Goal: Task Accomplishment & Management: Complete application form

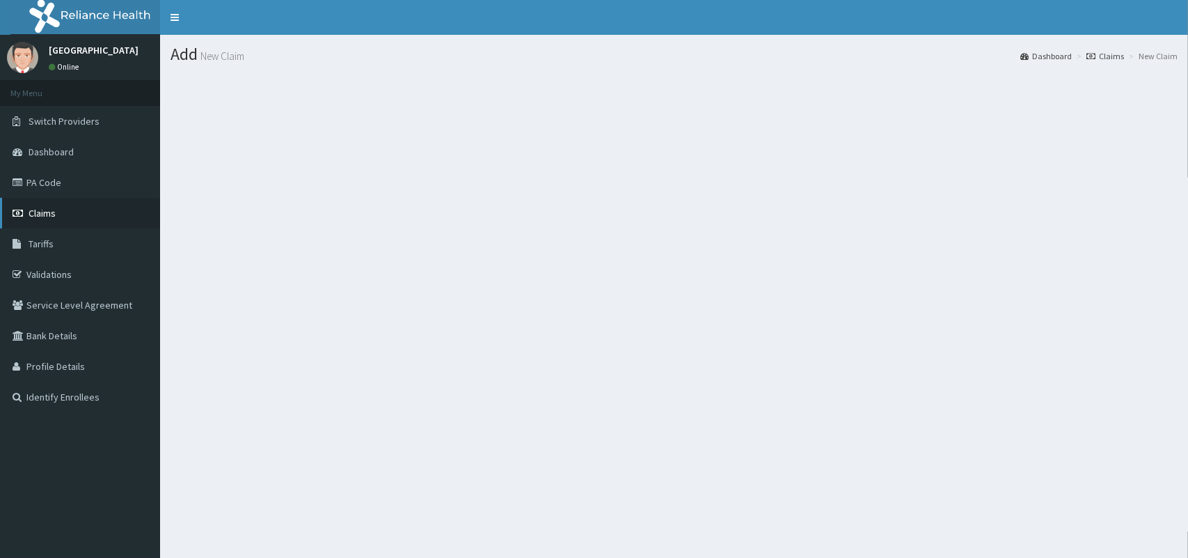
click at [89, 225] on link "Claims" at bounding box center [80, 213] width 160 height 31
click at [63, 207] on link "Claims" at bounding box center [80, 213] width 160 height 31
click at [81, 221] on link "Claims" at bounding box center [80, 213] width 160 height 31
click at [812, 400] on div "All Claims Dashboard Claims" at bounding box center [674, 314] width 1028 height 558
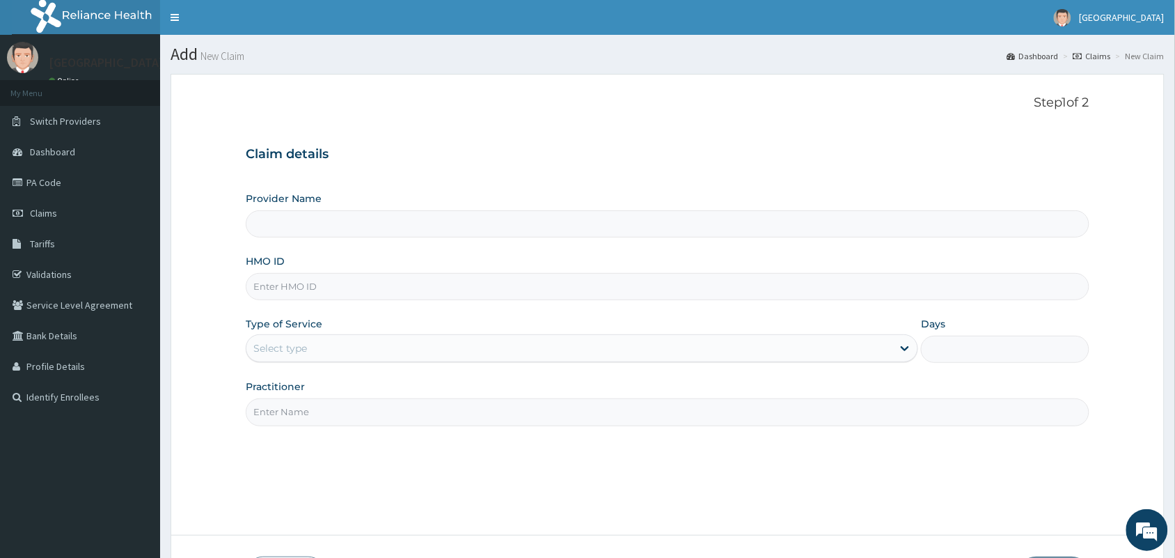
type input "[GEOGRAPHIC_DATA]"
click at [461, 293] on input "HMO ID" at bounding box center [668, 286] width 844 height 27
click at [53, 274] on link "Validations" at bounding box center [80, 274] width 160 height 31
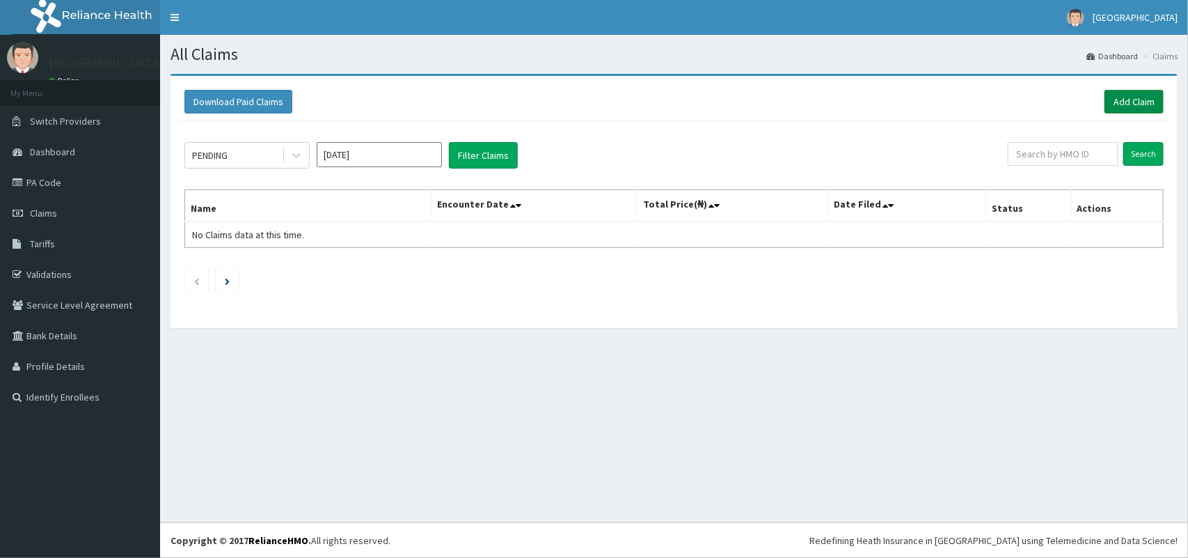
click at [1137, 106] on link "Add Claim" at bounding box center [1134, 102] width 59 height 24
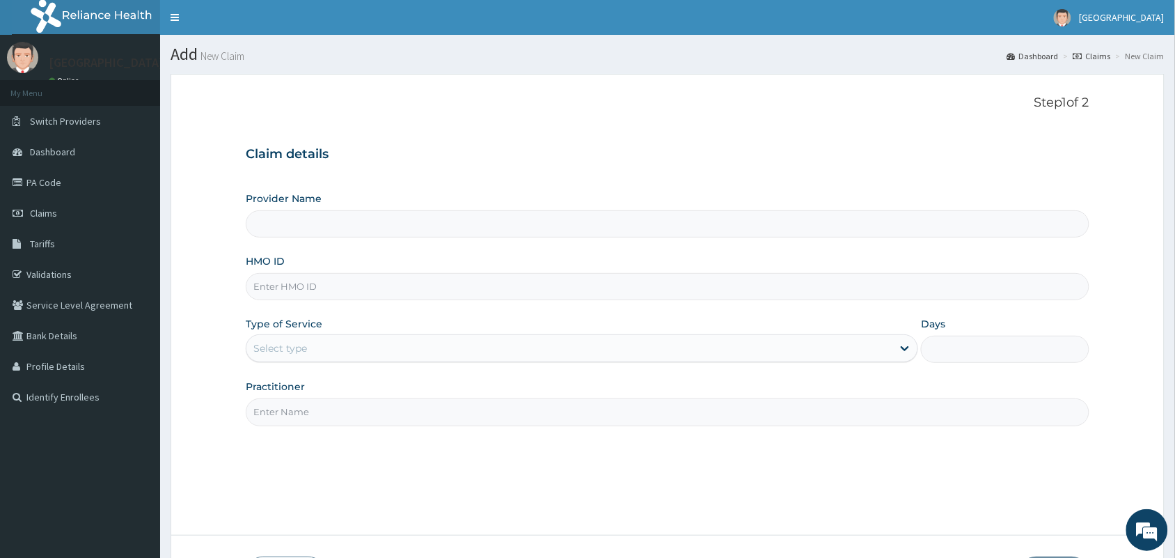
type input "[GEOGRAPHIC_DATA]"
click at [445, 294] on input "HMO ID" at bounding box center [668, 286] width 844 height 27
paste input "SBG/10175/A"
type input "SBG/10175/C"
click at [404, 346] on div "Select type" at bounding box center [569, 348] width 646 height 22
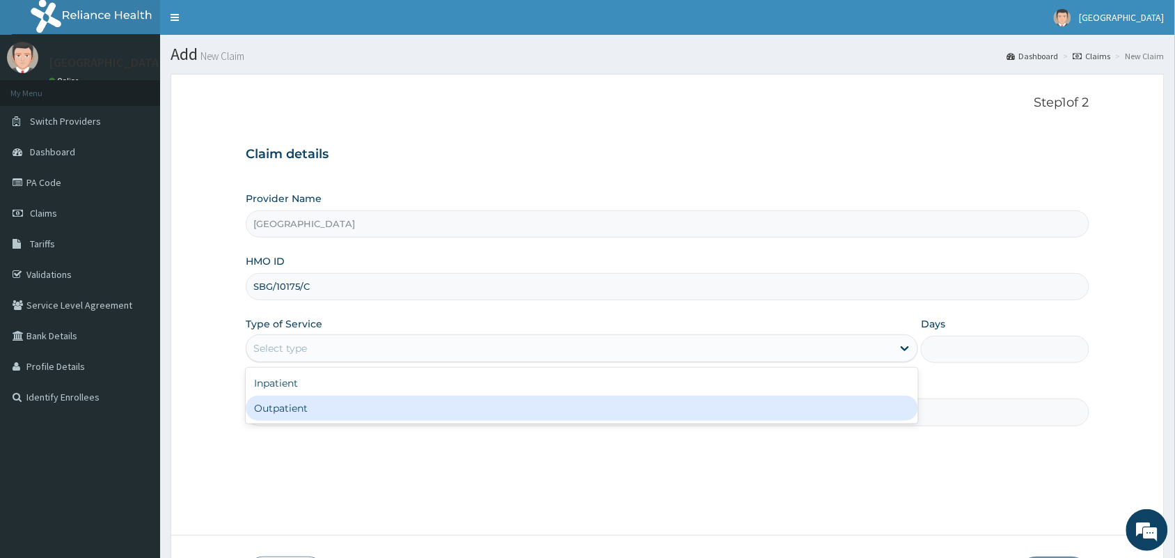
click at [386, 407] on div "Outpatient" at bounding box center [582, 407] width 672 height 25
type input "1"
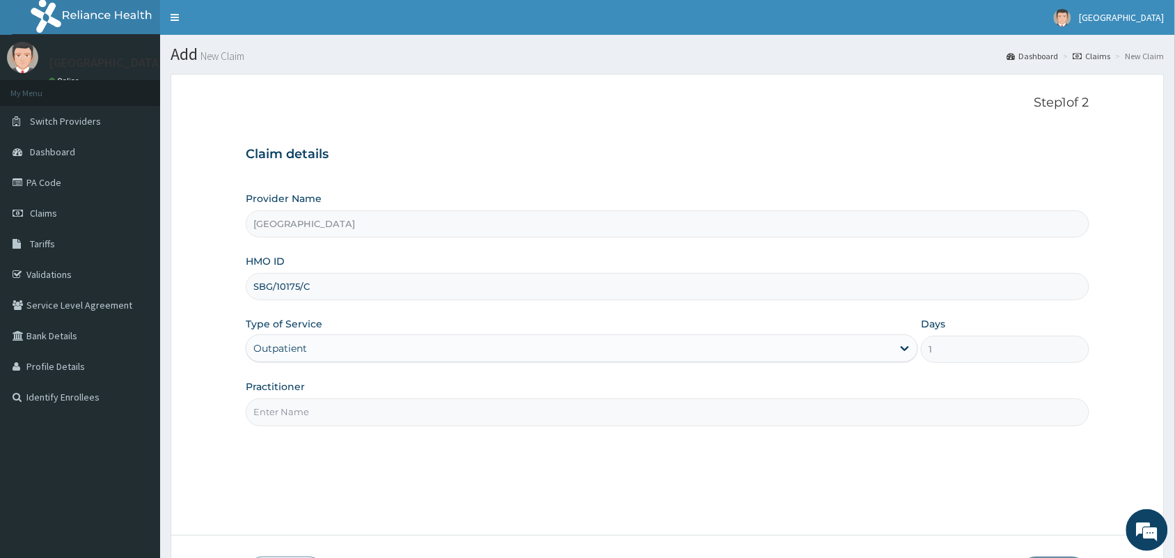
click at [386, 407] on input "Practitioner" at bounding box center [668, 411] width 844 height 27
type input "[PERSON_NAME]"
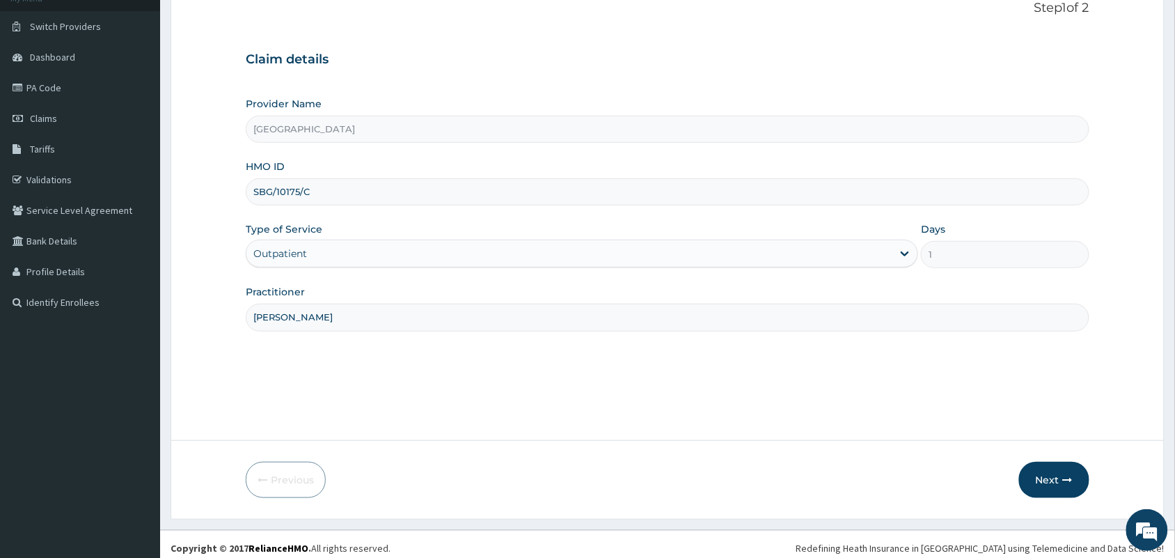
scroll to position [102, 0]
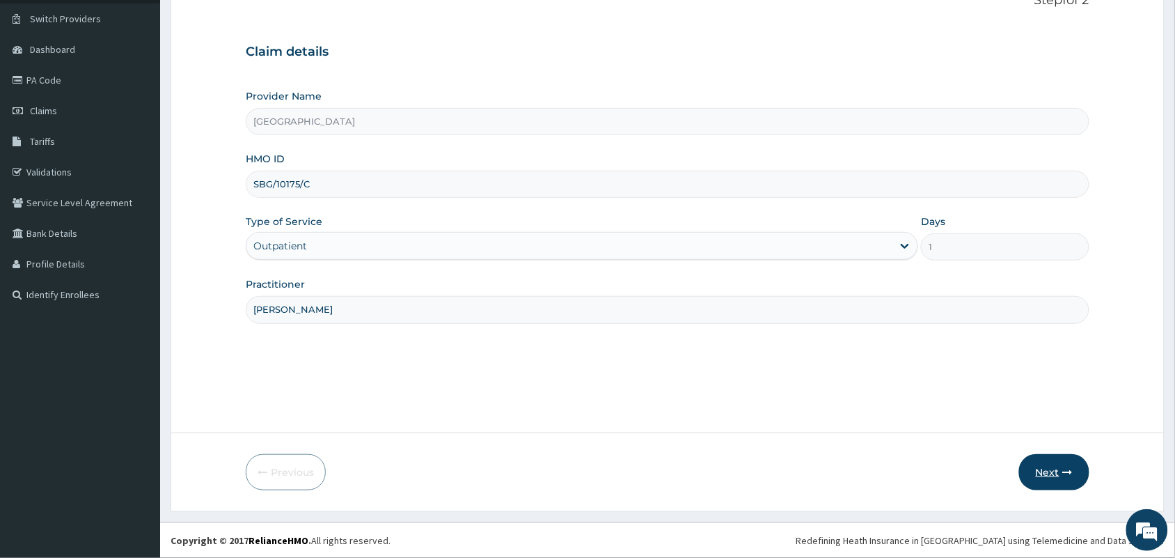
click at [1046, 468] on button "Next" at bounding box center [1054, 472] width 70 height 36
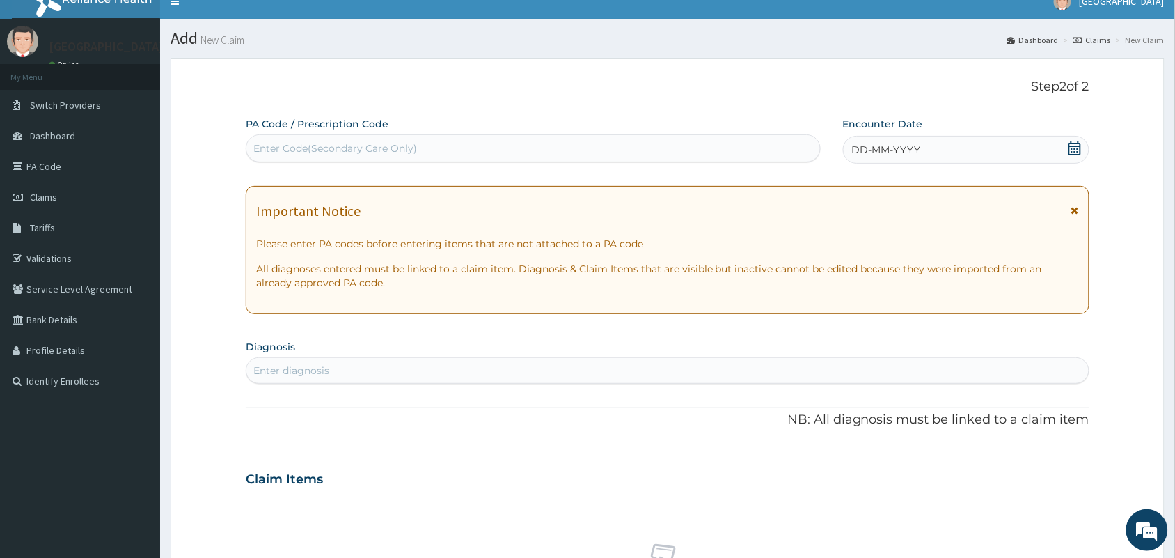
scroll to position [13, 0]
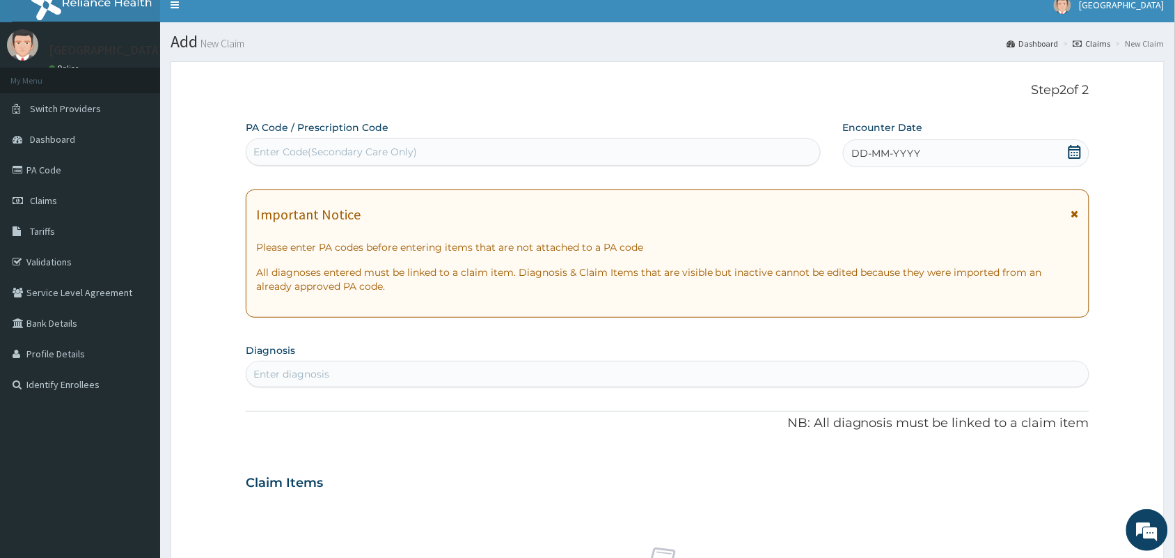
click at [1075, 148] on icon at bounding box center [1075, 152] width 14 height 14
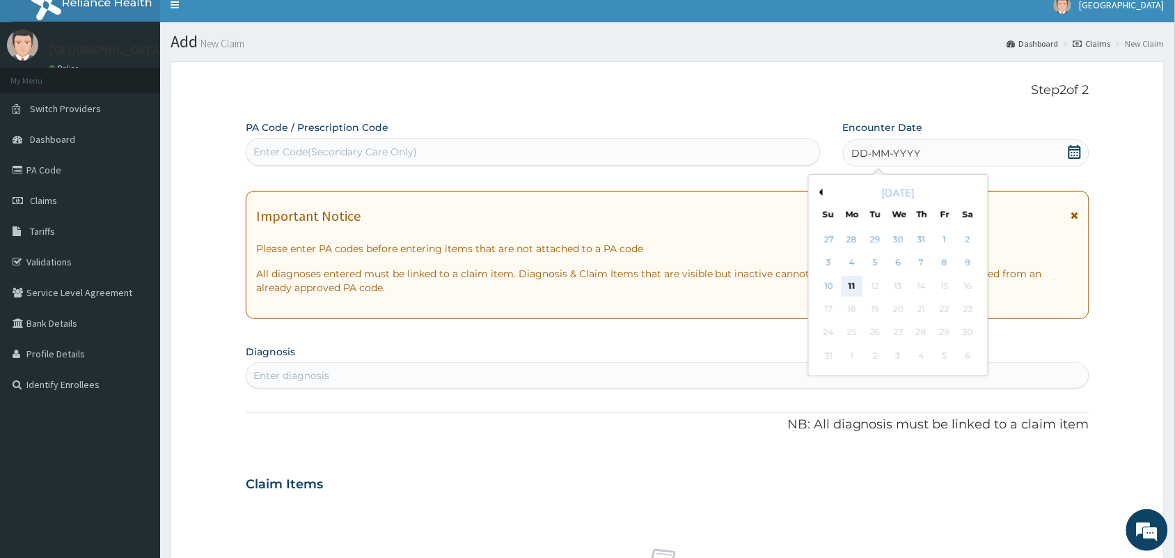
click at [850, 290] on div "11" at bounding box center [852, 286] width 21 height 21
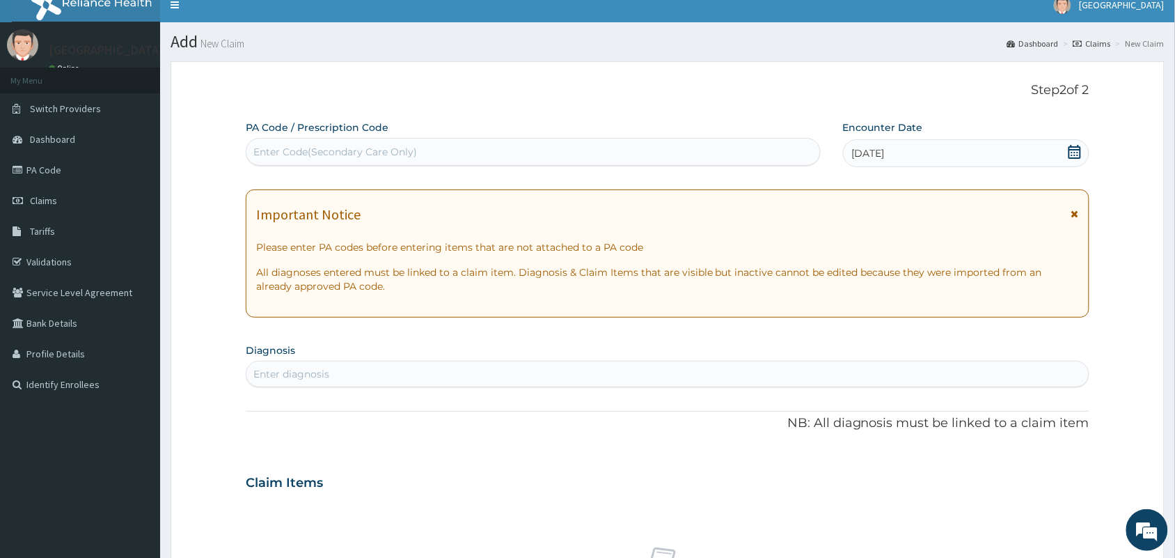
click at [667, 367] on div "Enter diagnosis" at bounding box center [667, 374] width 842 height 22
type input "PHARYN"
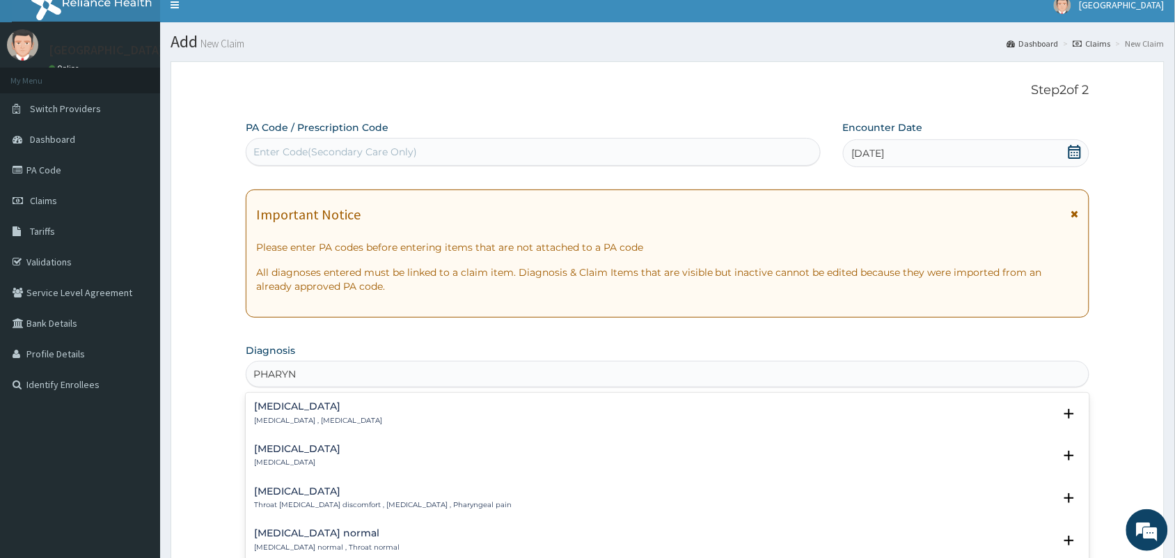
click at [290, 461] on p "[MEDICAL_DATA]" at bounding box center [297, 462] width 86 height 10
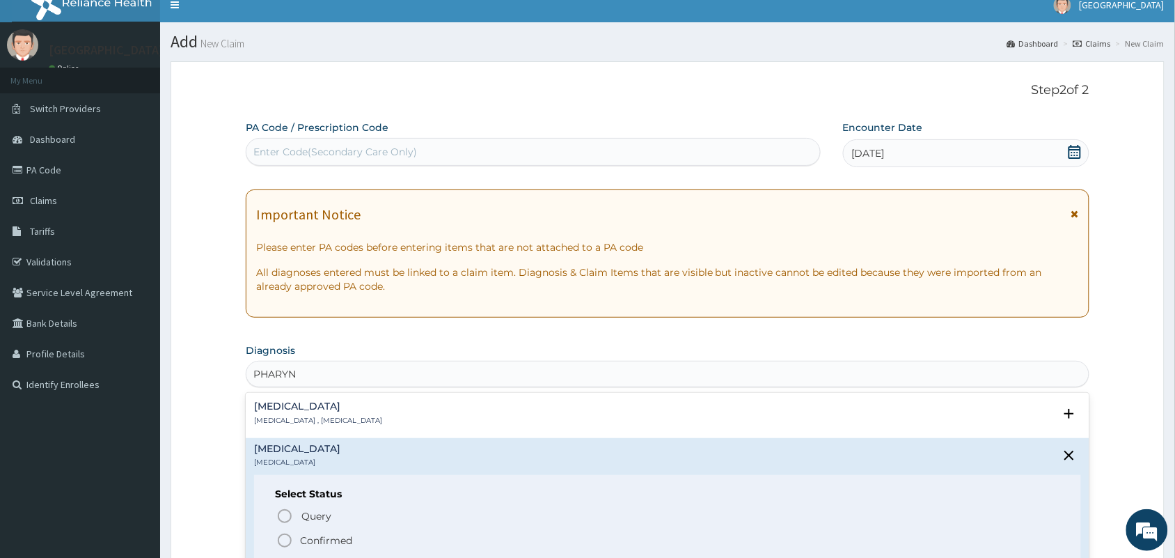
click at [287, 538] on icon "status option filled" at bounding box center [284, 540] width 17 height 17
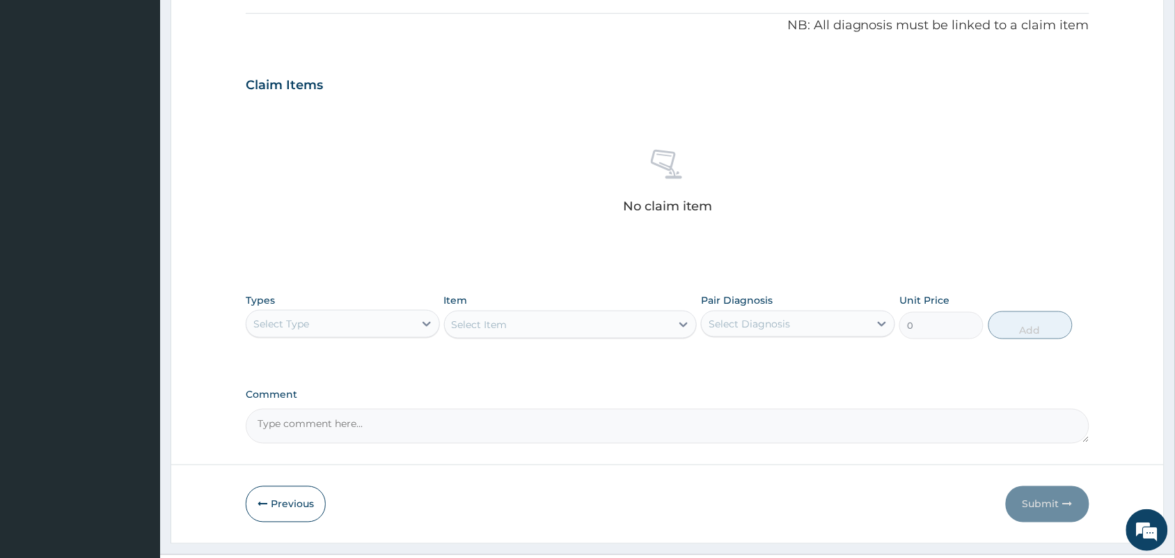
scroll to position [437, 0]
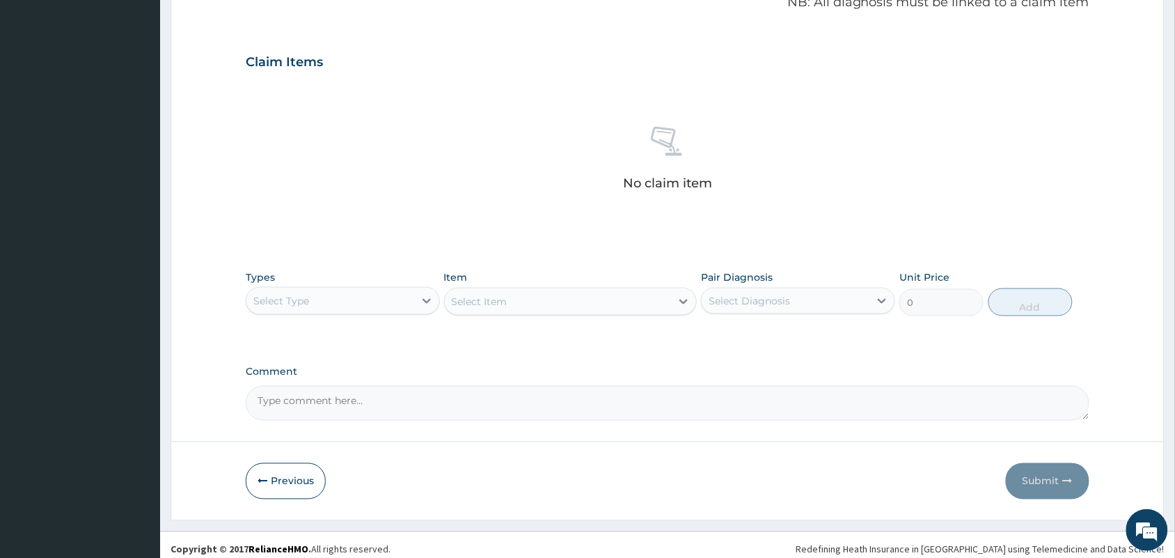
click at [366, 301] on div "Select Type" at bounding box center [330, 301] width 168 height 22
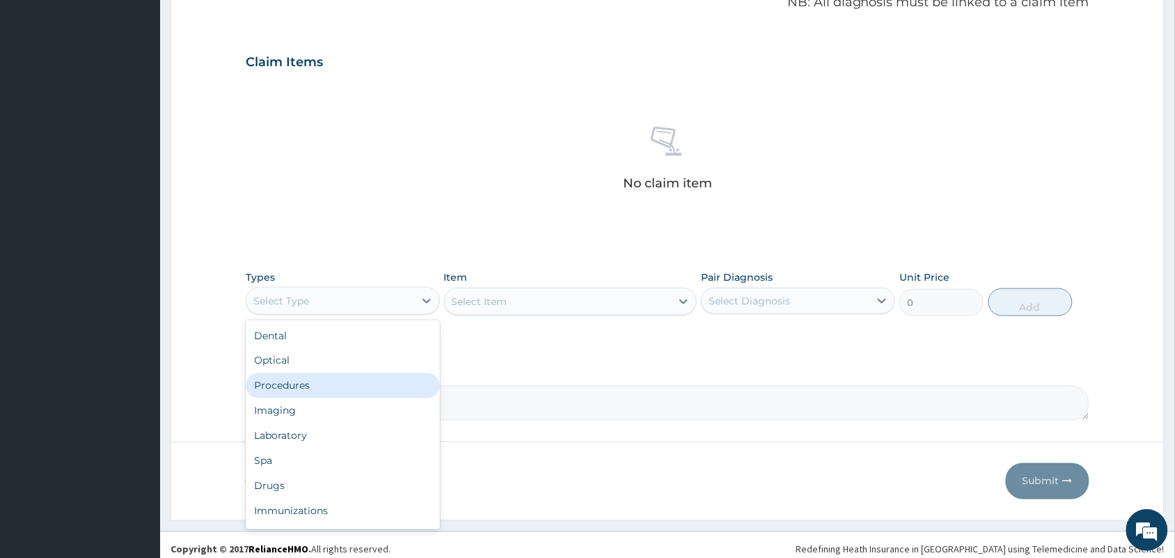
click at [311, 388] on div "Procedures" at bounding box center [343, 385] width 194 height 25
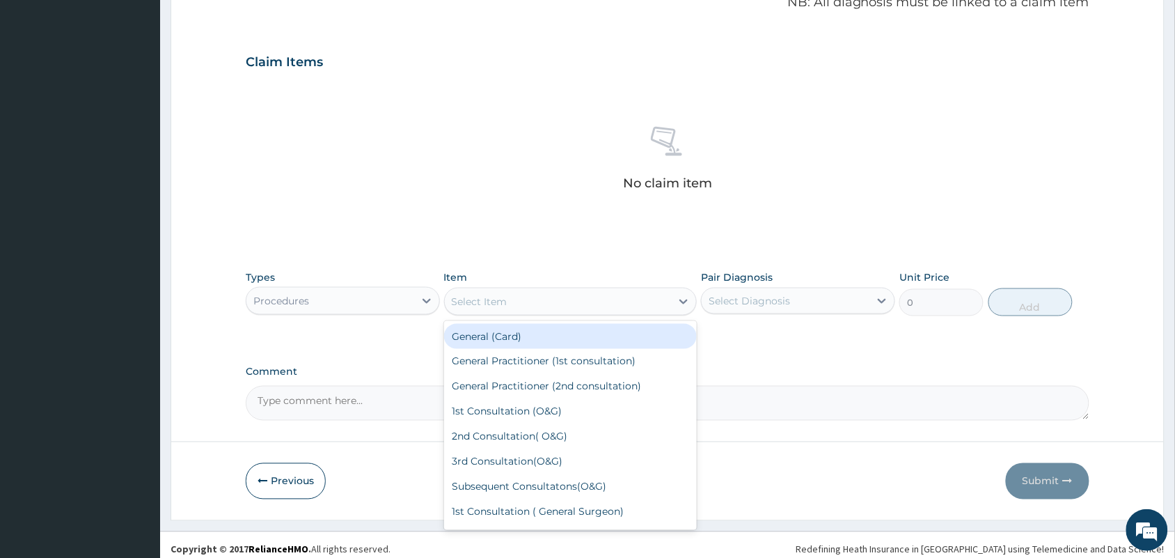
click at [599, 297] on div "Select Item" at bounding box center [558, 301] width 227 height 22
type input "P"
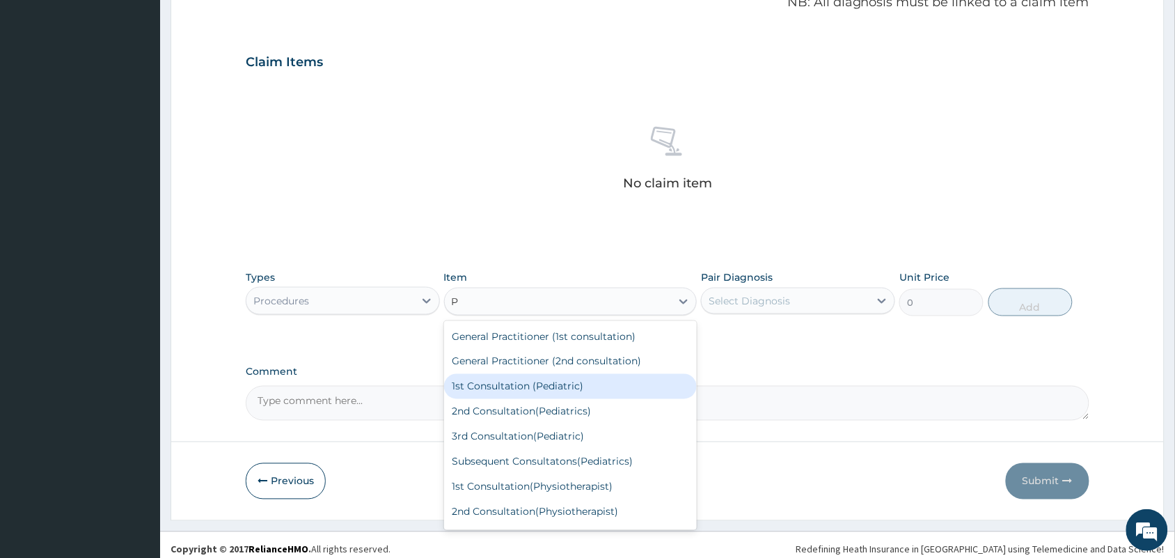
click at [522, 397] on div "1st Consultation (Pediatric)" at bounding box center [570, 386] width 253 height 25
type input "15000"
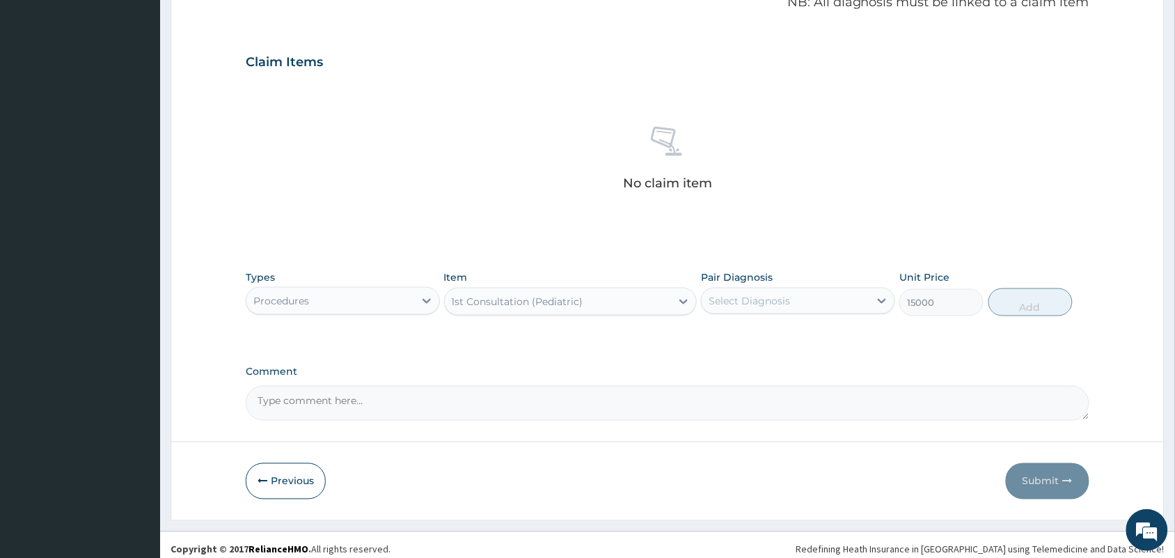
click at [798, 301] on div "Select Diagnosis" at bounding box center [786, 301] width 168 height 22
click at [795, 335] on div "[MEDICAL_DATA]" at bounding box center [798, 336] width 194 height 29
checkbox input "true"
click at [1030, 301] on button "Add" at bounding box center [1030, 302] width 84 height 28
type input "0"
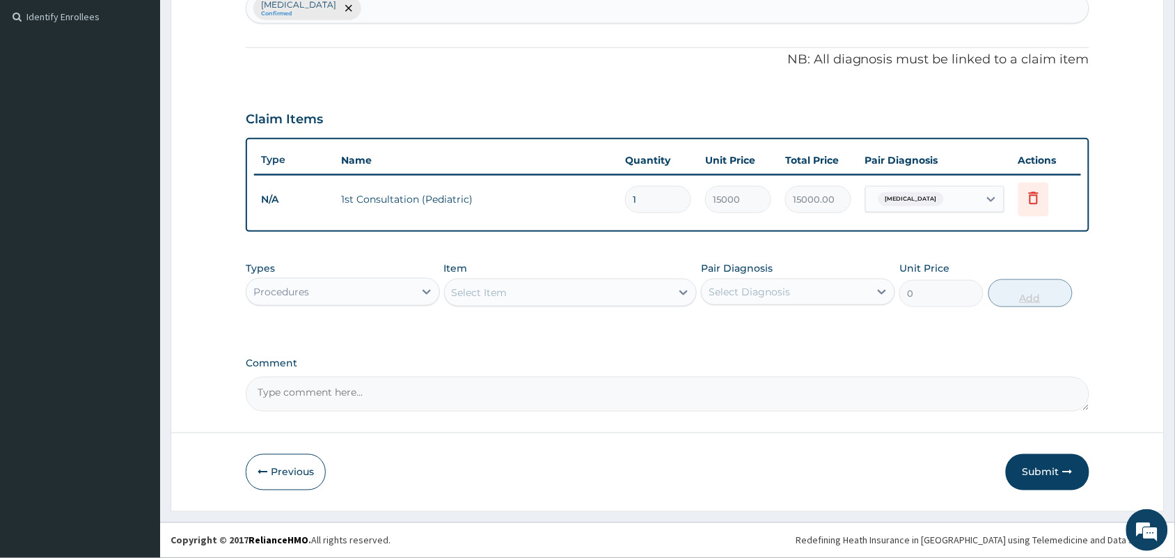
scroll to position [379, 0]
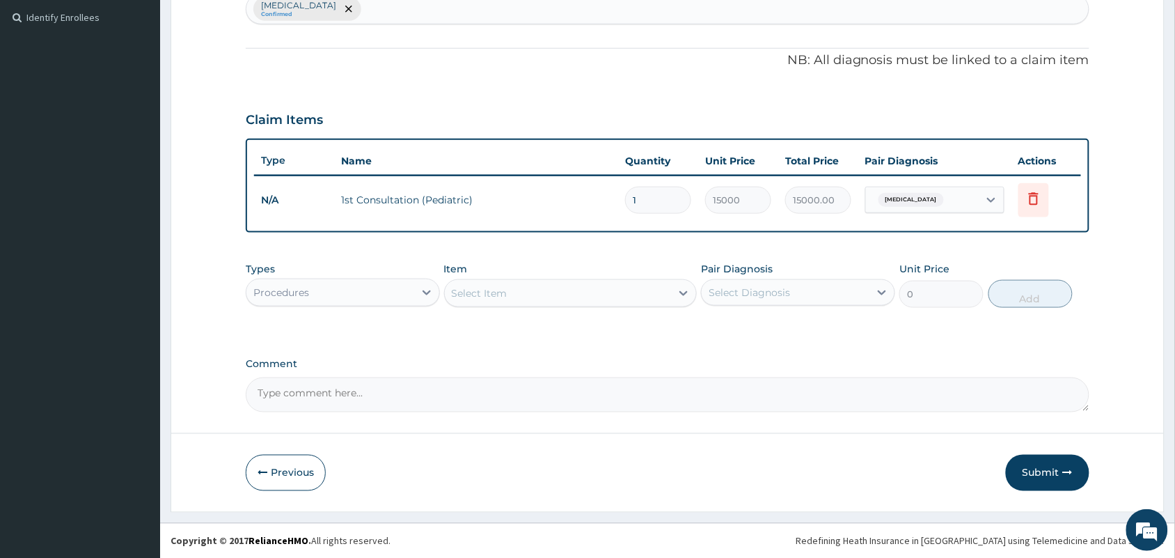
click at [399, 293] on div "Procedures" at bounding box center [330, 292] width 168 height 22
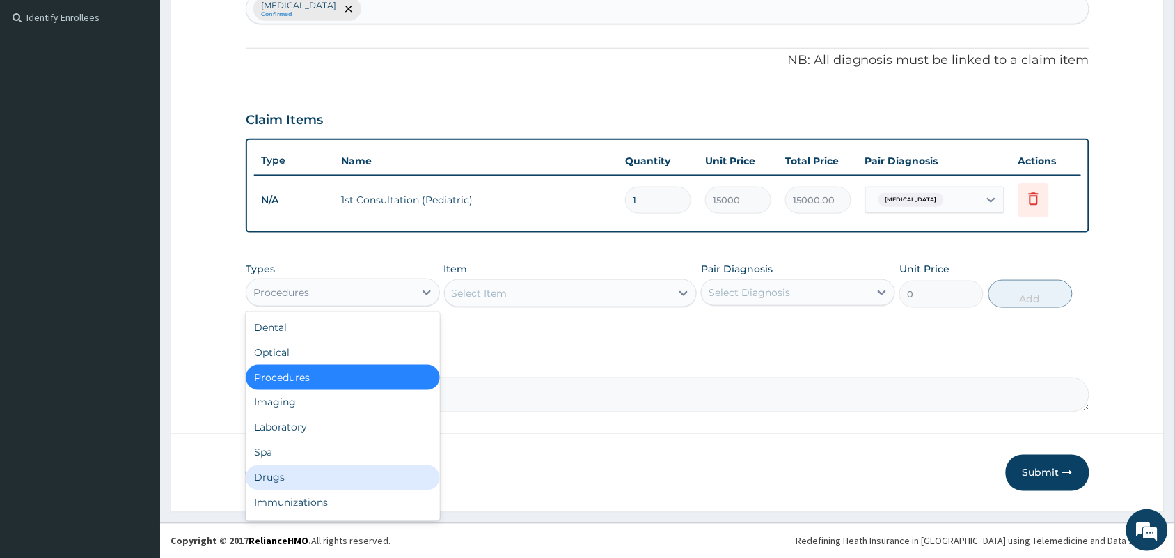
click at [269, 472] on div "Drugs" at bounding box center [343, 477] width 194 height 25
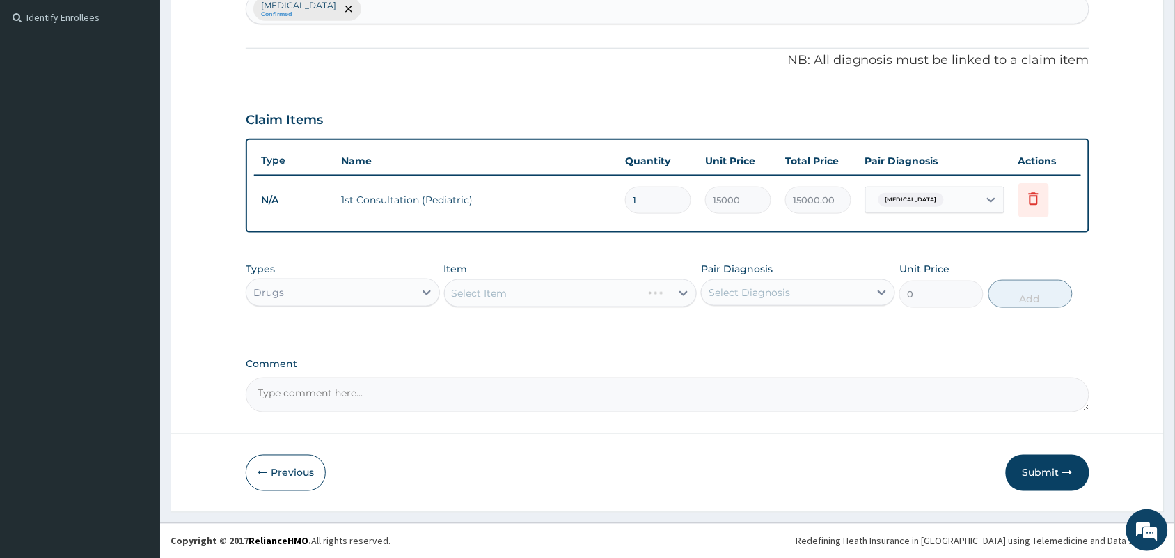
click at [553, 287] on div "Select Item" at bounding box center [570, 293] width 253 height 28
click at [589, 301] on div "Select Item" at bounding box center [570, 293] width 253 height 28
click at [474, 285] on div "Select Item" at bounding box center [570, 293] width 253 height 28
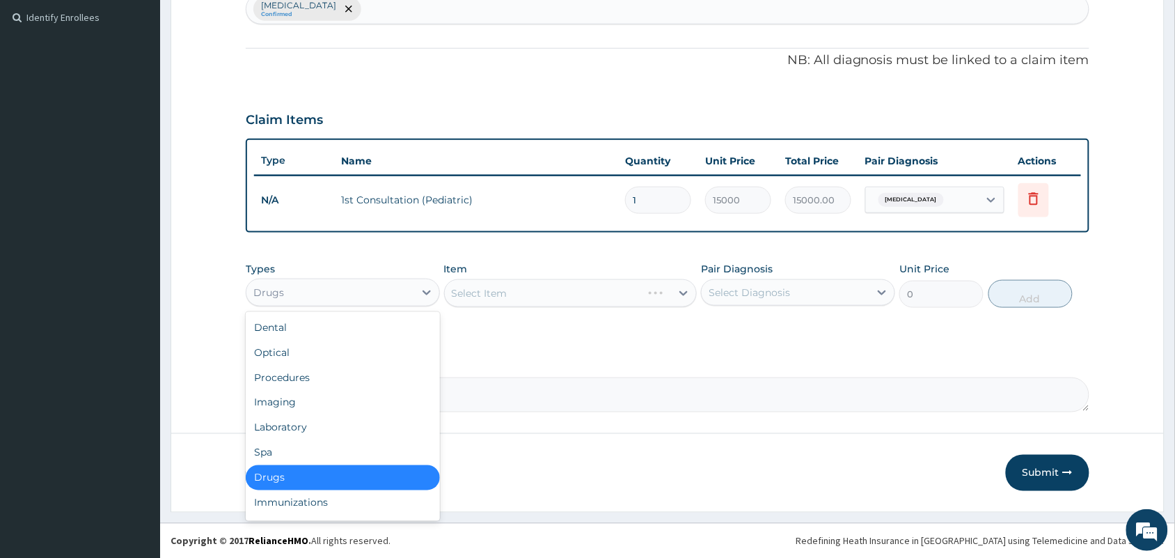
click at [372, 296] on div "Drugs" at bounding box center [330, 292] width 168 height 22
click at [332, 479] on div "Drugs" at bounding box center [343, 477] width 194 height 25
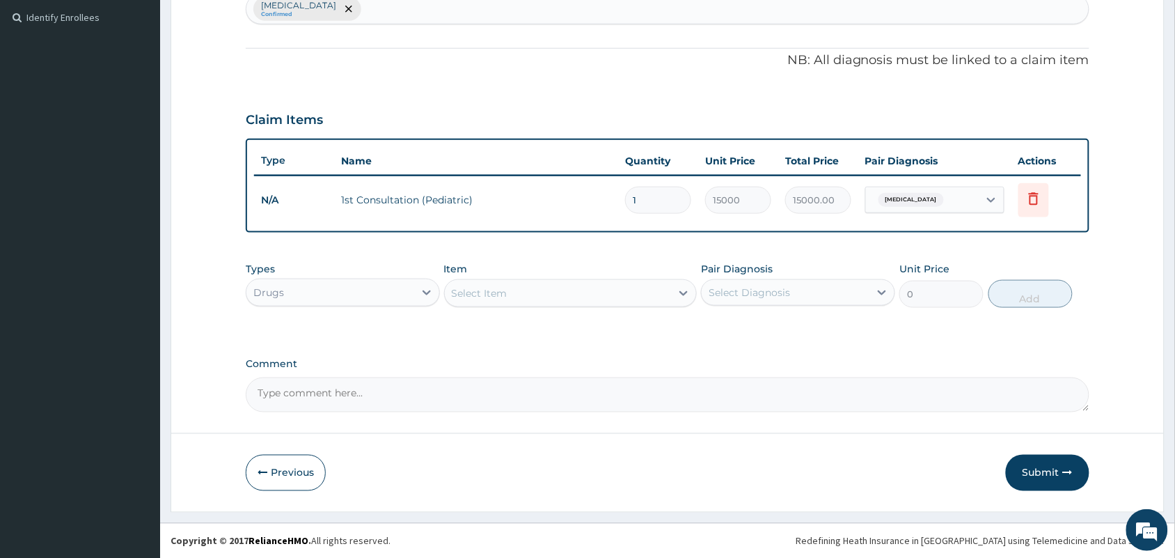
click at [613, 301] on div "Select Item" at bounding box center [558, 293] width 227 height 22
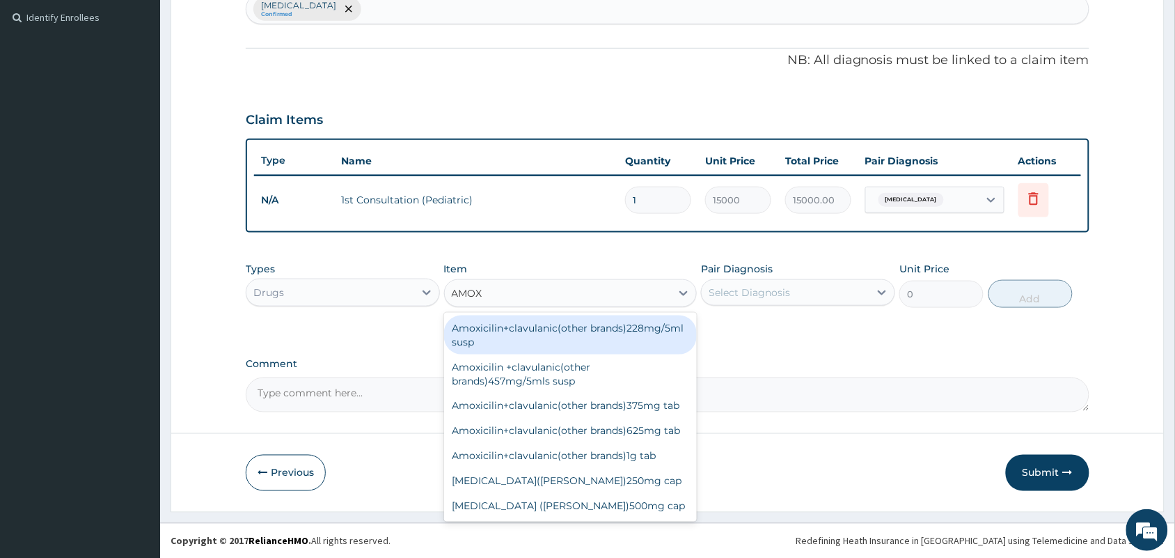
type input "AMOXY"
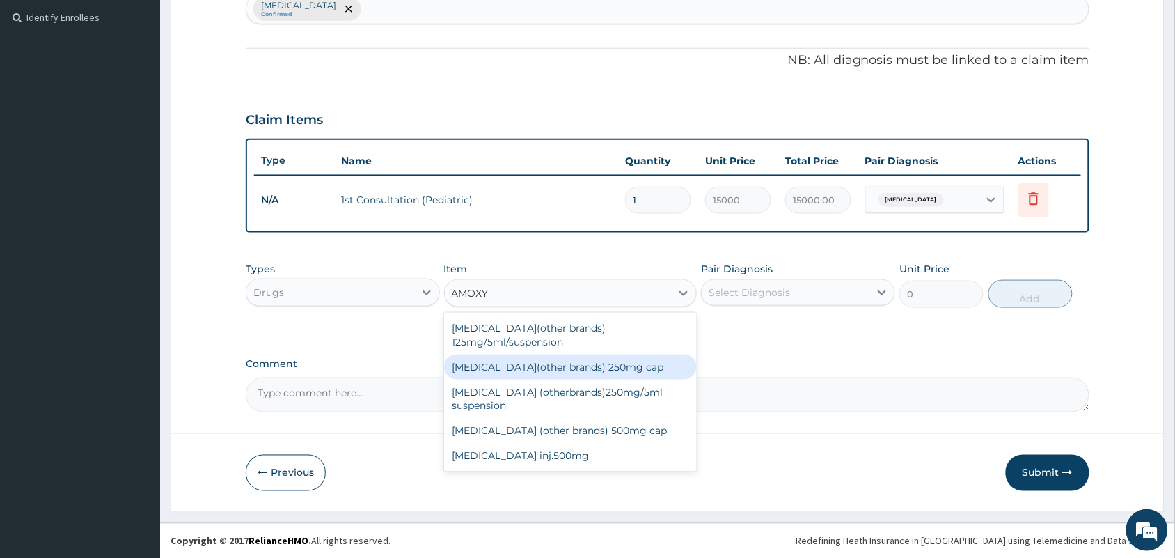
click at [613, 367] on div "[MEDICAL_DATA](other brands) 250mg cap" at bounding box center [570, 366] width 253 height 25
type input "36"
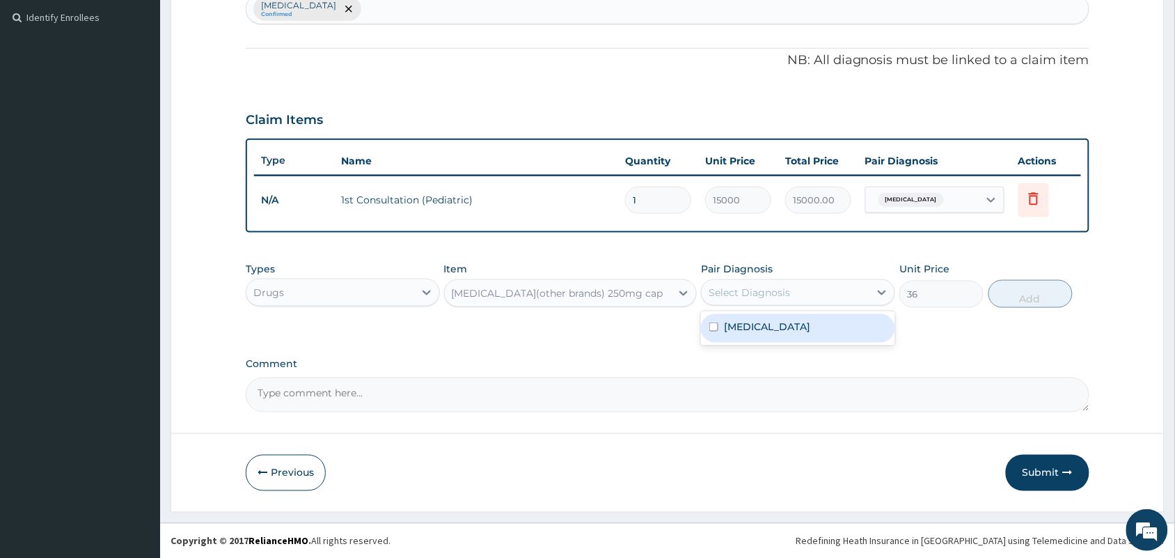
click at [777, 290] on div "Select Diagnosis" at bounding box center [749, 292] width 81 height 14
click at [780, 314] on div "[MEDICAL_DATA]" at bounding box center [798, 328] width 194 height 29
checkbox input "true"
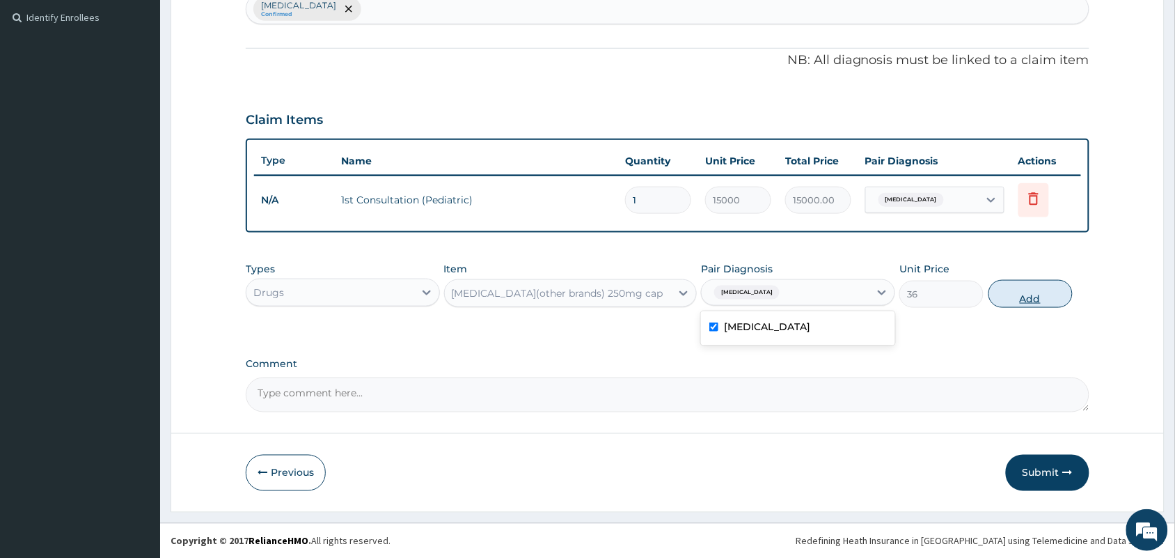
click at [1031, 289] on button "Add" at bounding box center [1030, 294] width 84 height 28
type input "0"
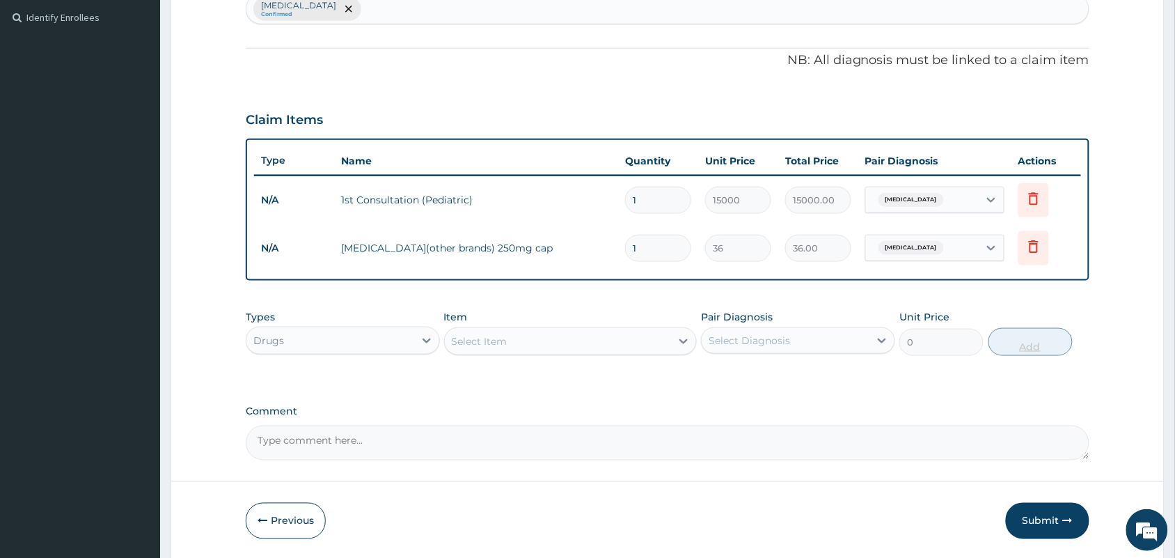
type input "10"
type input "360.00"
type input "10"
click at [649, 343] on div "Select Item" at bounding box center [558, 341] width 227 height 22
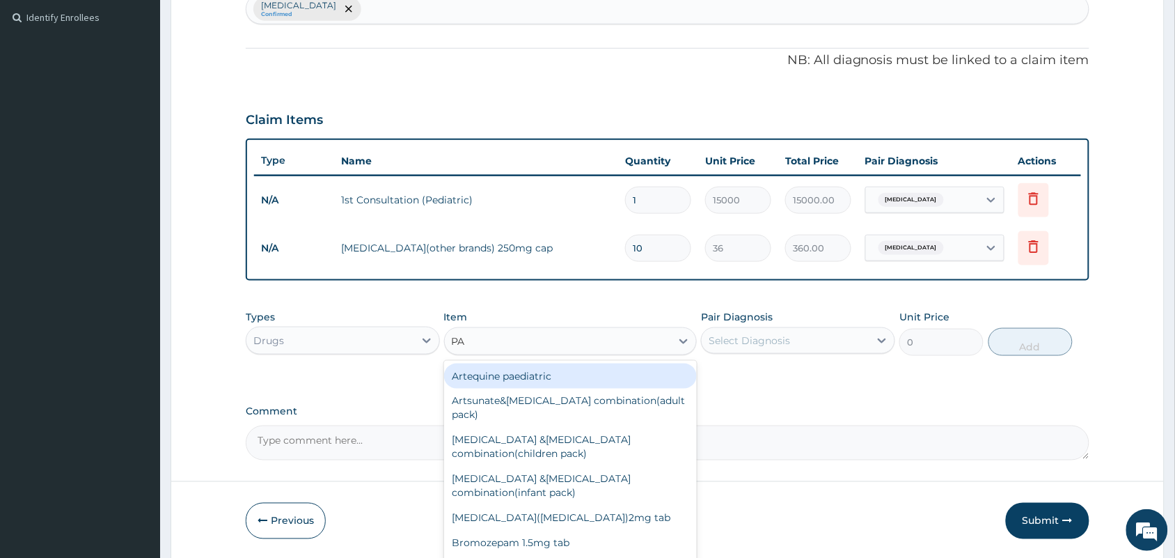
type input "PAR"
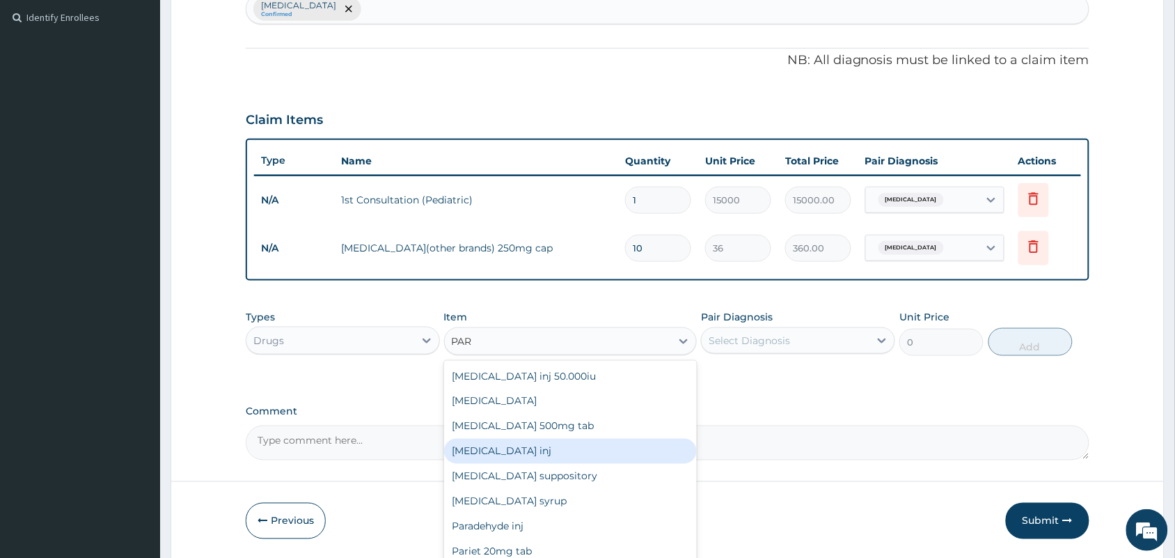
click at [489, 454] on div "[MEDICAL_DATA] inj" at bounding box center [570, 451] width 253 height 25
type input "150"
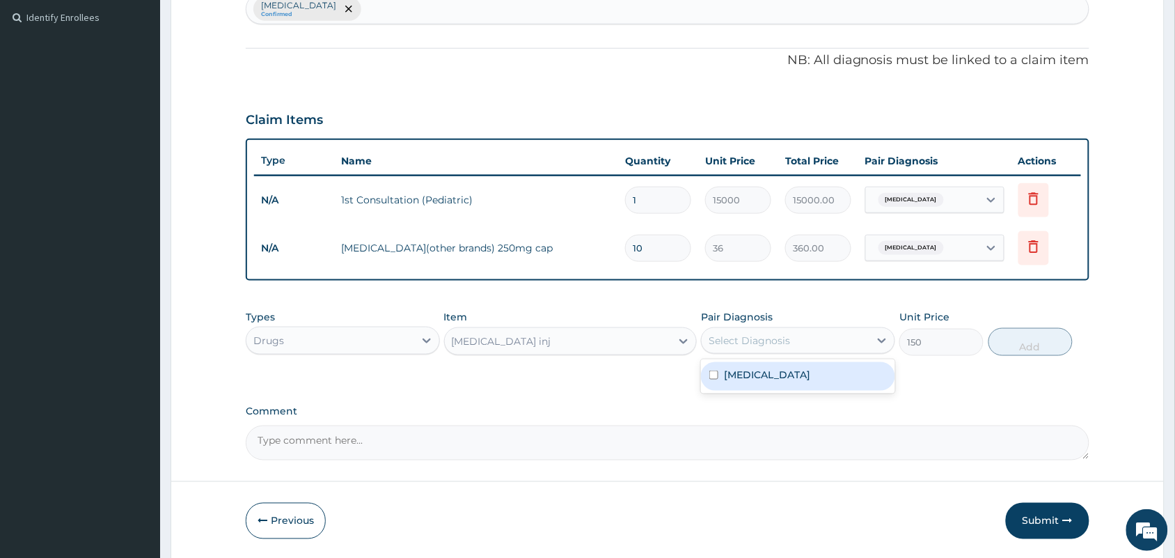
click at [821, 338] on div "Select Diagnosis" at bounding box center [786, 340] width 168 height 22
click at [819, 371] on div "[MEDICAL_DATA]" at bounding box center [798, 376] width 194 height 29
checkbox input "true"
click at [1039, 346] on button "Add" at bounding box center [1030, 342] width 84 height 28
type input "0"
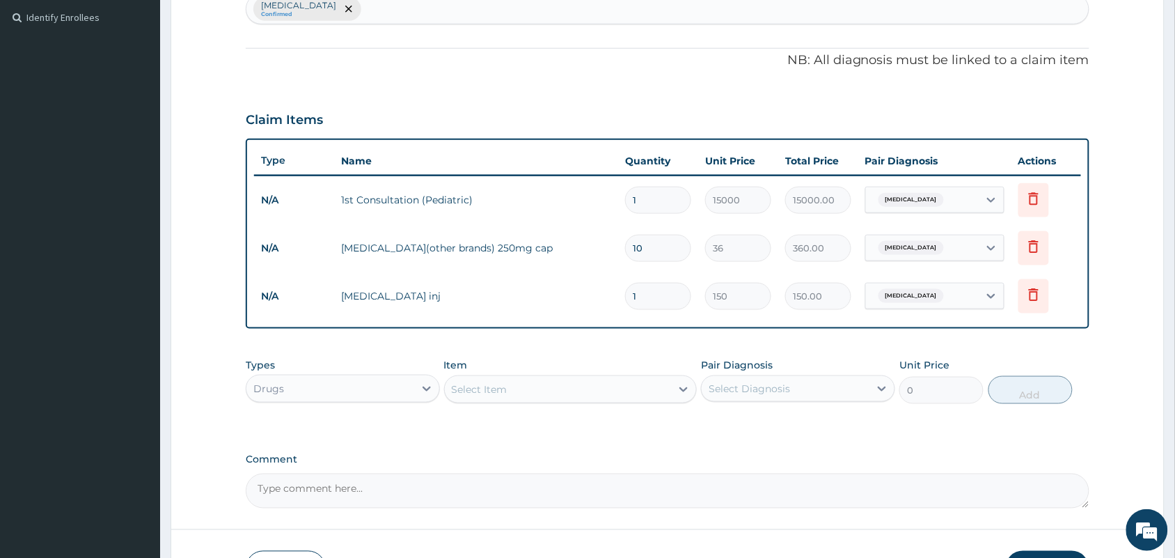
click at [484, 394] on div "Select Item" at bounding box center [480, 389] width 56 height 14
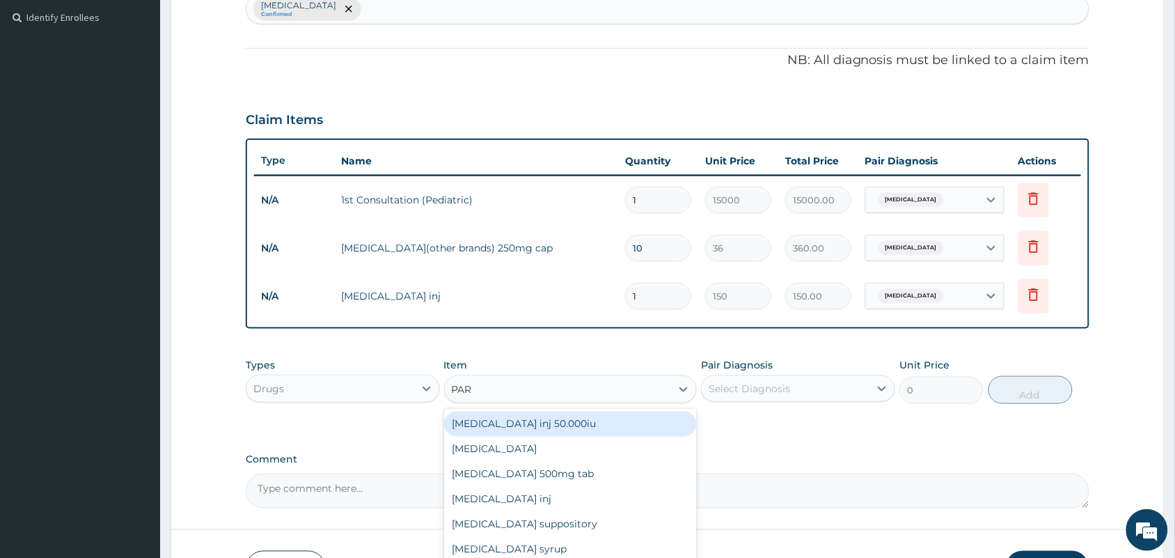
type input "PARA"
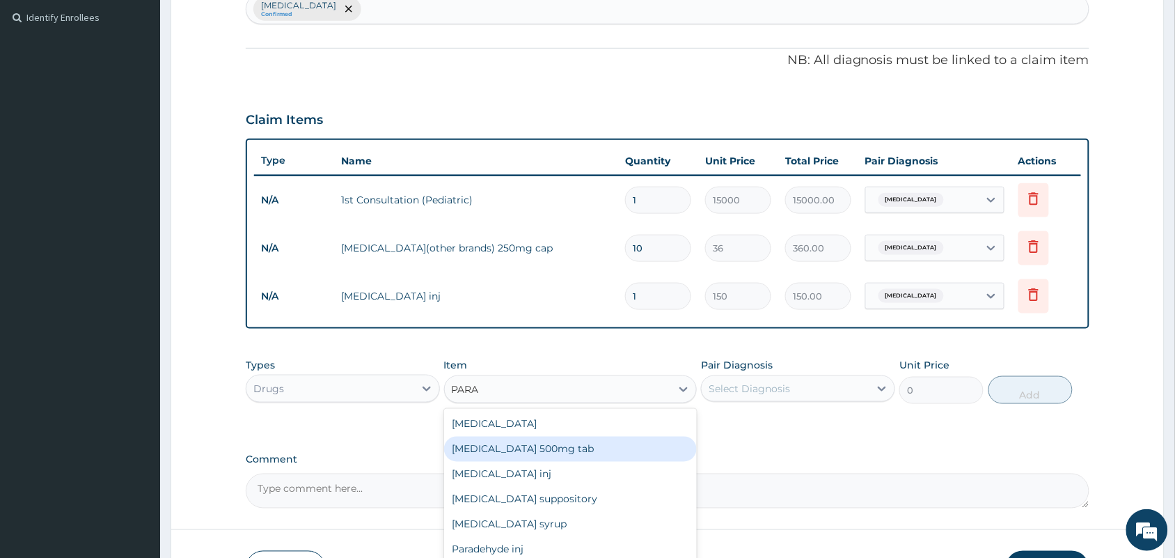
click at [506, 441] on div "[MEDICAL_DATA] 500mg tab" at bounding box center [570, 448] width 253 height 25
type input "10"
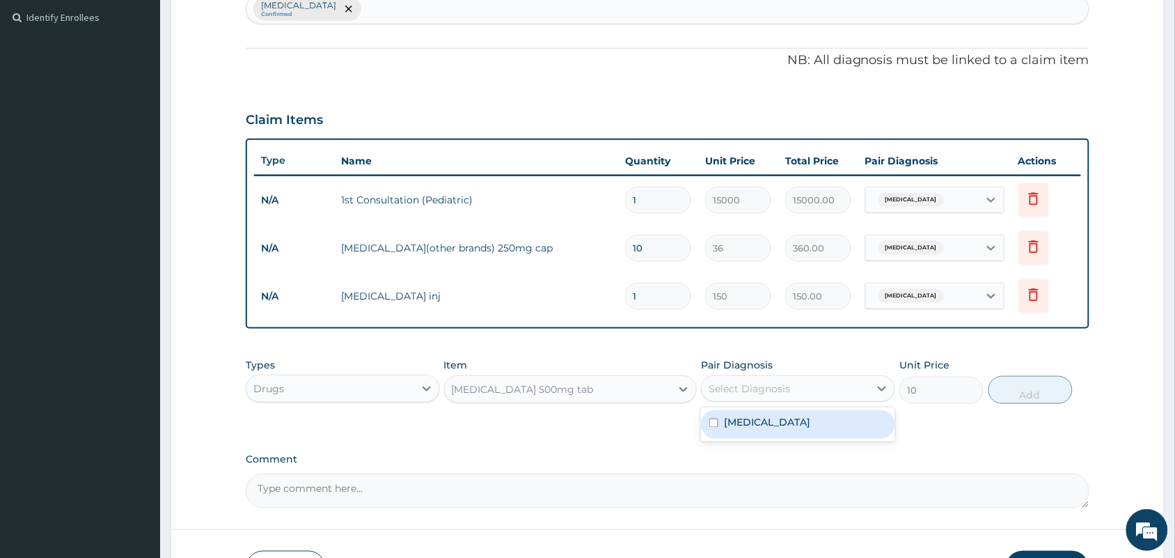
click at [738, 397] on div "Select Diagnosis" at bounding box center [786, 388] width 168 height 22
click at [755, 432] on div "[MEDICAL_DATA]" at bounding box center [798, 424] width 194 height 29
checkbox input "true"
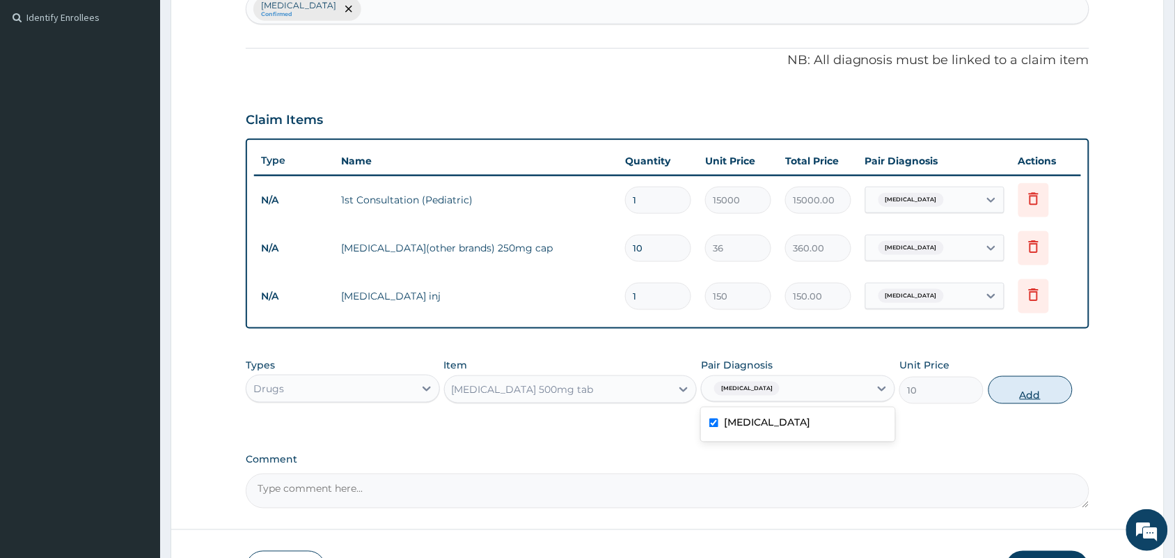
click at [1039, 391] on button "Add" at bounding box center [1030, 390] width 84 height 28
type input "0"
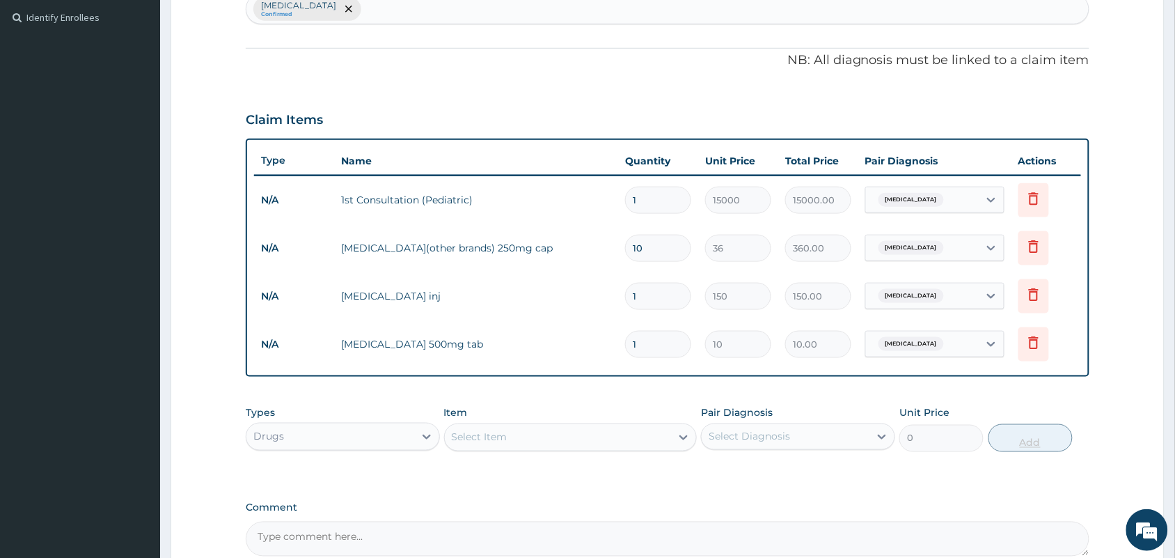
type input "18"
type input "180.00"
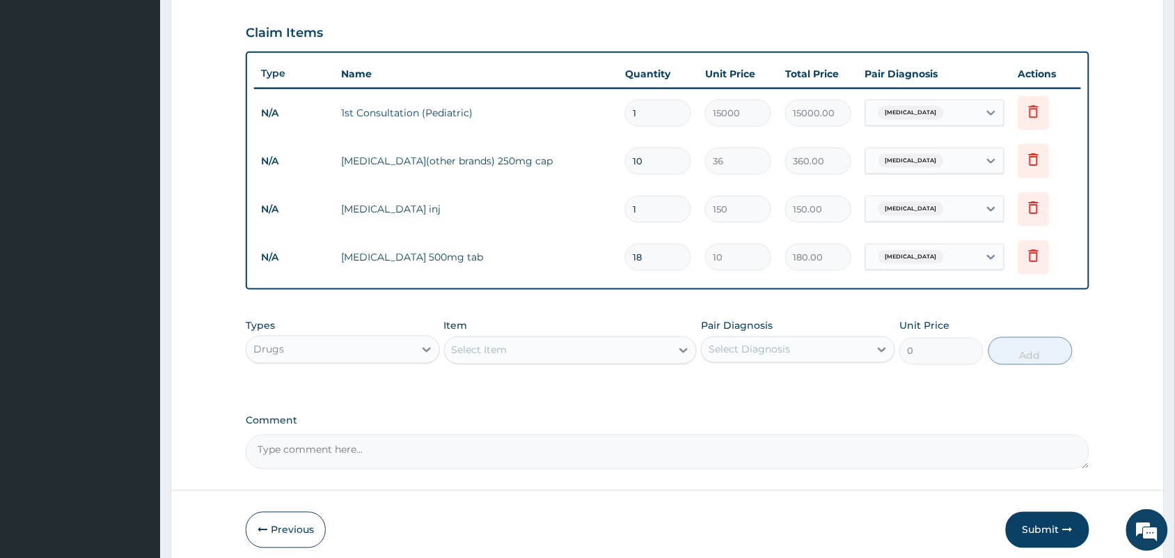
scroll to position [468, 0]
type input "18"
click at [535, 357] on div "Select Item" at bounding box center [558, 349] width 227 height 22
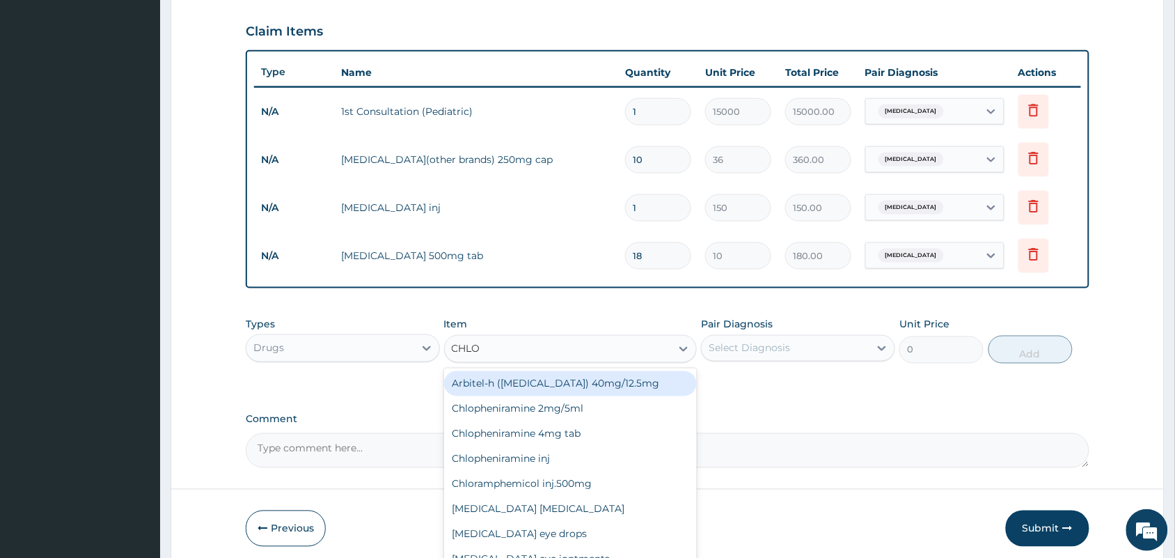
type input "CHLOR"
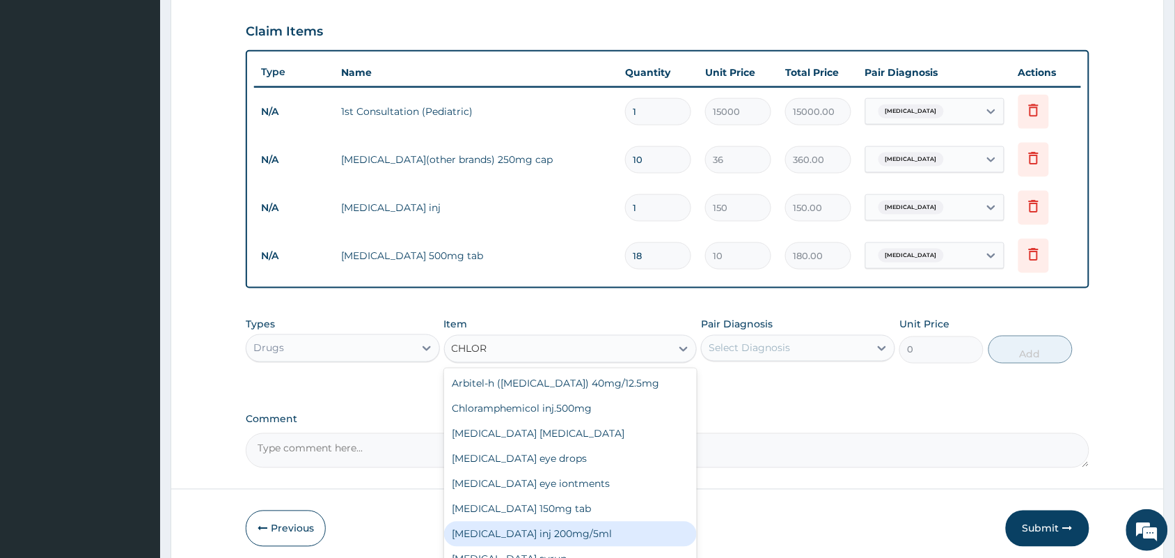
click at [482, 544] on div "[MEDICAL_DATA] inj 200mg/5ml" at bounding box center [570, 533] width 253 height 25
type input "240"
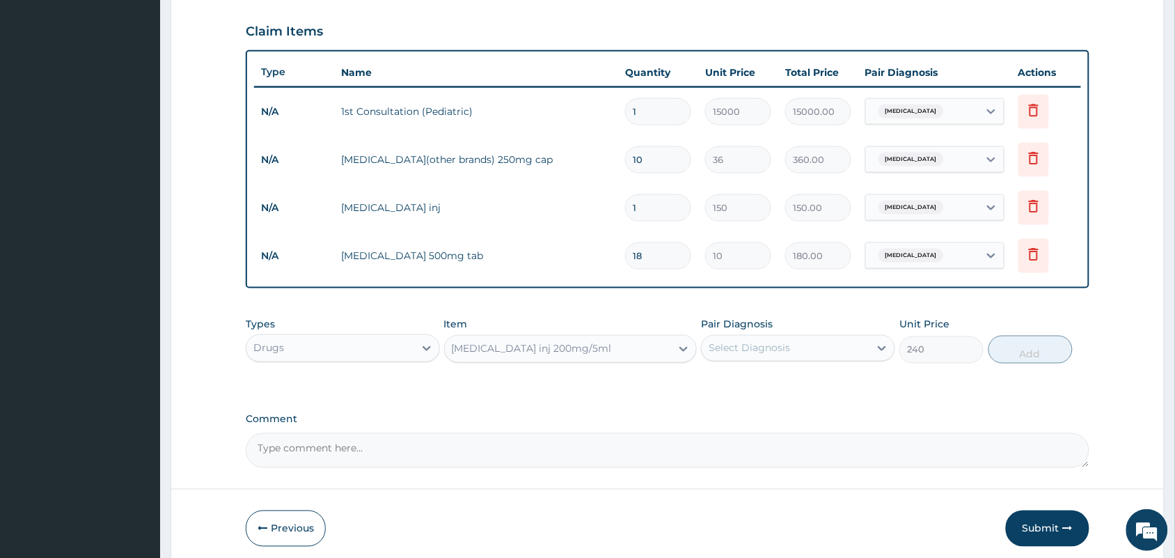
click at [752, 342] on div "Select Diagnosis" at bounding box center [749, 348] width 81 height 14
click at [752, 372] on div "[MEDICAL_DATA]" at bounding box center [798, 384] width 194 height 29
checkbox input "true"
click at [1023, 350] on button "Add" at bounding box center [1030, 350] width 84 height 28
type input "0"
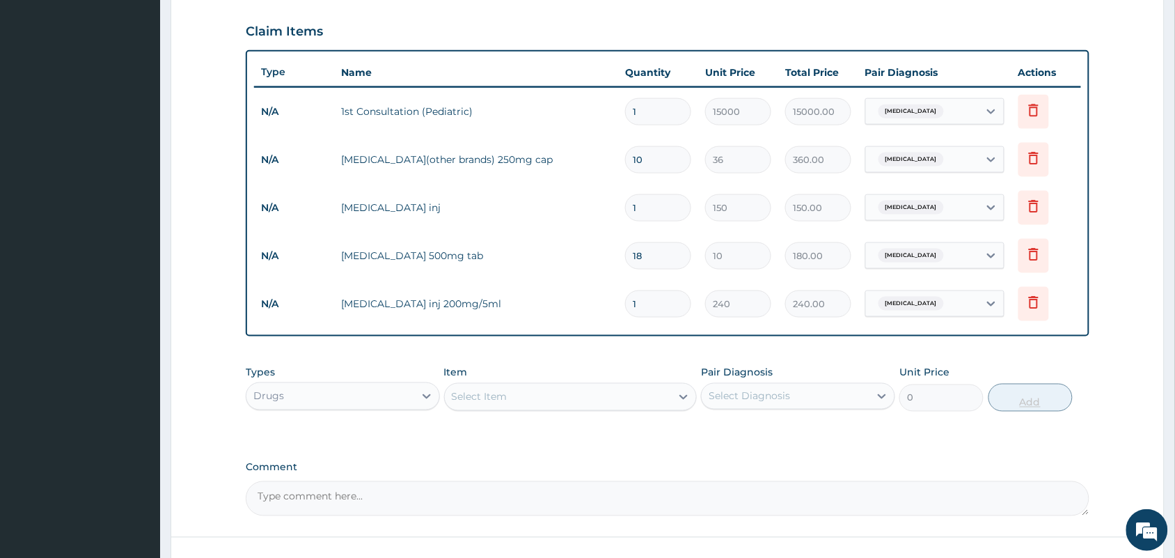
type input "0.00"
type input "2"
type input "480.00"
type input "2"
click at [625, 386] on div "Select Item" at bounding box center [558, 397] width 227 height 22
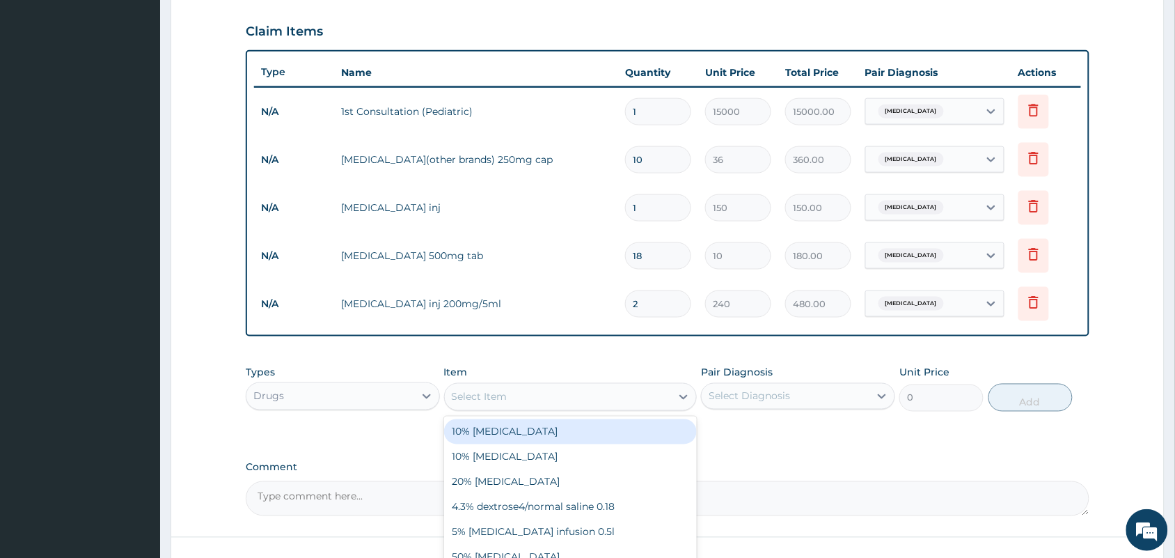
click at [760, 449] on div "PA Code / Prescription Code Enter Code(Secondary Care Only) Encounter Date [DAT…" at bounding box center [668, 90] width 844 height 851
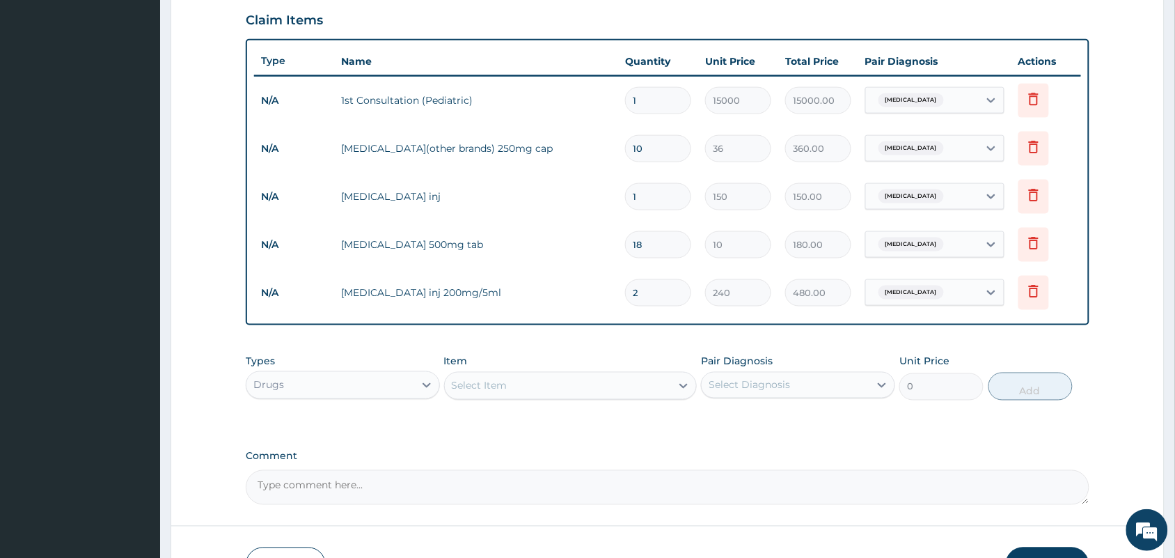
scroll to position [571, 0]
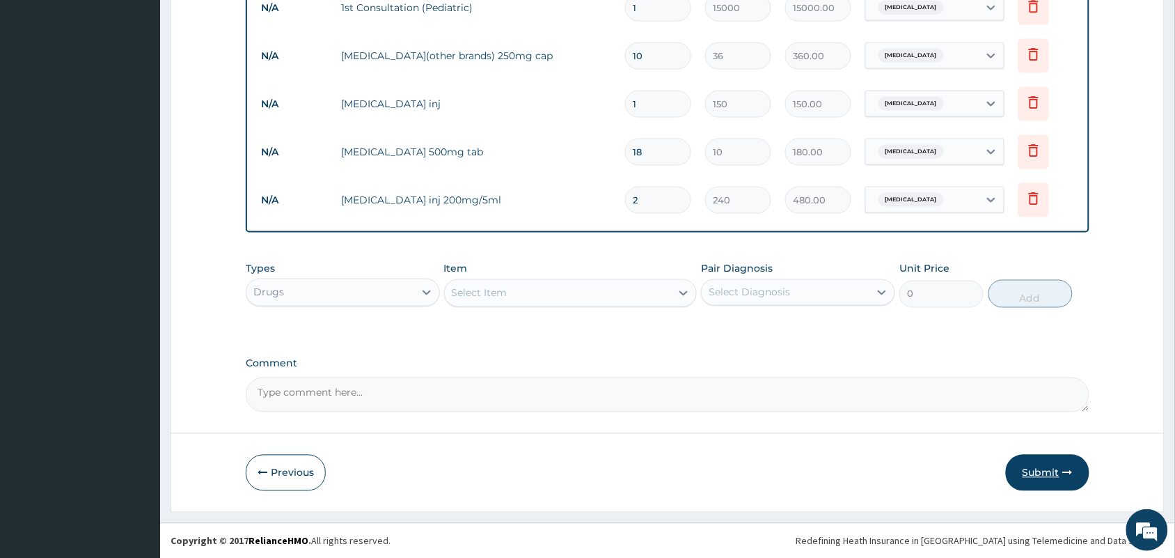
click at [1049, 471] on button "Submit" at bounding box center [1048, 473] width 84 height 36
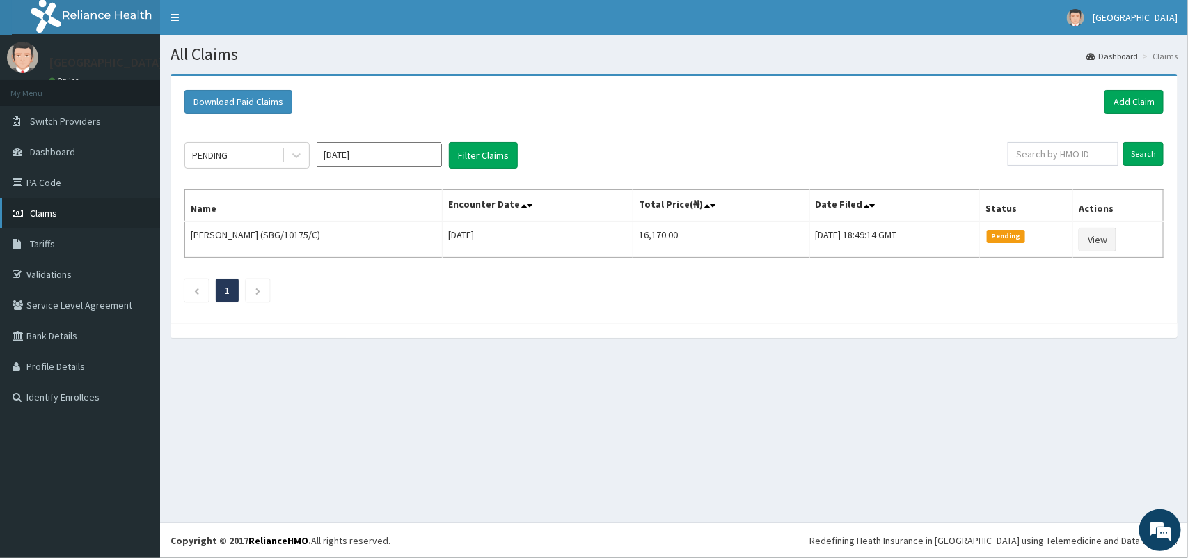
click at [52, 212] on span "Claims" at bounding box center [43, 213] width 27 height 13
click at [1135, 99] on link "Add Claim" at bounding box center [1134, 102] width 59 height 24
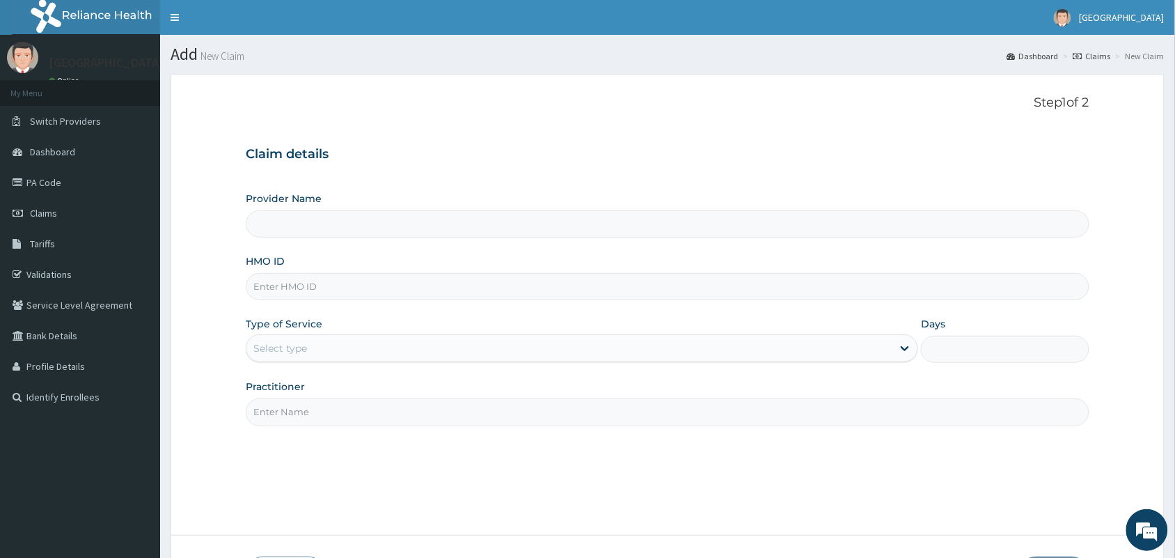
click at [516, 296] on input "HMO ID" at bounding box center [668, 286] width 844 height 27
paste input "SBG/10175/A"
type input "SBG/10175/A"
type input "[GEOGRAPHIC_DATA]"
type input "SBG/10175/D"
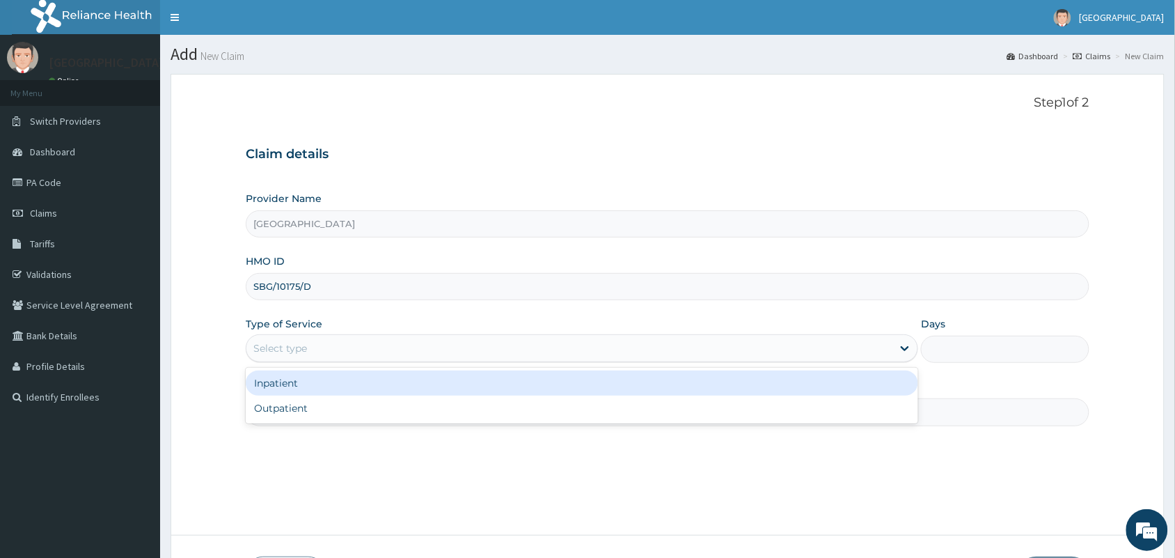
click at [374, 358] on div "Select type" at bounding box center [569, 348] width 646 height 22
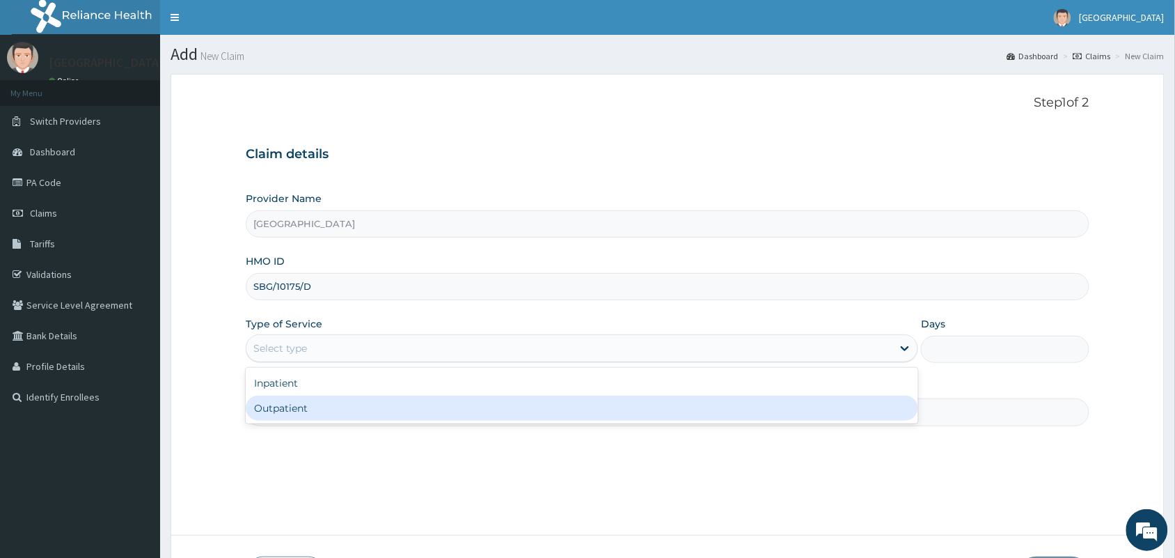
click at [353, 422] on div "Inpatient Outpatient" at bounding box center [582, 396] width 672 height 56
click at [353, 411] on div "Outpatient" at bounding box center [582, 407] width 672 height 25
type input "1"
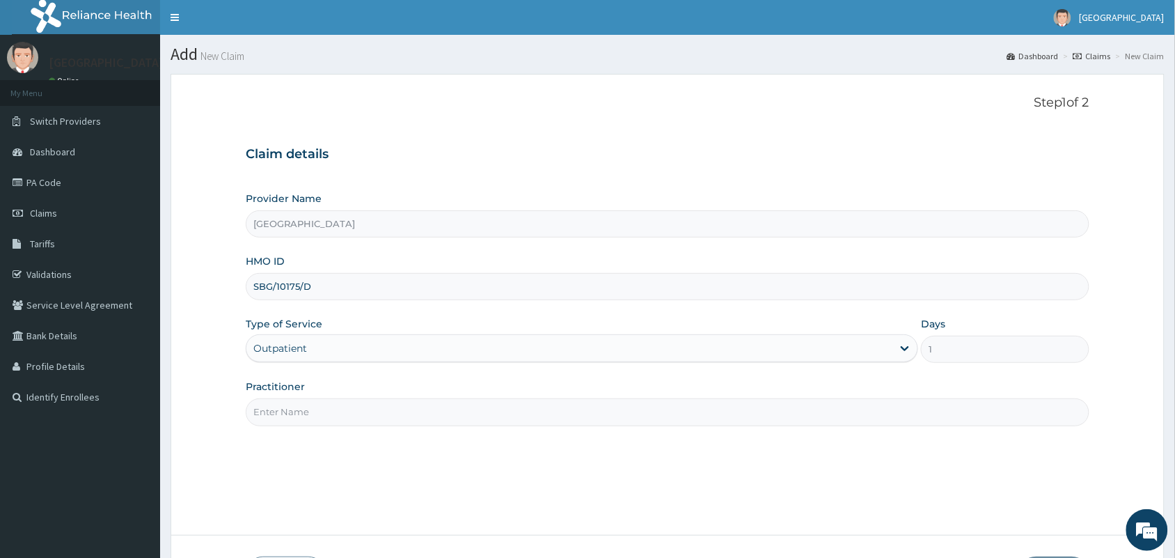
click at [353, 411] on input "Practitioner" at bounding box center [668, 411] width 844 height 27
type input "[PERSON_NAME]"
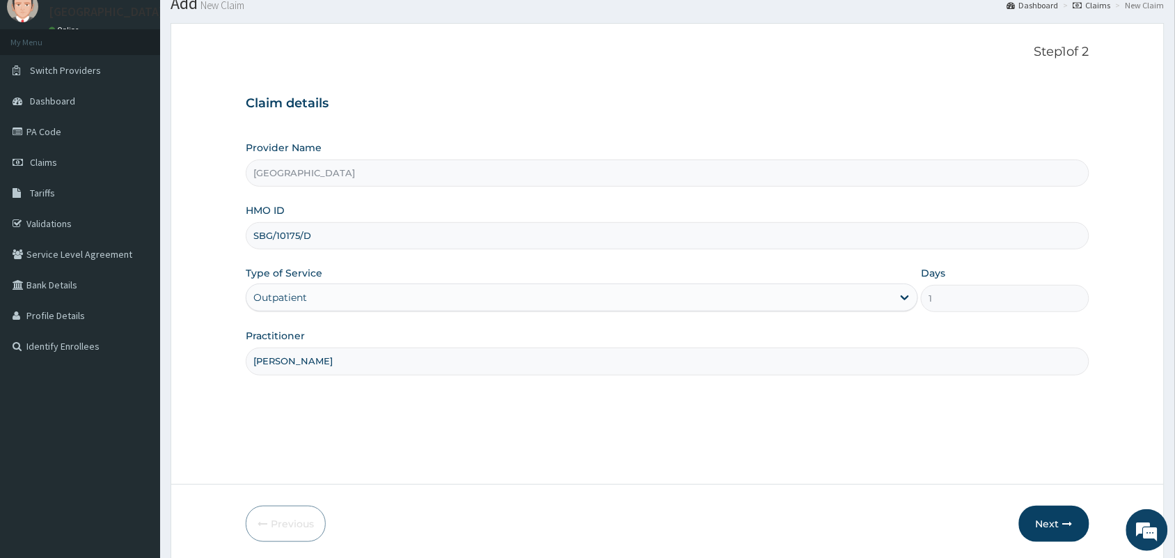
scroll to position [102, 0]
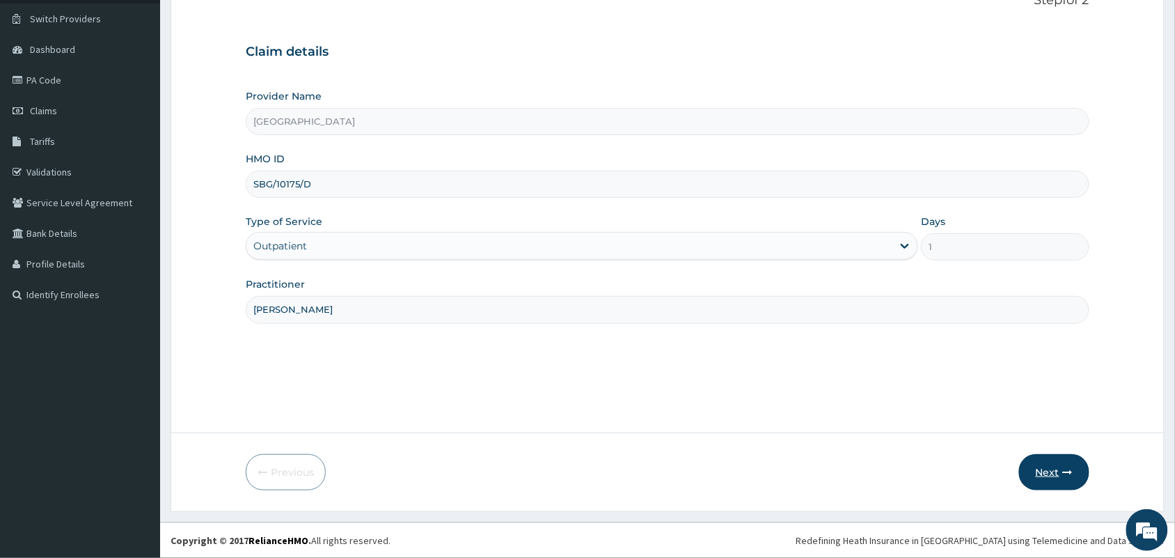
click at [1052, 468] on button "Next" at bounding box center [1054, 472] width 70 height 36
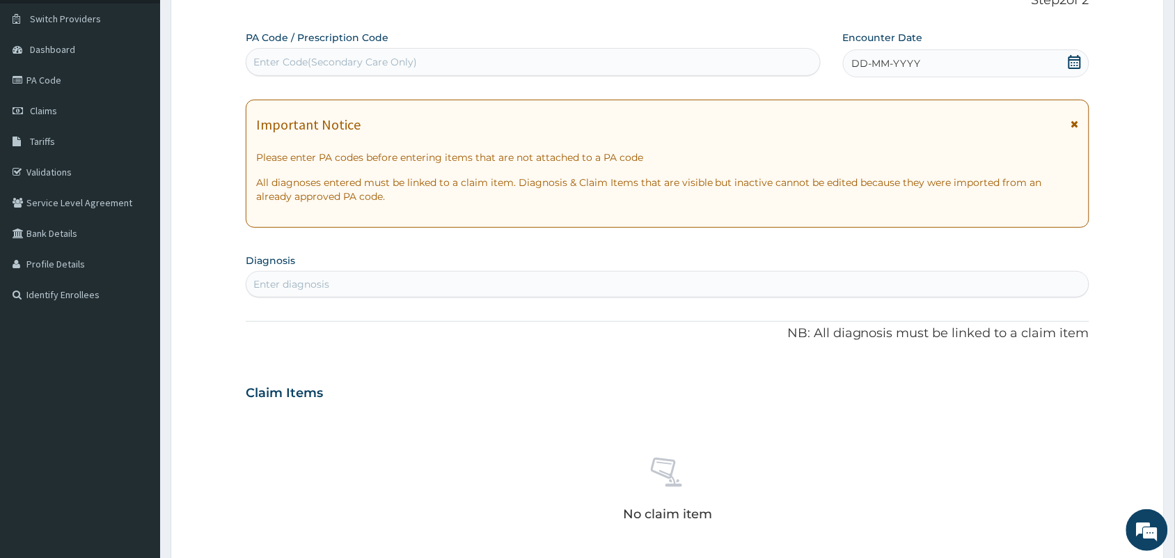
click at [568, 289] on div "Enter diagnosis" at bounding box center [667, 284] width 842 height 22
type input "PHARY"
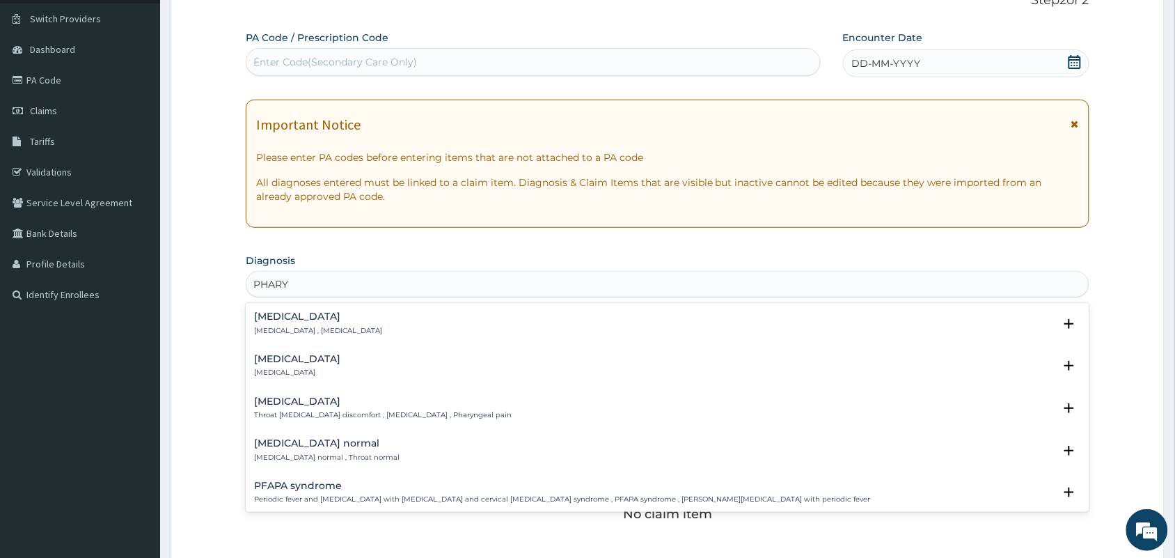
click at [340, 370] on div "Pharyngitis Pharyngitis" at bounding box center [667, 366] width 827 height 24
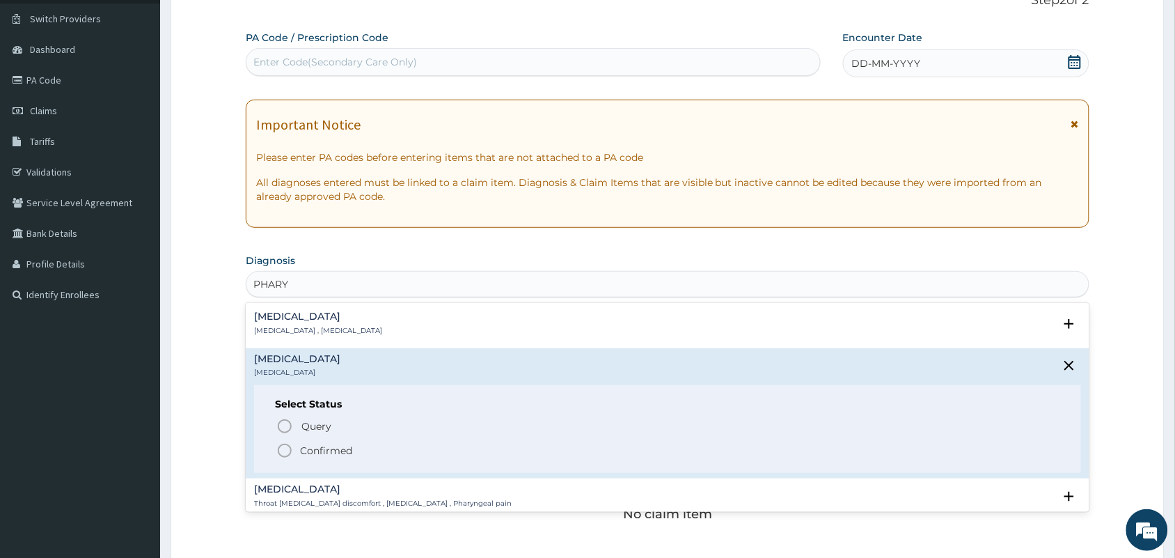
click at [284, 447] on icon "status option filled" at bounding box center [284, 450] width 17 height 17
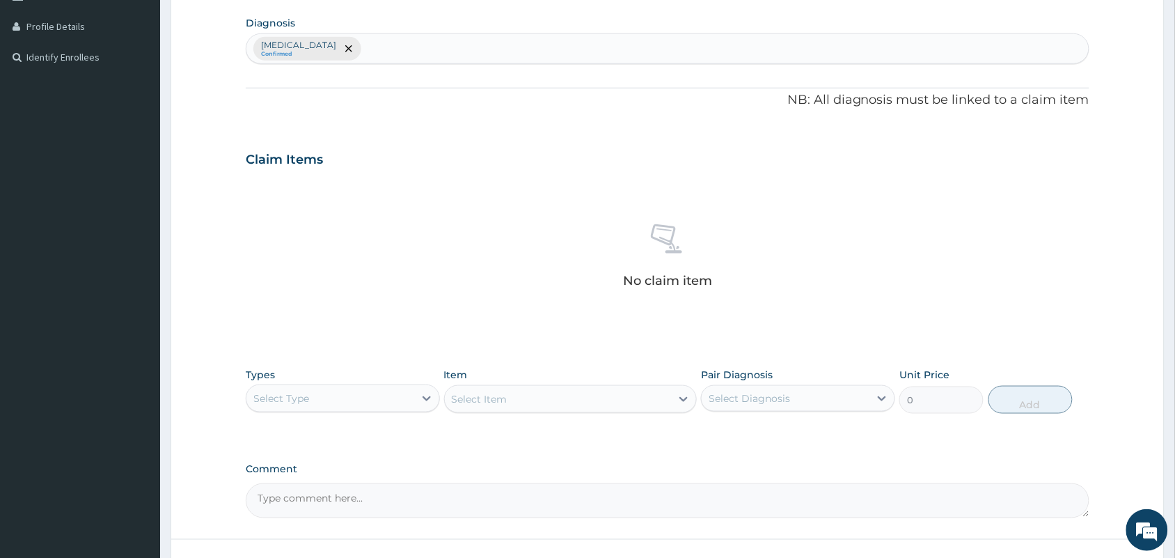
scroll to position [343, 0]
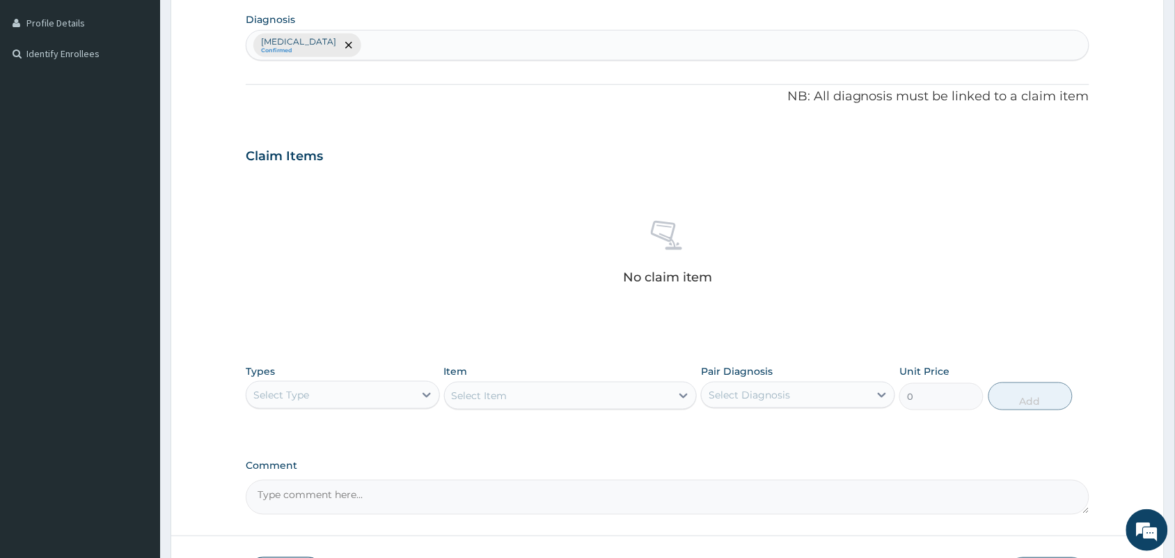
click at [336, 387] on div "Select Type" at bounding box center [330, 395] width 168 height 22
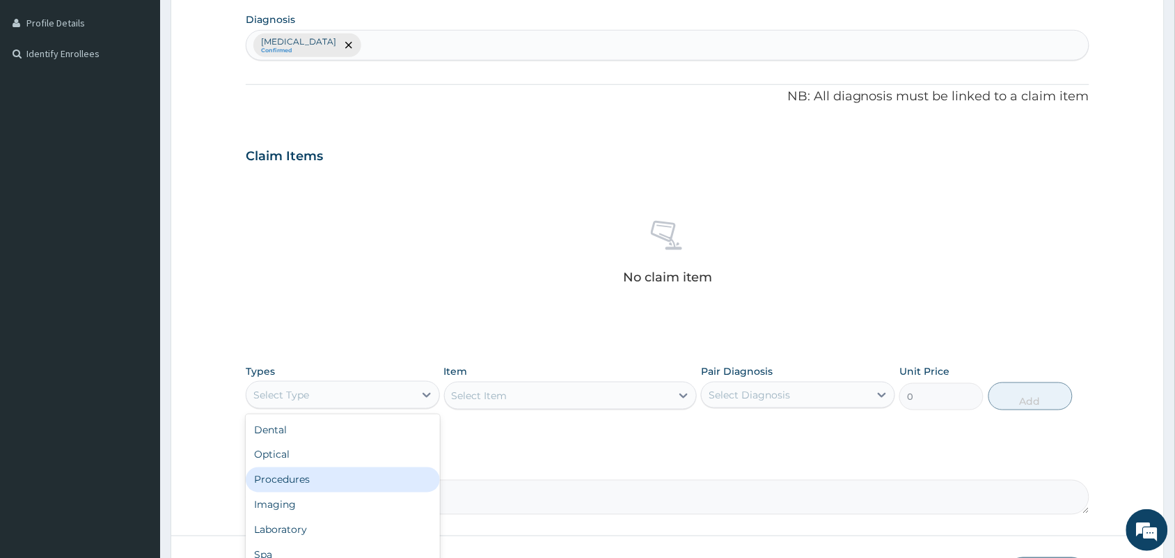
click at [301, 478] on div "Procedures" at bounding box center [343, 479] width 194 height 25
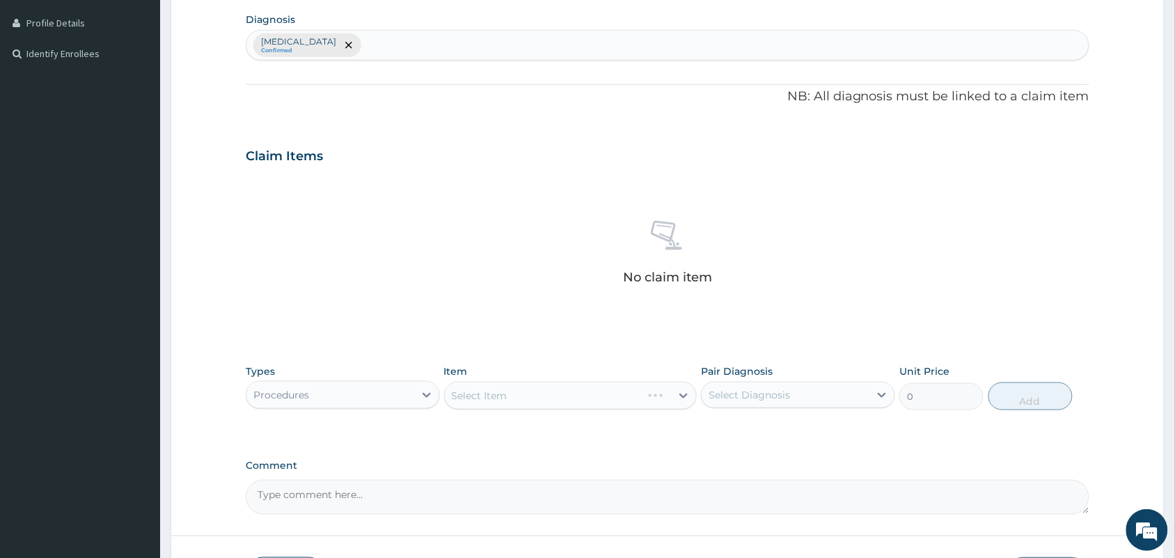
click at [533, 402] on div "Select Item" at bounding box center [570, 395] width 253 height 28
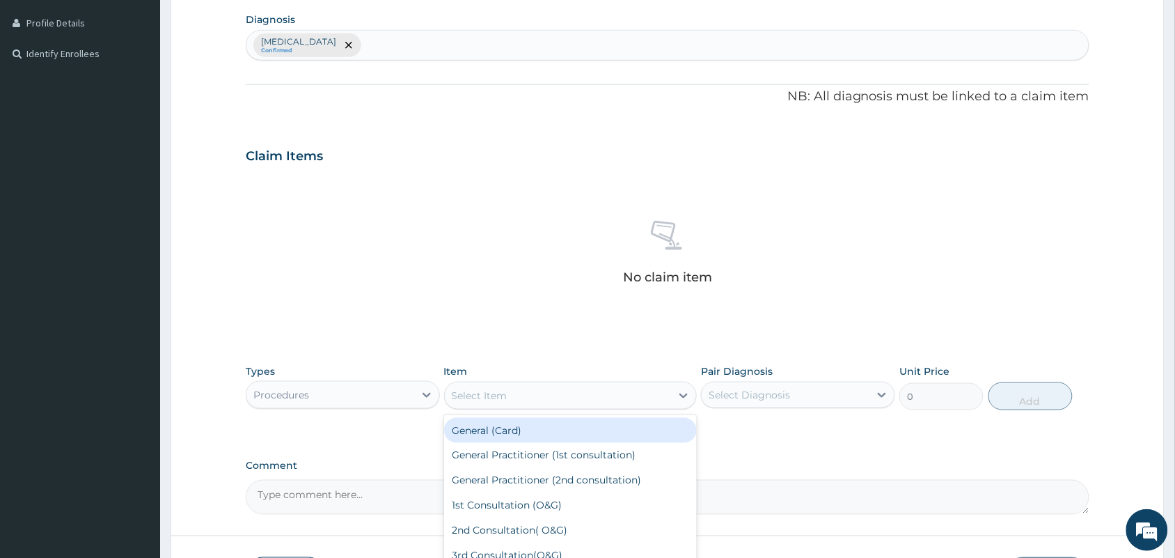
click at [533, 402] on div "Select Item" at bounding box center [558, 395] width 227 height 22
type input "P"
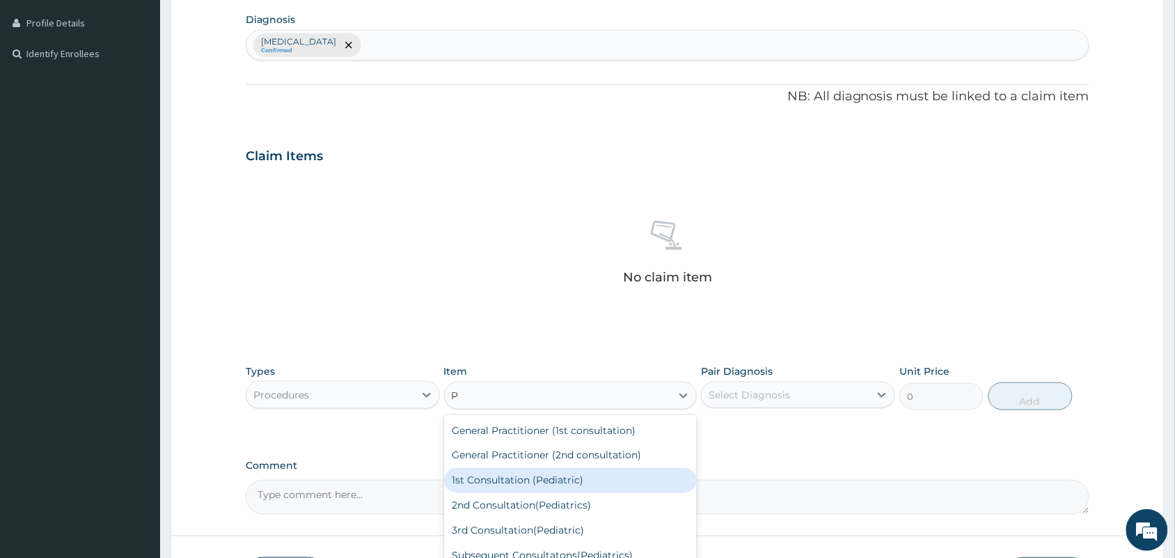
click at [562, 489] on div "1st Consultation (Pediatric)" at bounding box center [570, 480] width 253 height 25
type input "15000"
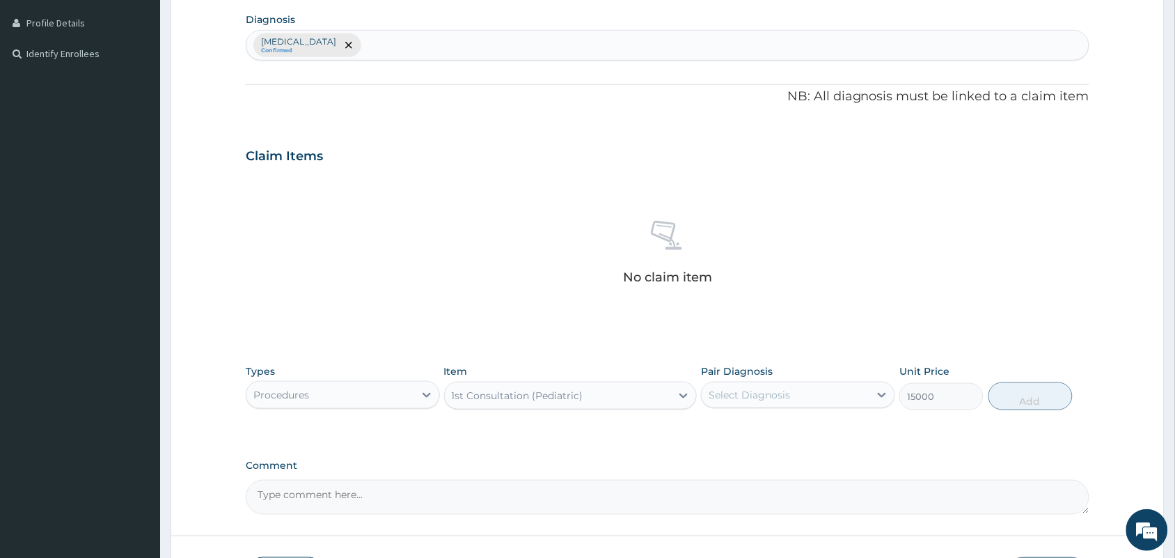
click at [746, 407] on div "Select Diagnosis" at bounding box center [798, 394] width 194 height 26
click at [754, 425] on label "[MEDICAL_DATA]" at bounding box center [767, 429] width 86 height 14
checkbox input "true"
click at [1034, 395] on button "Add" at bounding box center [1030, 396] width 84 height 28
type input "0"
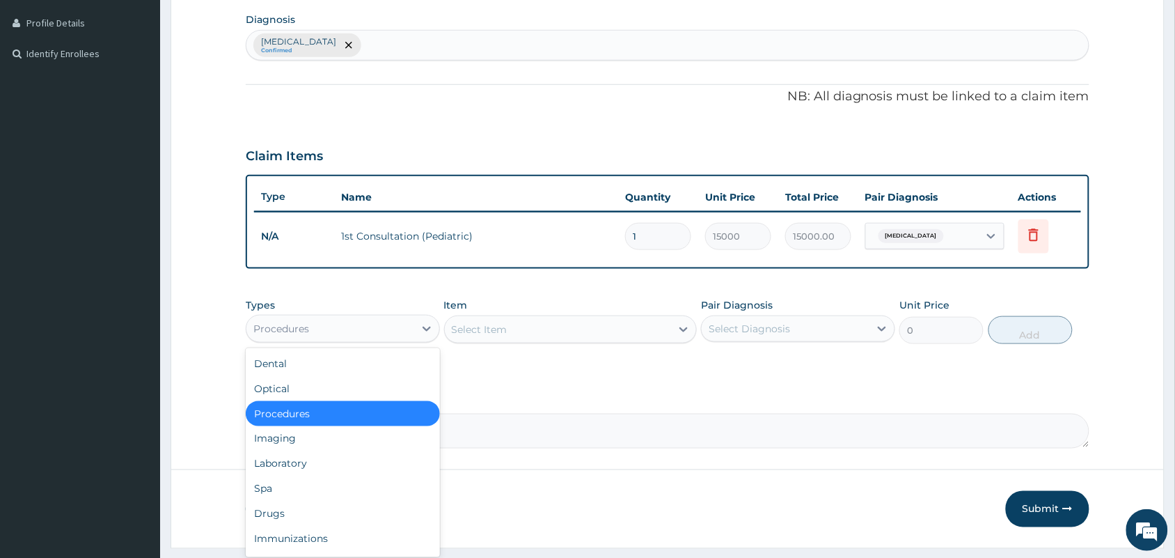
click at [345, 333] on div "Procedures" at bounding box center [330, 328] width 168 height 22
click at [277, 502] on div "Drugs" at bounding box center [343, 513] width 194 height 25
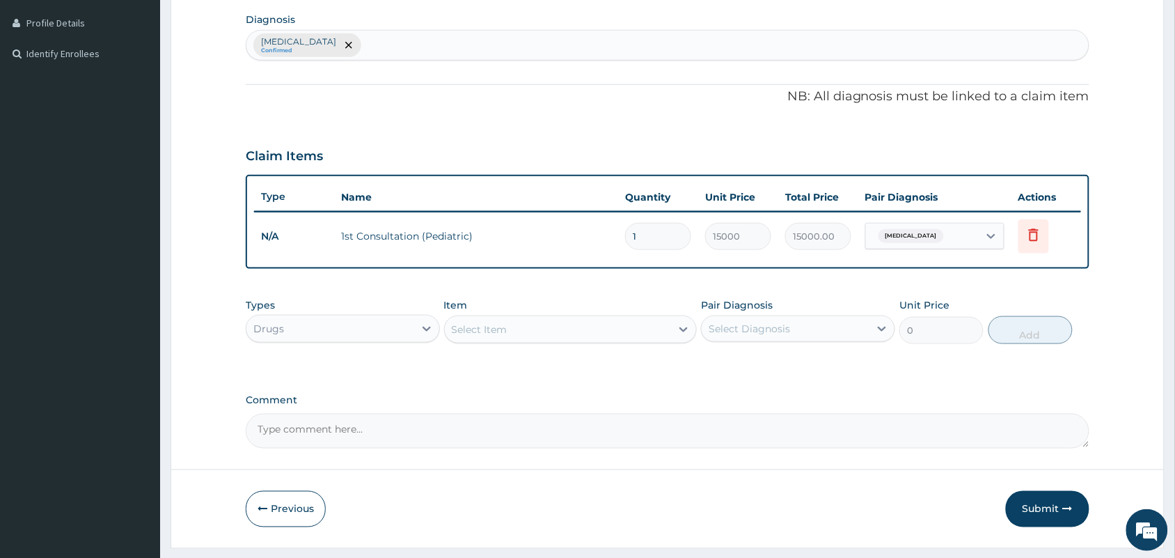
click at [544, 331] on div "Select Item" at bounding box center [558, 329] width 227 height 22
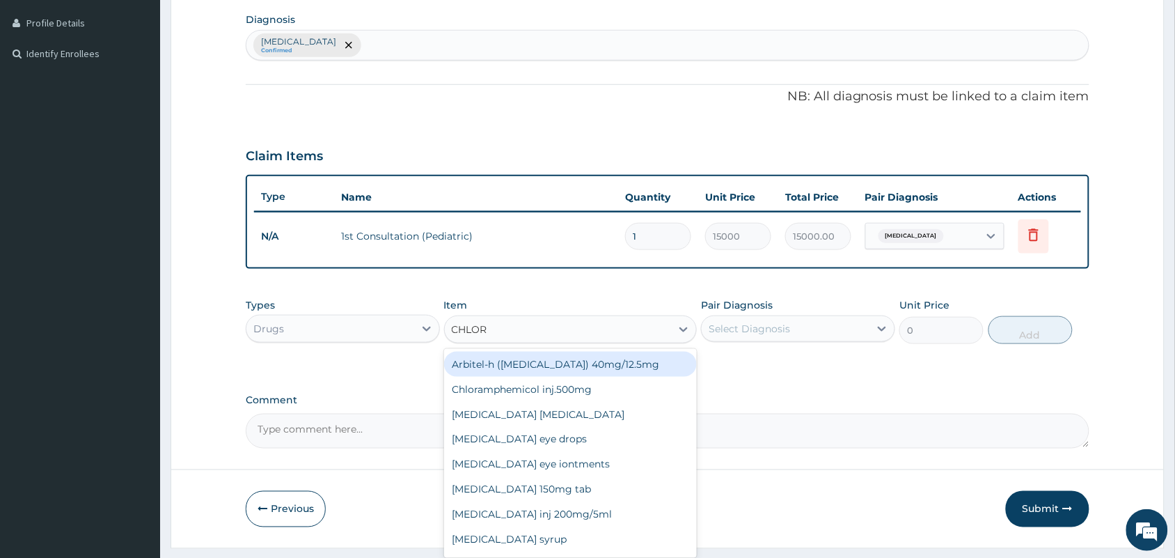
type input "CHLORO"
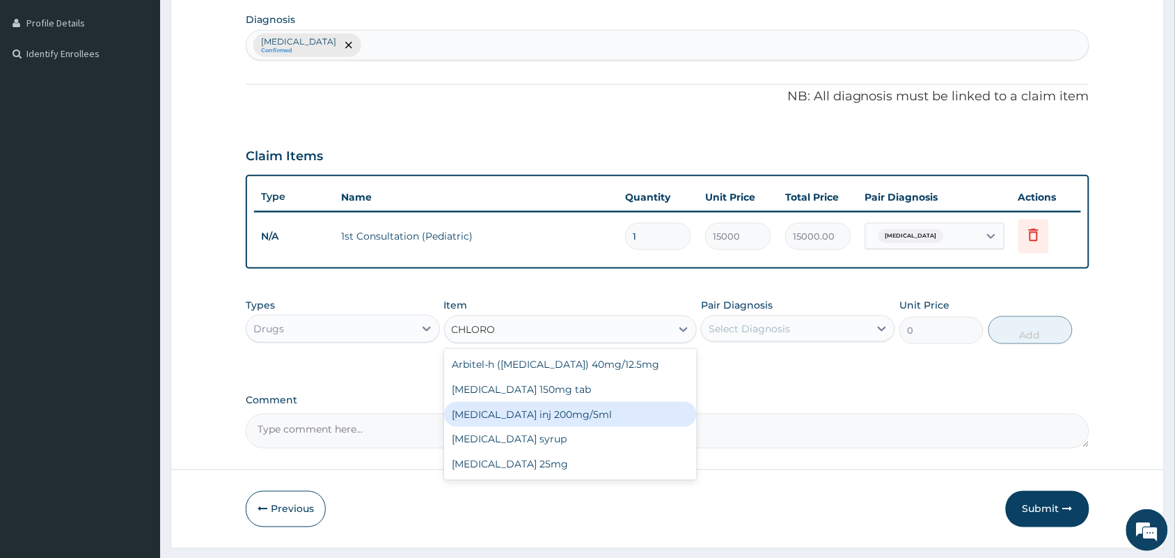
click at [541, 418] on div "[MEDICAL_DATA] inj 200mg/5ml" at bounding box center [570, 414] width 253 height 25
type input "240"
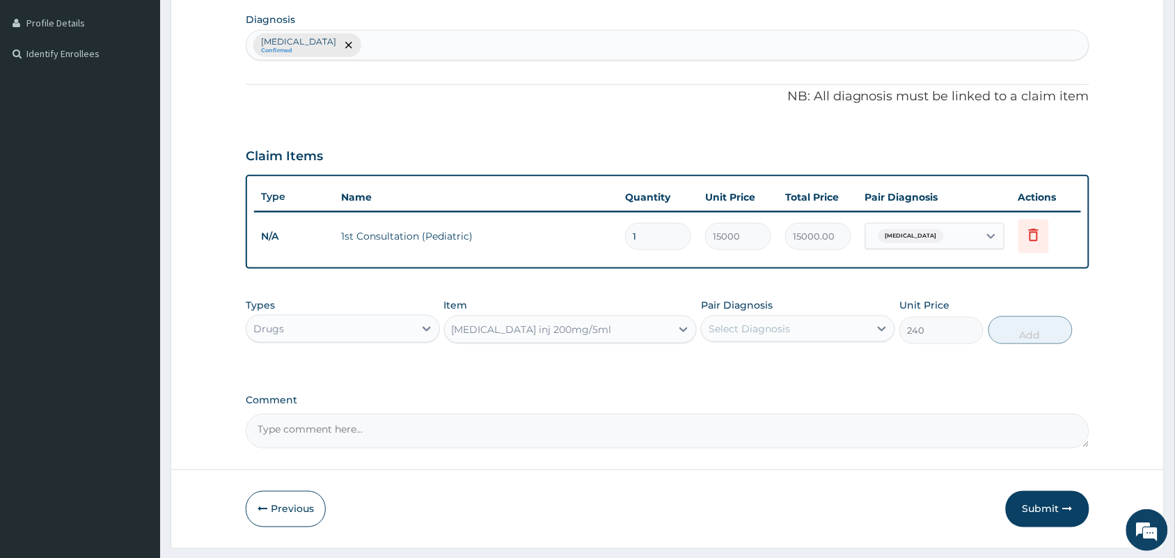
click at [755, 327] on div "Select Diagnosis" at bounding box center [749, 329] width 81 height 14
click at [755, 363] on label "[MEDICAL_DATA]" at bounding box center [767, 363] width 86 height 14
checkbox input "true"
click at [1066, 320] on button "Add" at bounding box center [1030, 330] width 84 height 28
type input "0"
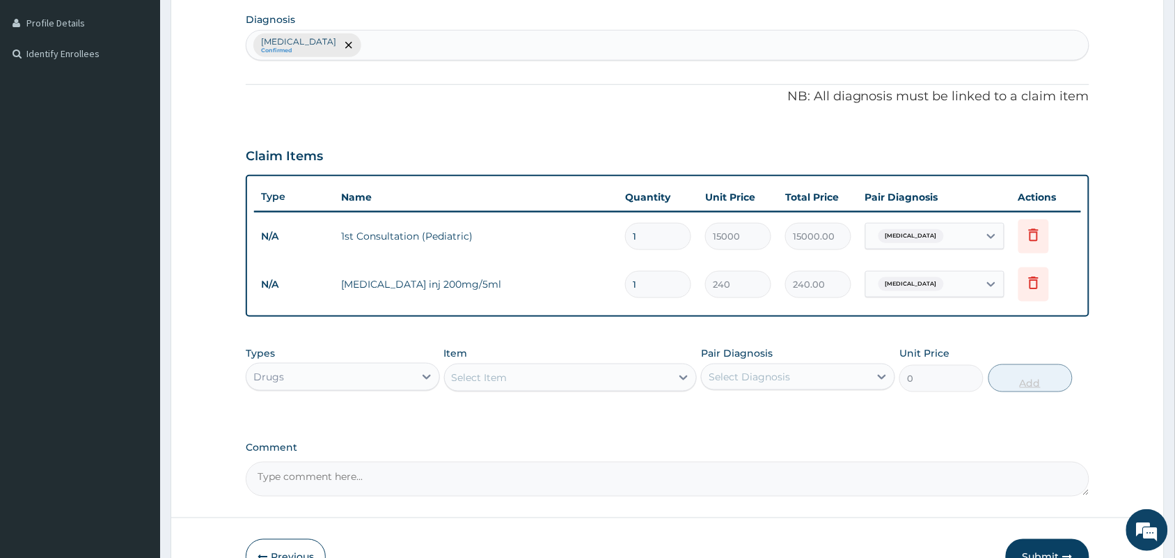
type input "0.00"
type input "2"
type input "480.00"
type input "2"
click at [654, 383] on div "Select Item" at bounding box center [558, 377] width 227 height 22
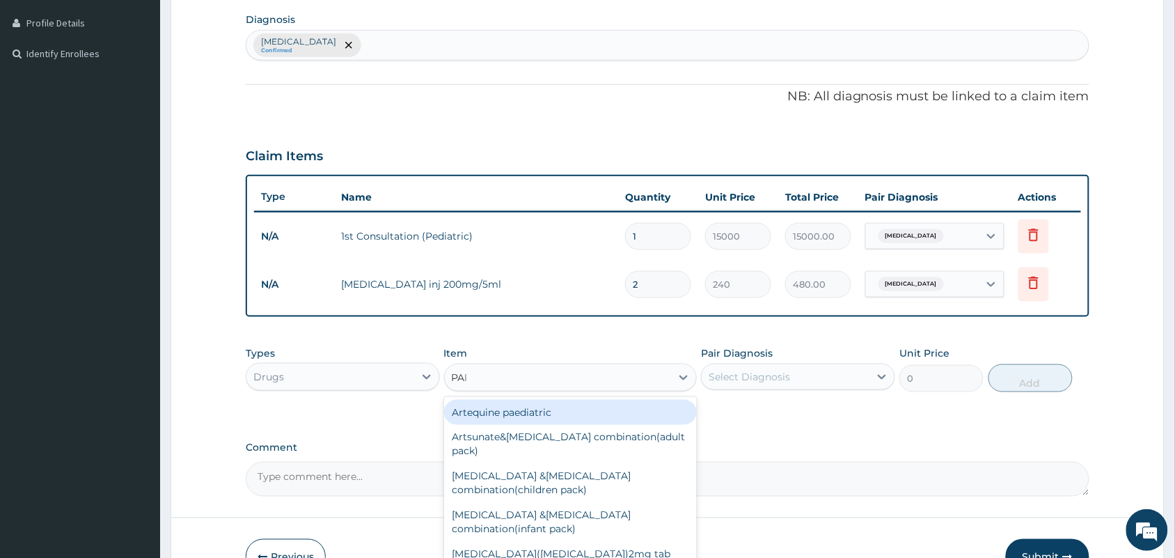
type input "PARA"
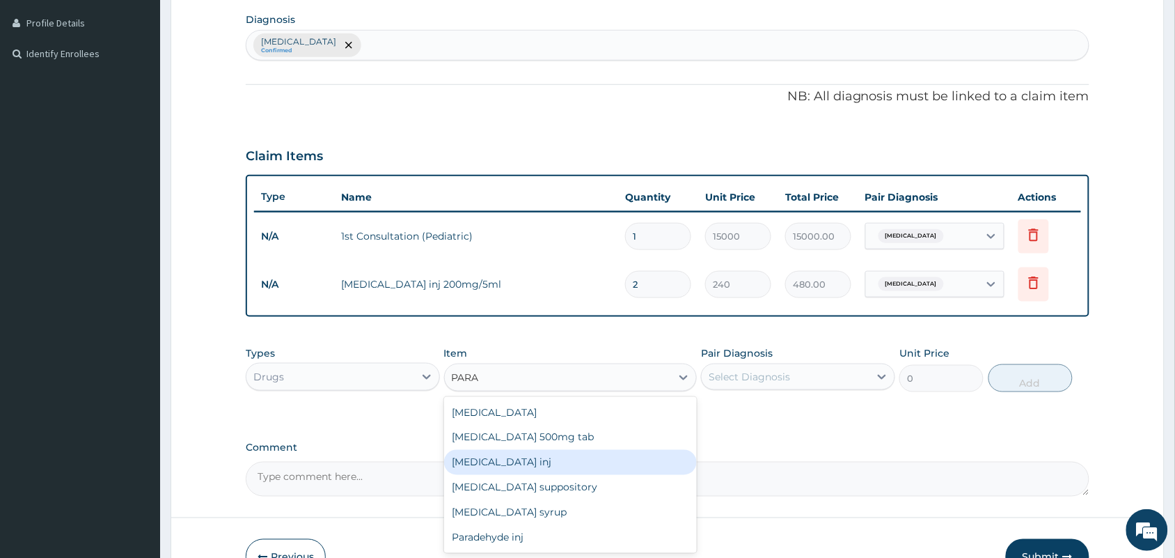
click at [479, 464] on div "[MEDICAL_DATA] inj" at bounding box center [570, 462] width 253 height 25
type input "150"
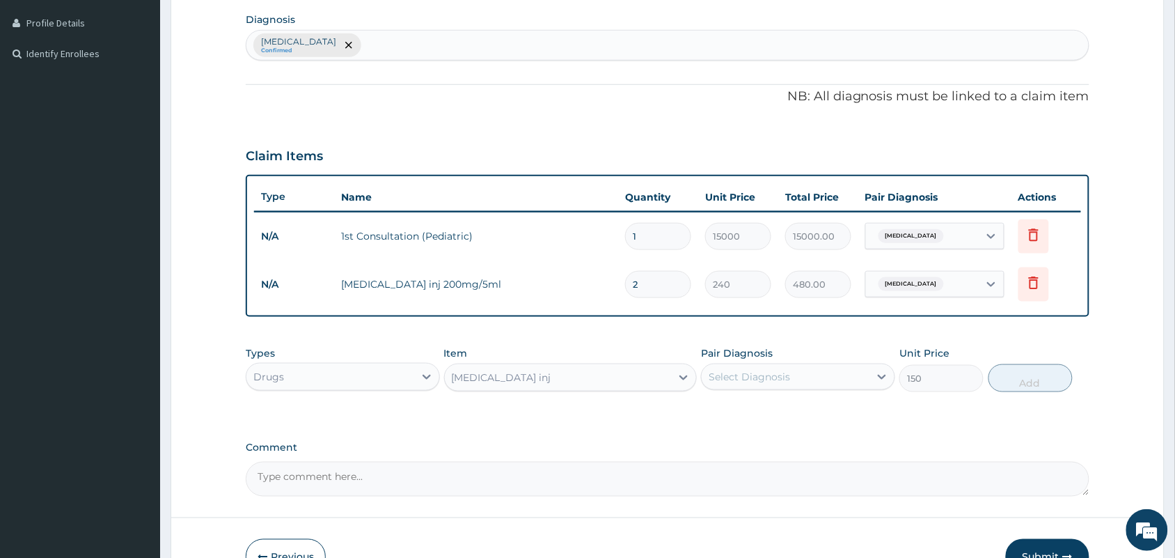
click at [748, 366] on div "Select Diagnosis" at bounding box center [786, 376] width 168 height 22
click at [749, 411] on label "[MEDICAL_DATA]" at bounding box center [767, 411] width 86 height 14
checkbox input "true"
click at [1029, 377] on button "Add" at bounding box center [1030, 378] width 84 height 28
type input "0"
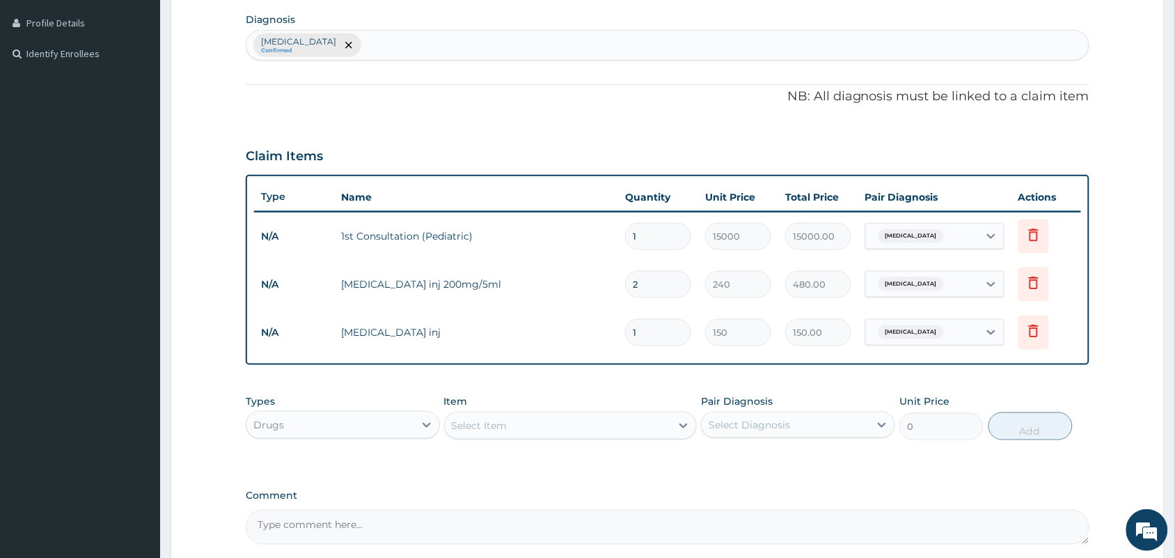
click at [547, 425] on div "Select Item" at bounding box center [558, 425] width 227 height 22
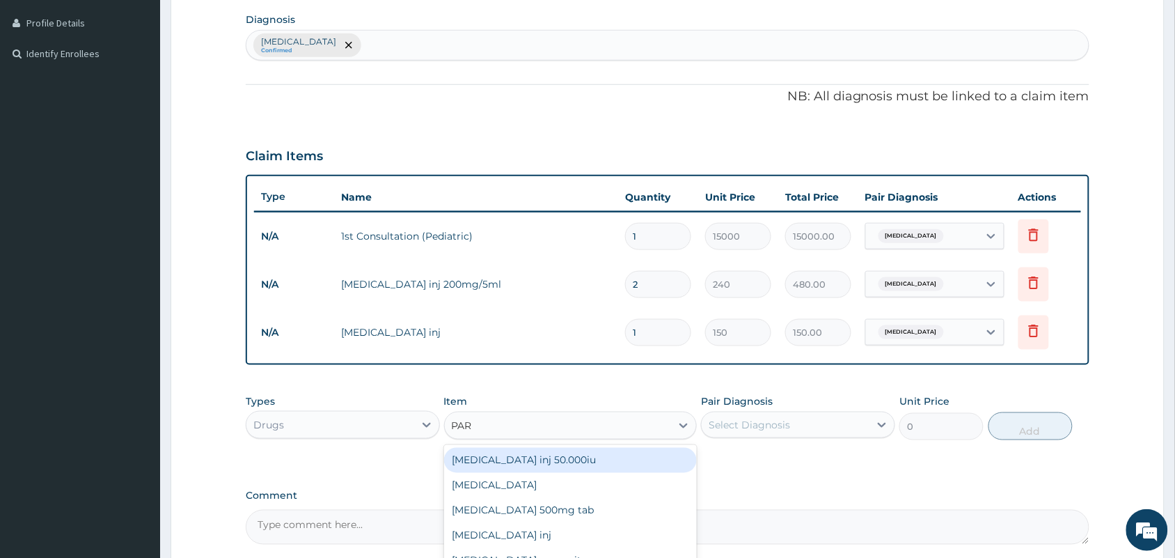
type input "PARA"
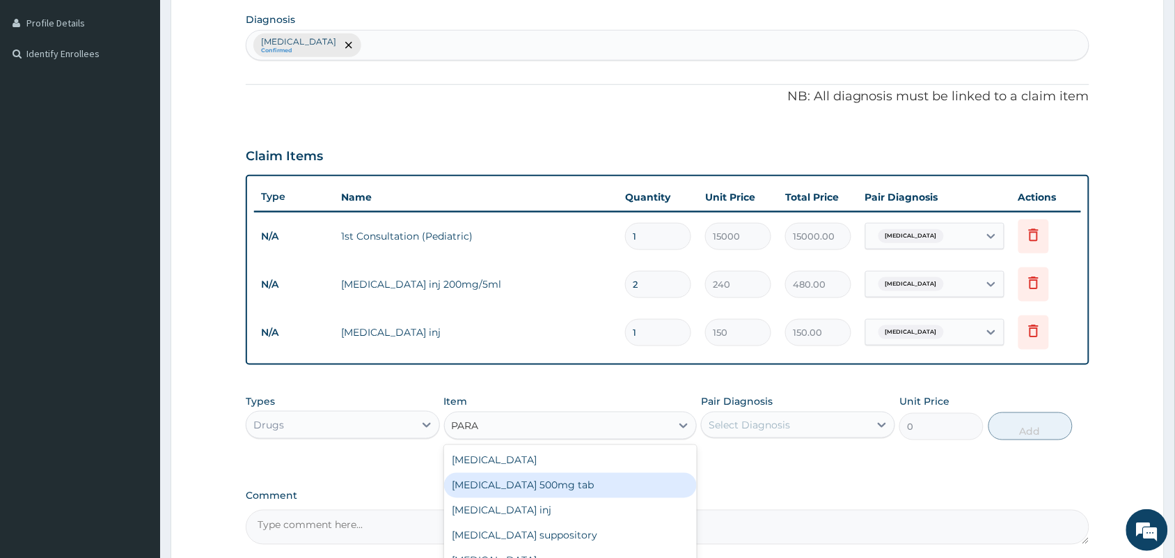
click at [534, 489] on div "[MEDICAL_DATA] 500mg tab" at bounding box center [570, 485] width 253 height 25
type input "10"
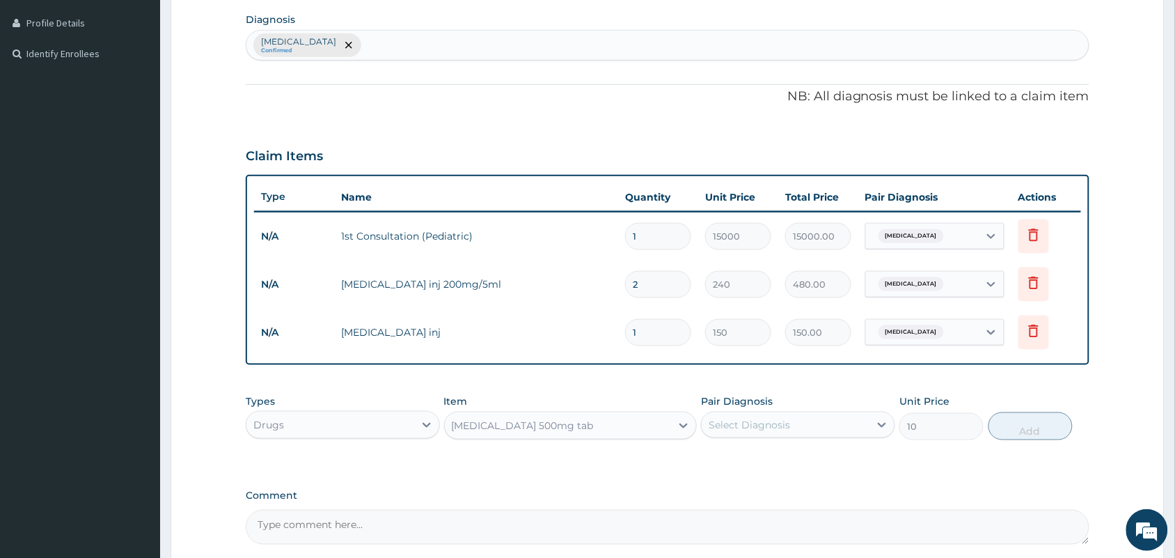
click at [741, 422] on div "Select Diagnosis" at bounding box center [749, 425] width 81 height 14
click at [750, 464] on label "[MEDICAL_DATA]" at bounding box center [767, 459] width 86 height 14
checkbox input "true"
click at [1017, 432] on button "Add" at bounding box center [1030, 426] width 84 height 28
type input "0"
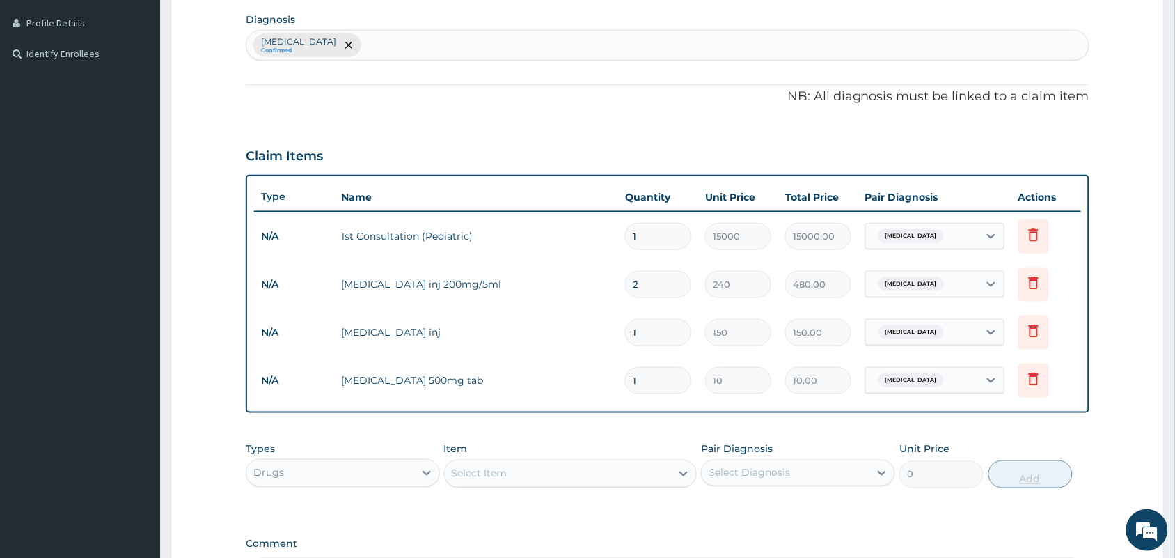
type input "18"
type input "180.00"
type input "18"
click at [604, 465] on div "Select Item" at bounding box center [558, 473] width 227 height 22
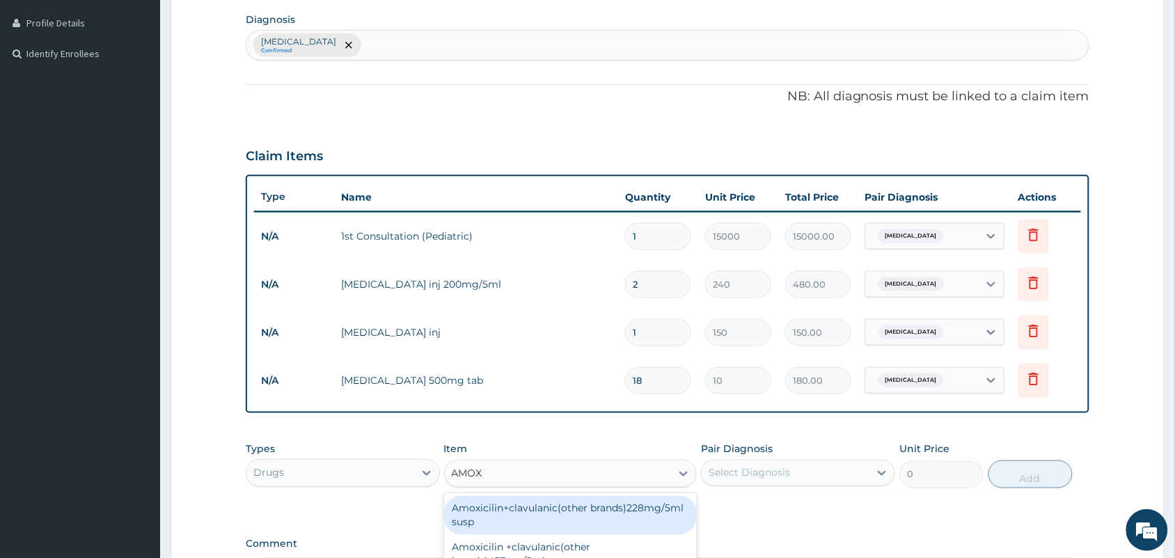
type input "AMOXY"
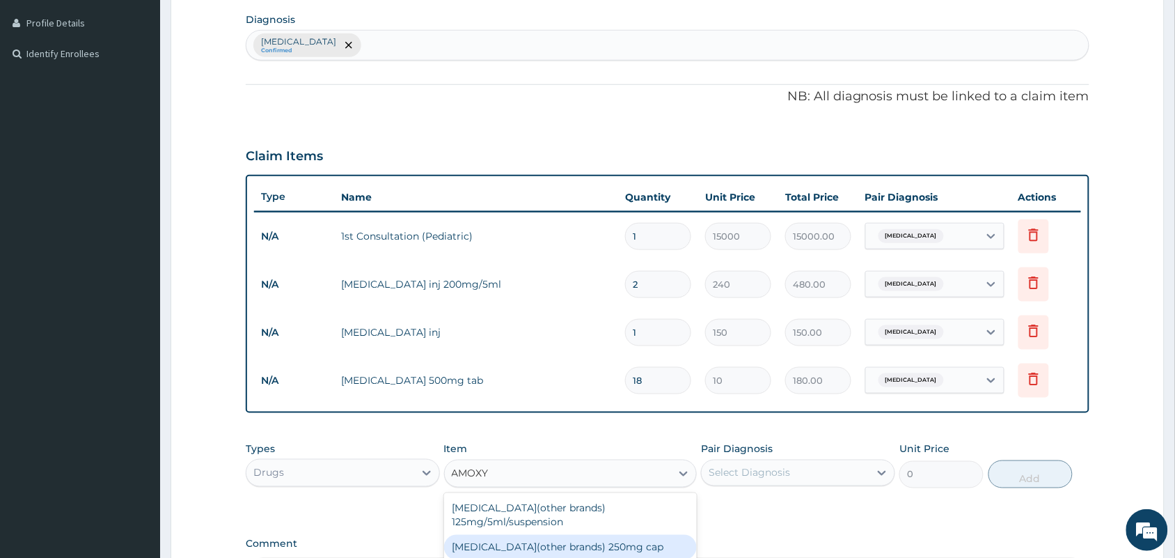
click at [590, 537] on div "[MEDICAL_DATA](other brands) 250mg cap" at bounding box center [570, 547] width 253 height 25
type input "36"
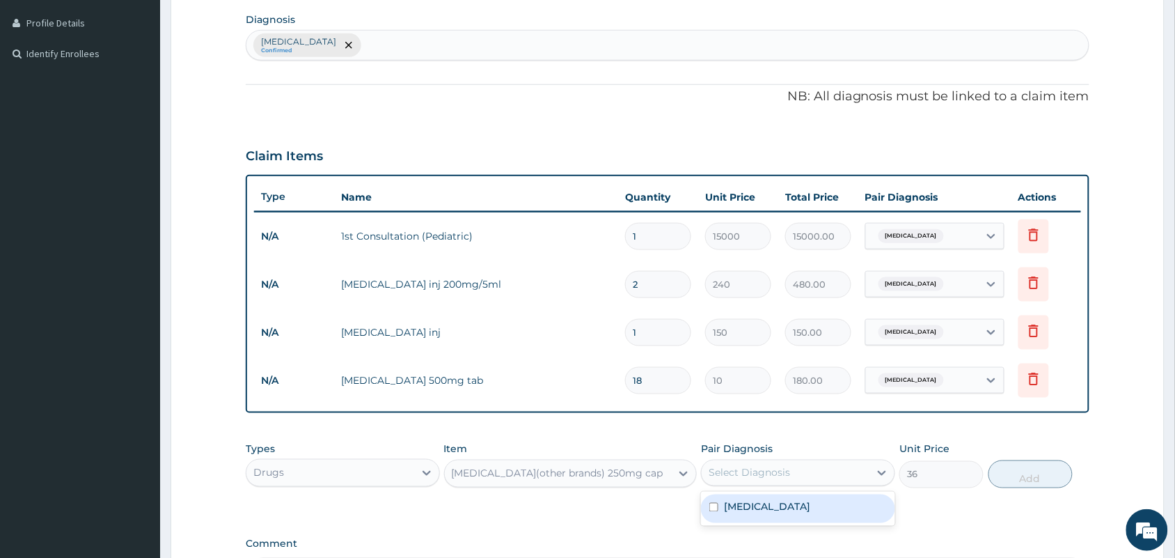
click at [769, 475] on div "Select Diagnosis" at bounding box center [749, 473] width 81 height 14
click at [761, 494] on div "[MEDICAL_DATA]" at bounding box center [798, 508] width 194 height 29
checkbox input "true"
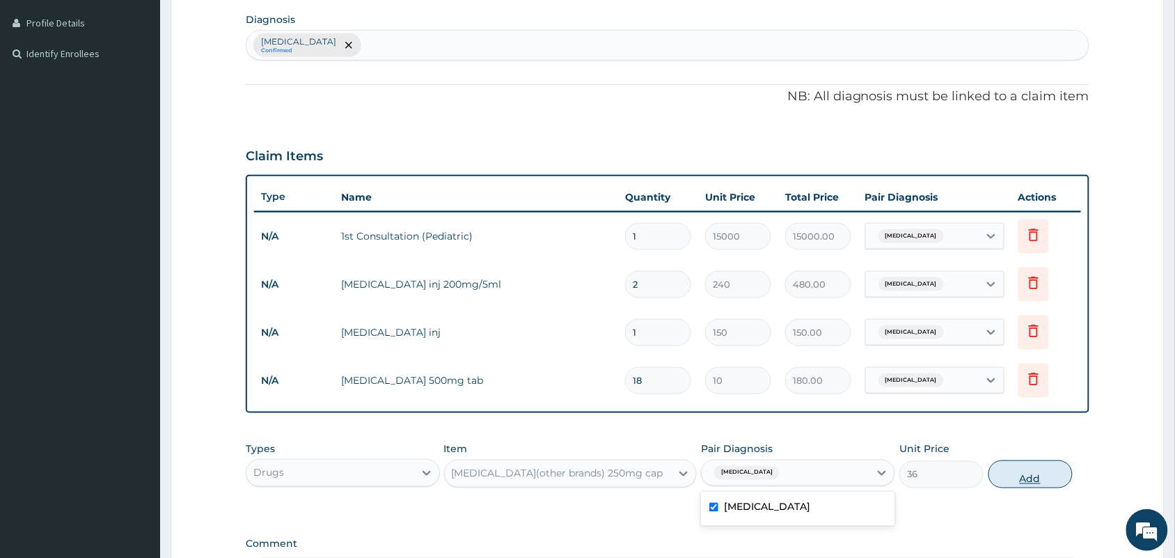
click at [1032, 482] on button "Add" at bounding box center [1030, 474] width 84 height 28
type input "0"
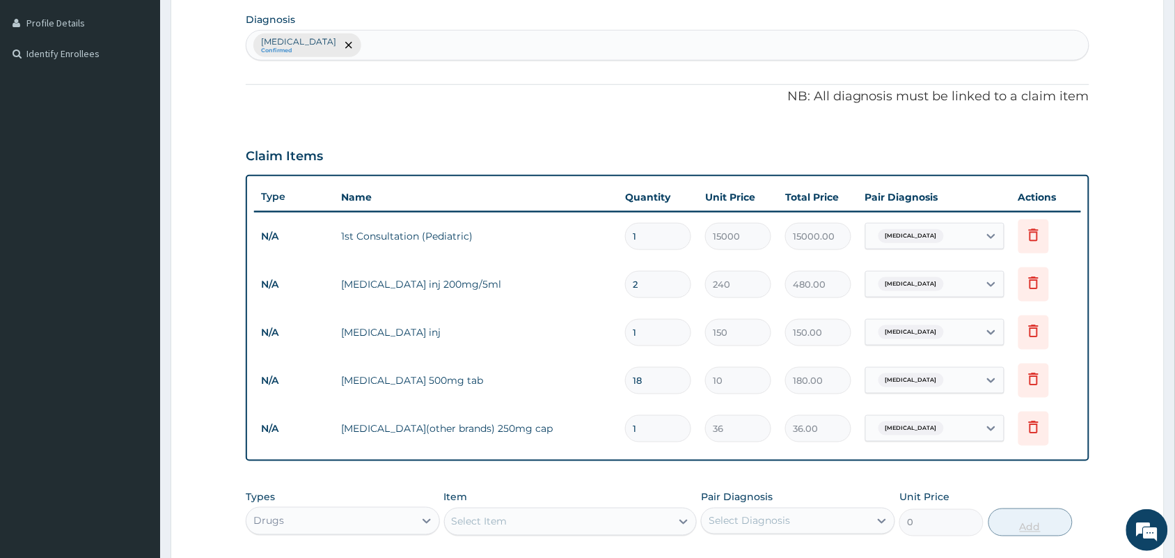
type input "10"
type input "360.00"
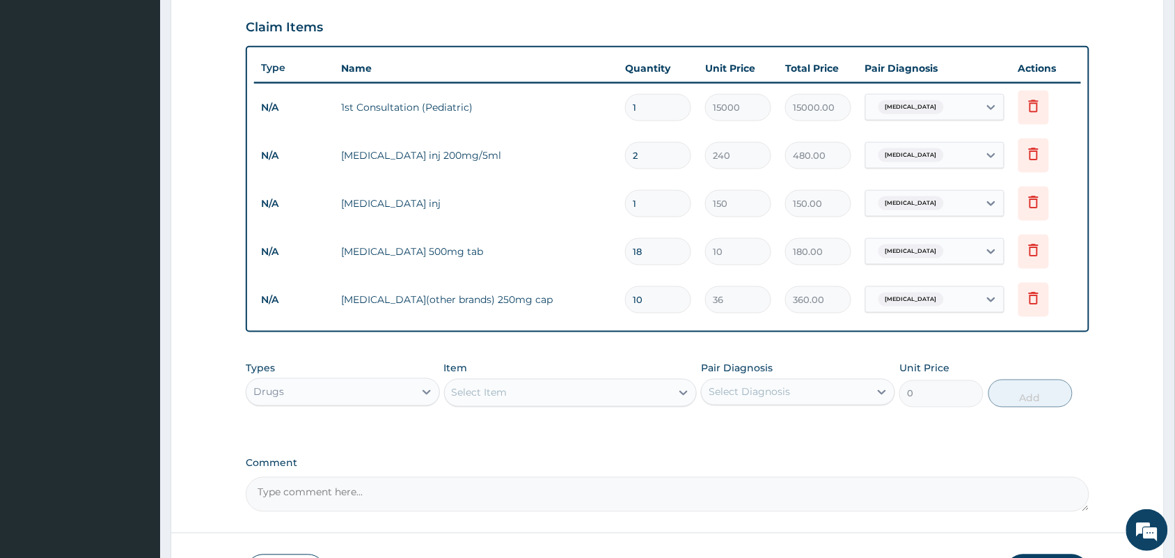
scroll to position [496, 0]
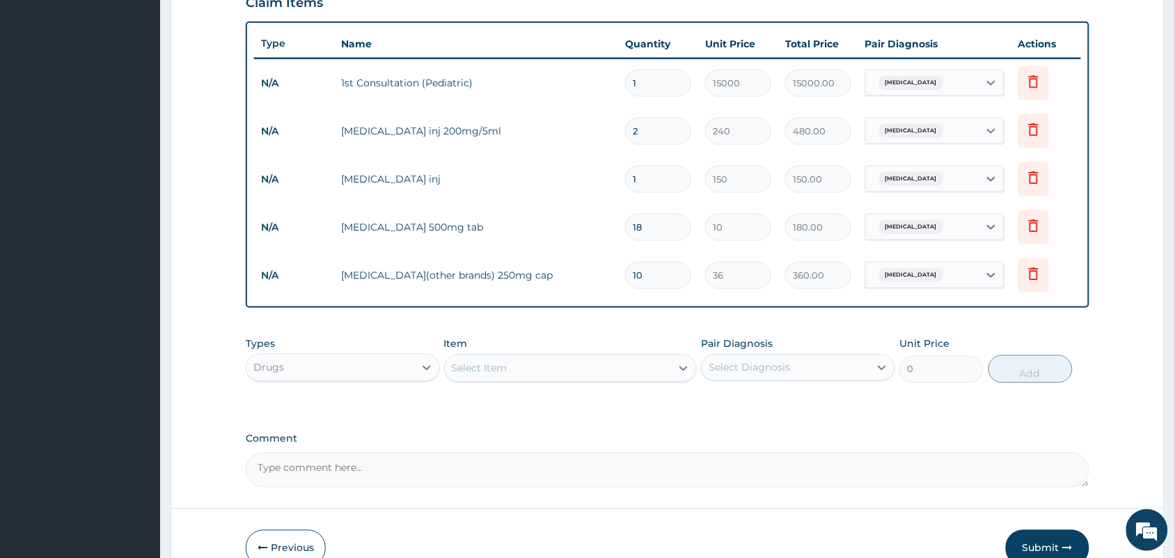
type input "10"
click at [539, 368] on div "Select Item" at bounding box center [558, 368] width 227 height 22
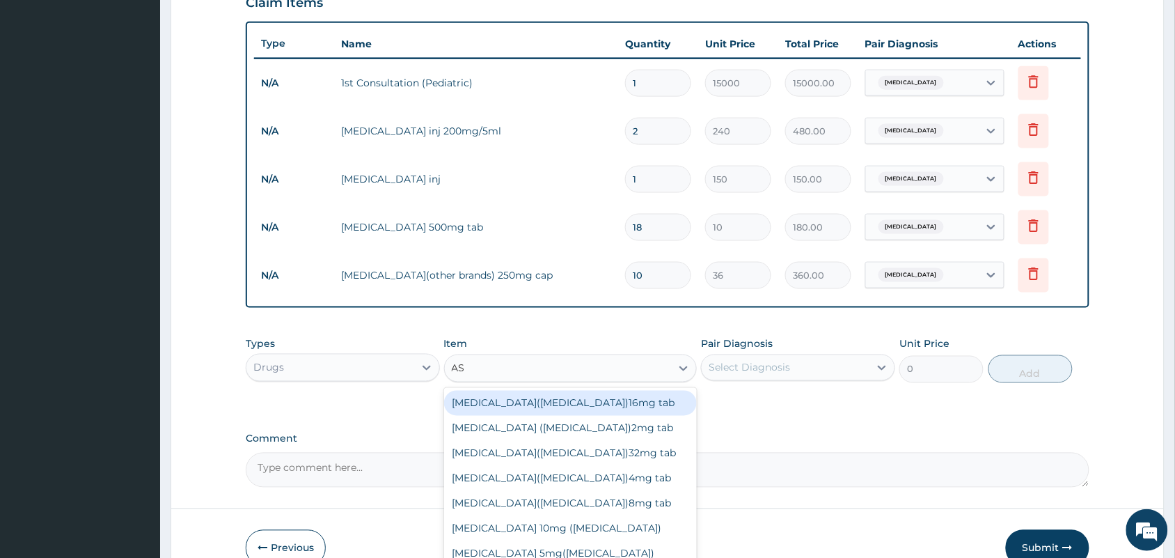
type input "ASP"
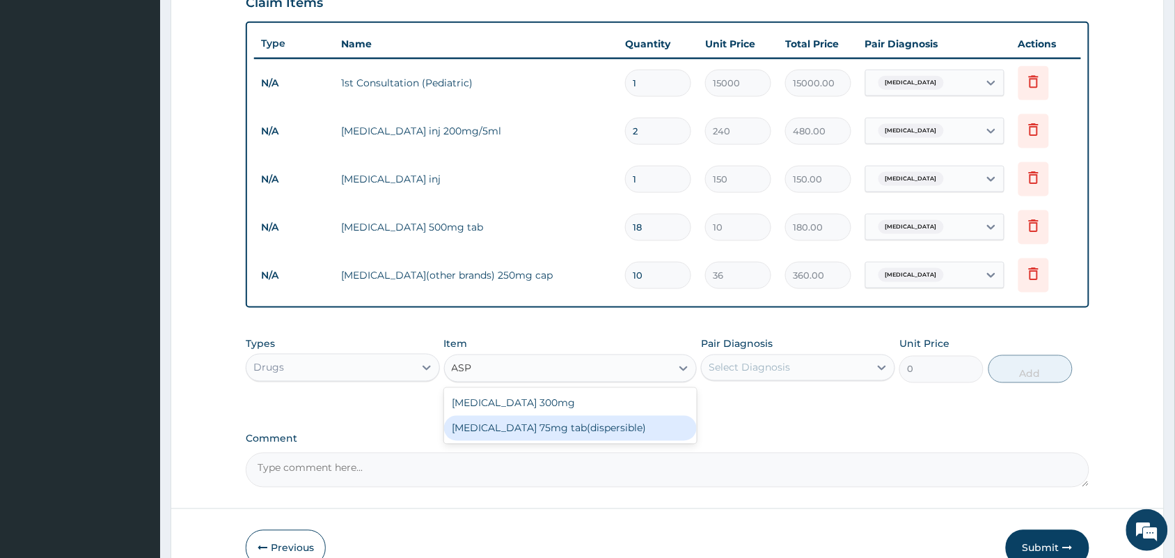
click at [552, 423] on div "[MEDICAL_DATA] 75mg tab(dispersible)" at bounding box center [570, 428] width 253 height 25
type input "30"
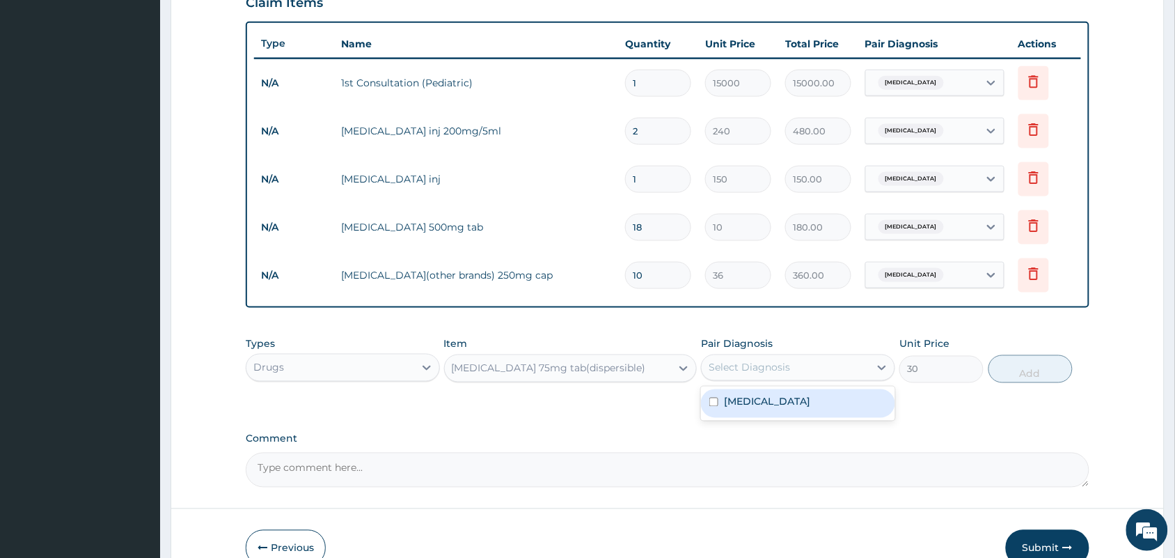
click at [748, 369] on div "Select Diagnosis" at bounding box center [749, 368] width 81 height 14
click at [750, 397] on label "[MEDICAL_DATA]" at bounding box center [767, 402] width 86 height 14
checkbox input "true"
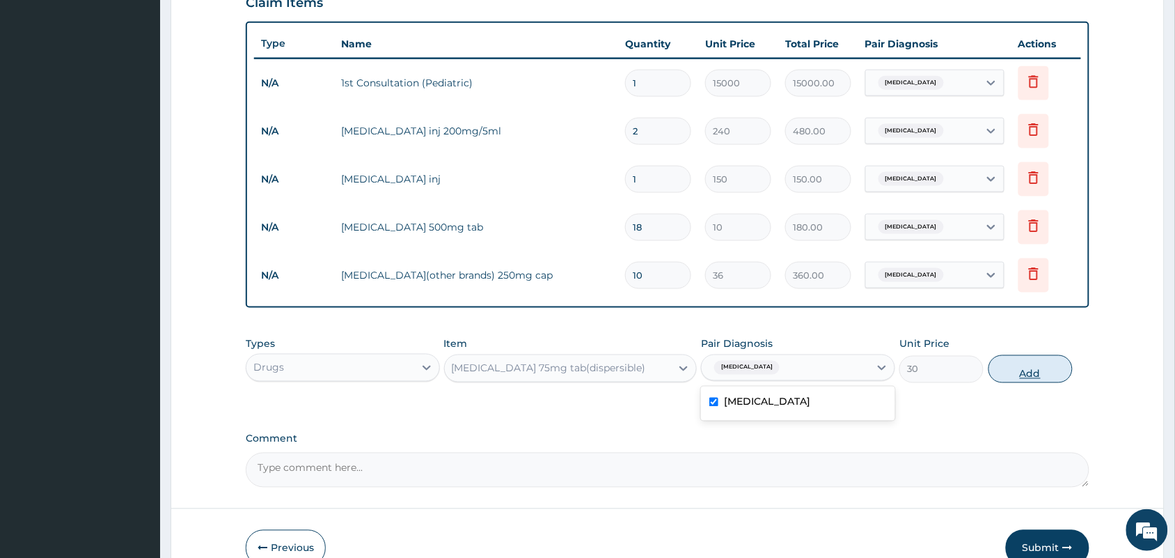
click at [1009, 377] on button "Add" at bounding box center [1030, 369] width 84 height 28
type input "0"
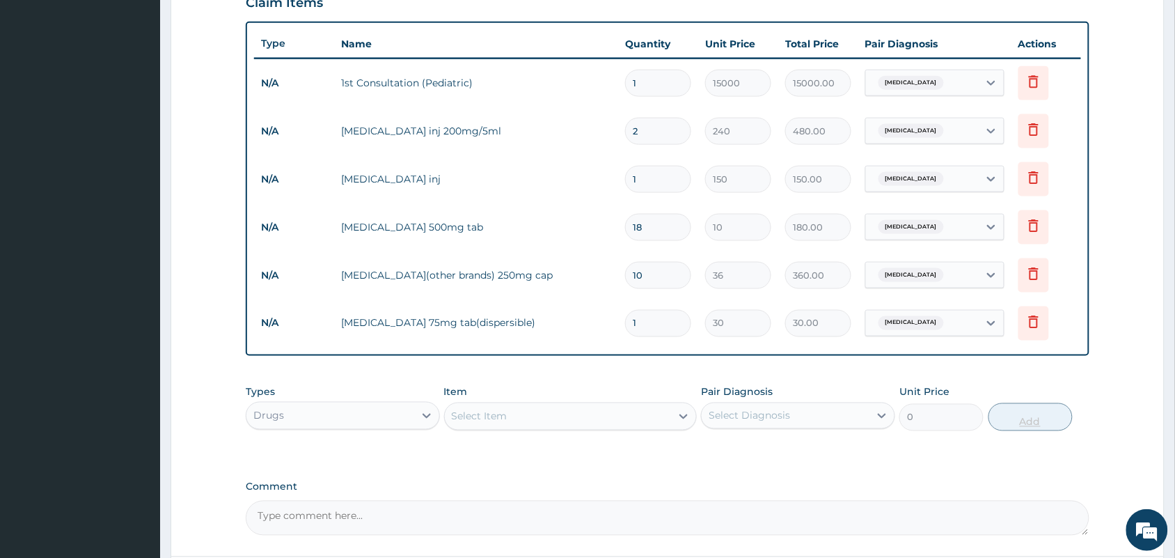
type input "0.00"
type input "6"
type input "180.00"
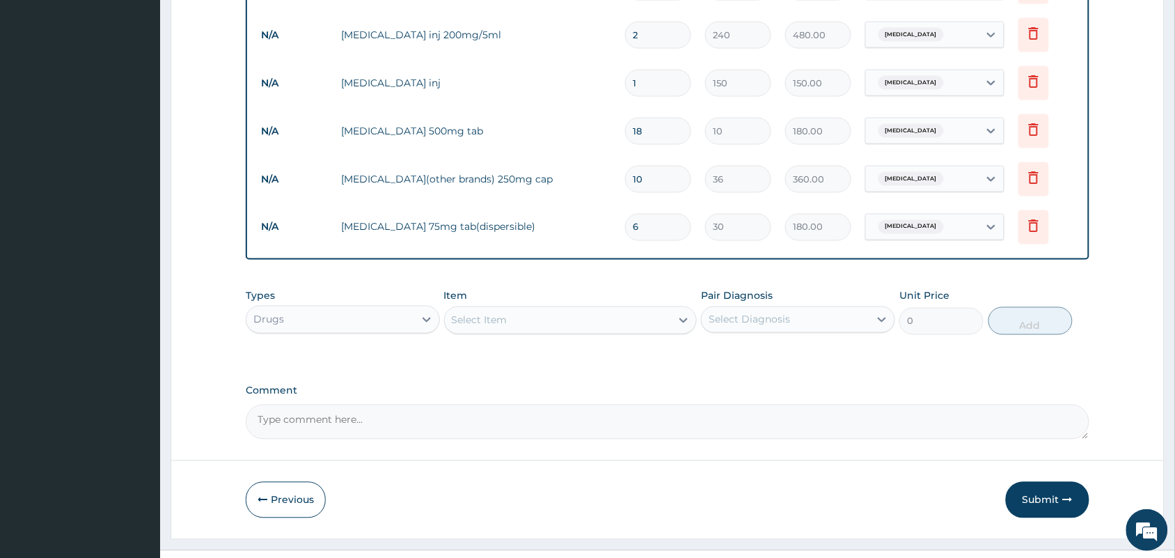
scroll to position [620, 0]
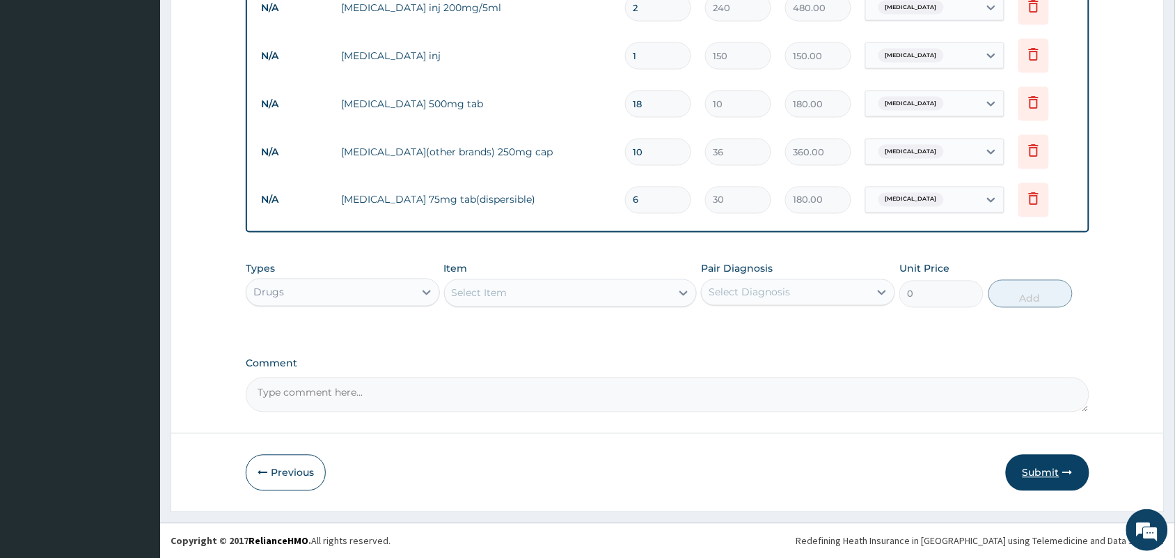
type input "6"
click at [1029, 468] on button "Submit" at bounding box center [1048, 473] width 84 height 36
click at [1038, 473] on button "Submit" at bounding box center [1048, 473] width 84 height 36
click at [1029, 471] on button "Submit" at bounding box center [1048, 473] width 84 height 36
click at [1048, 477] on button "Submit" at bounding box center [1048, 473] width 84 height 36
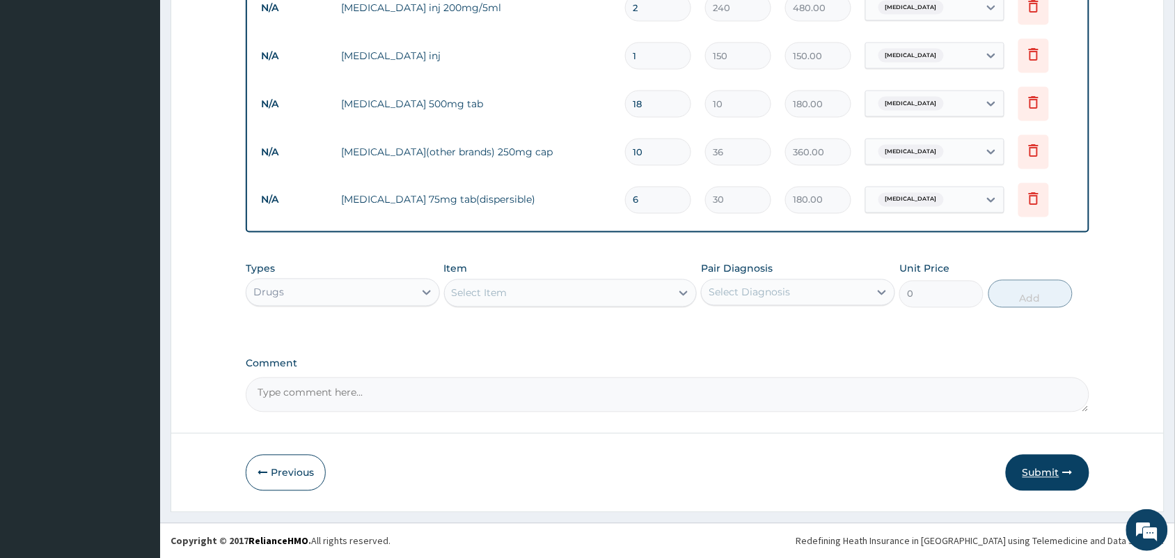
click at [1039, 471] on button "Submit" at bounding box center [1048, 473] width 84 height 36
click at [1035, 472] on button "Submit" at bounding box center [1048, 473] width 84 height 36
click at [1039, 470] on button "Submit" at bounding box center [1048, 473] width 84 height 36
click at [1062, 470] on button "Submit" at bounding box center [1048, 473] width 84 height 36
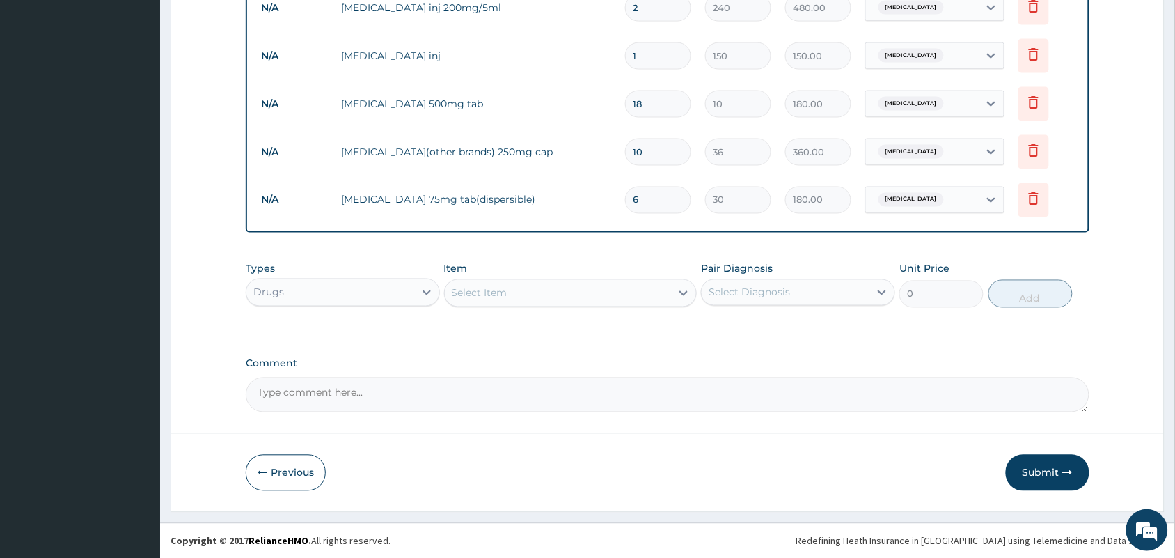
click at [1042, 471] on button "Submit" at bounding box center [1048, 473] width 84 height 36
click at [1036, 472] on button "Submit" at bounding box center [1048, 473] width 84 height 36
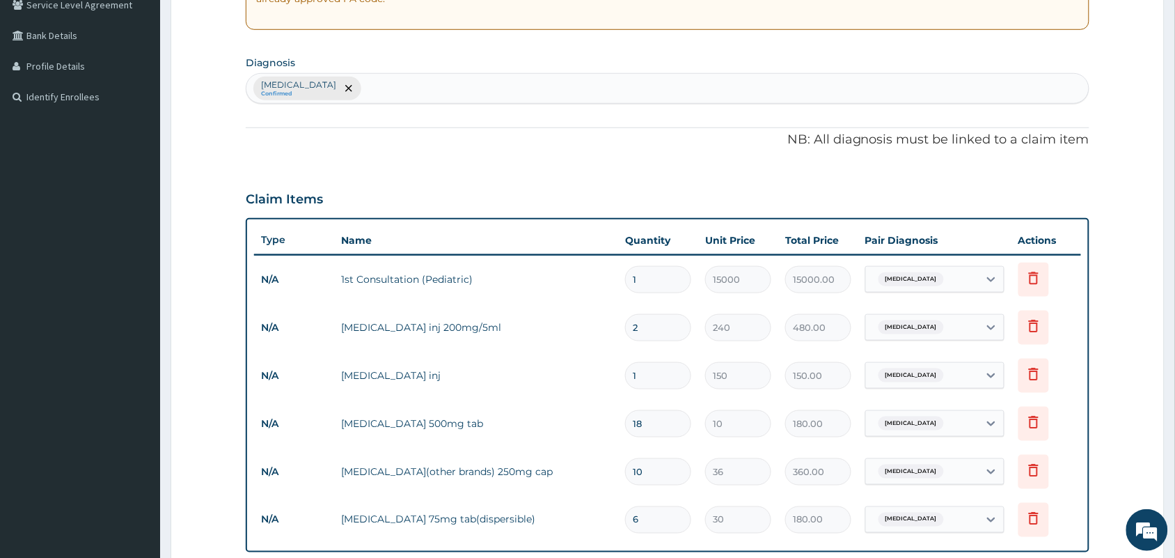
scroll to position [0, 0]
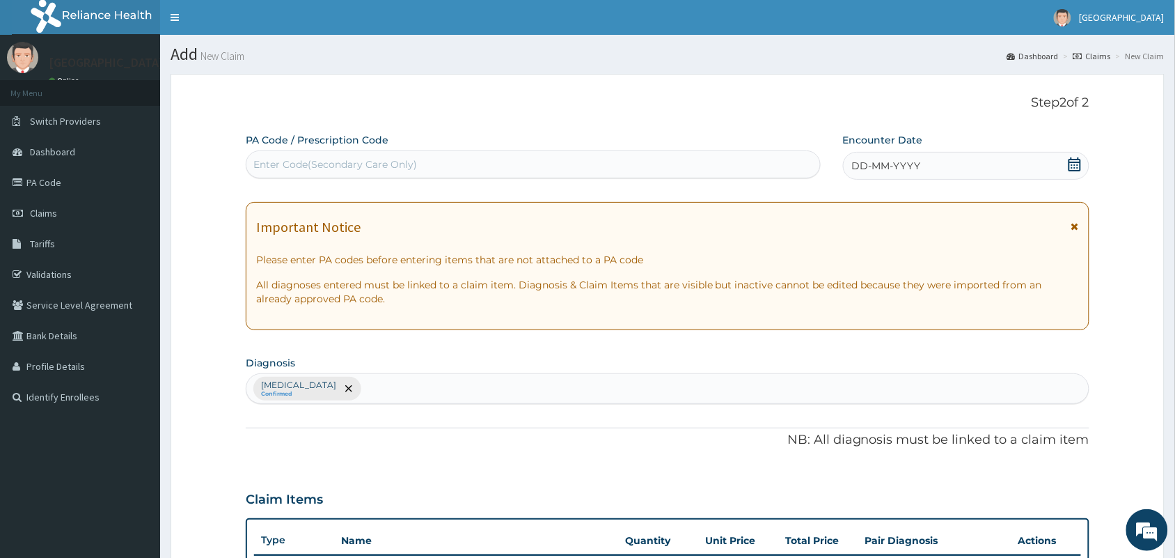
click at [1070, 168] on icon at bounding box center [1075, 164] width 14 height 14
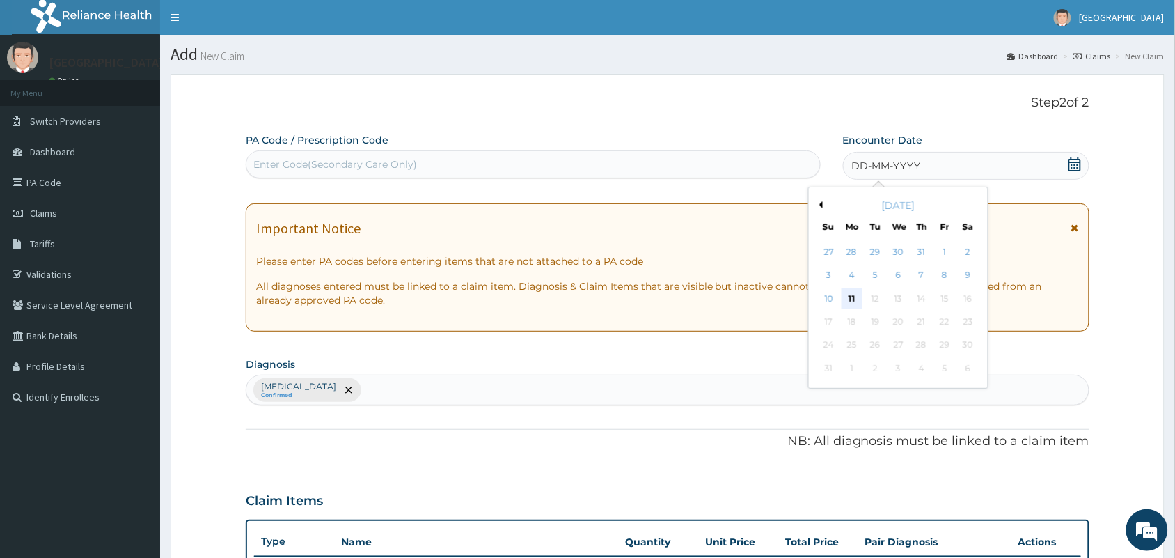
click at [853, 300] on div "11" at bounding box center [852, 298] width 21 height 21
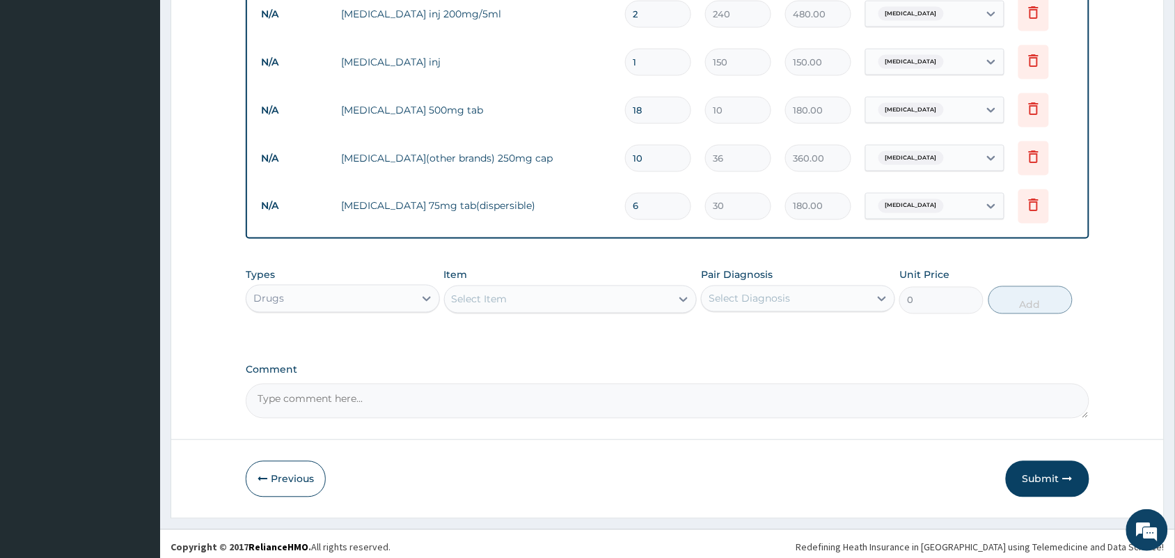
scroll to position [620, 0]
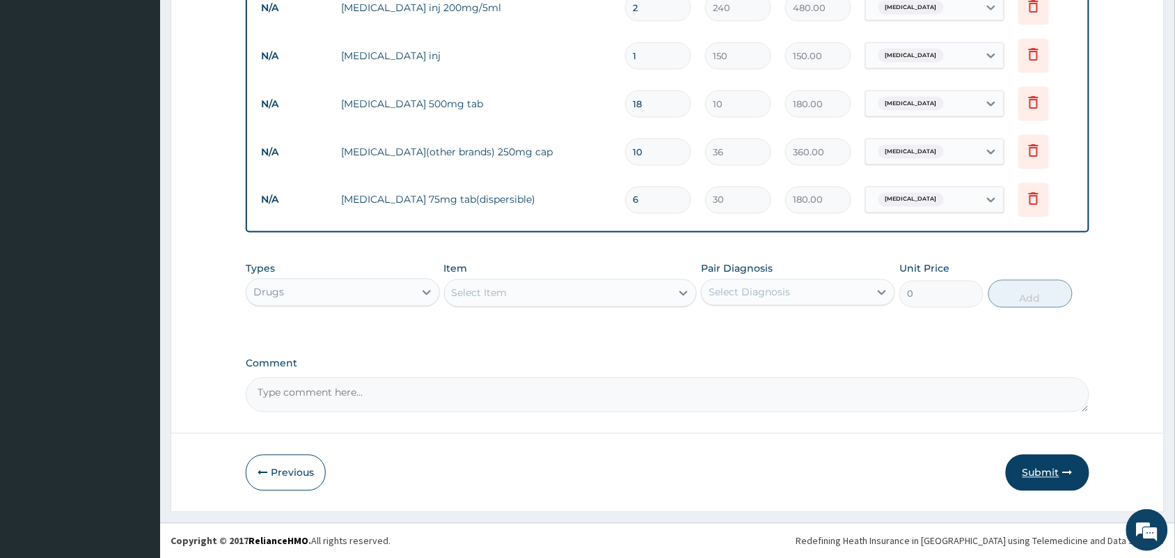
click at [1041, 468] on button "Submit" at bounding box center [1048, 473] width 84 height 36
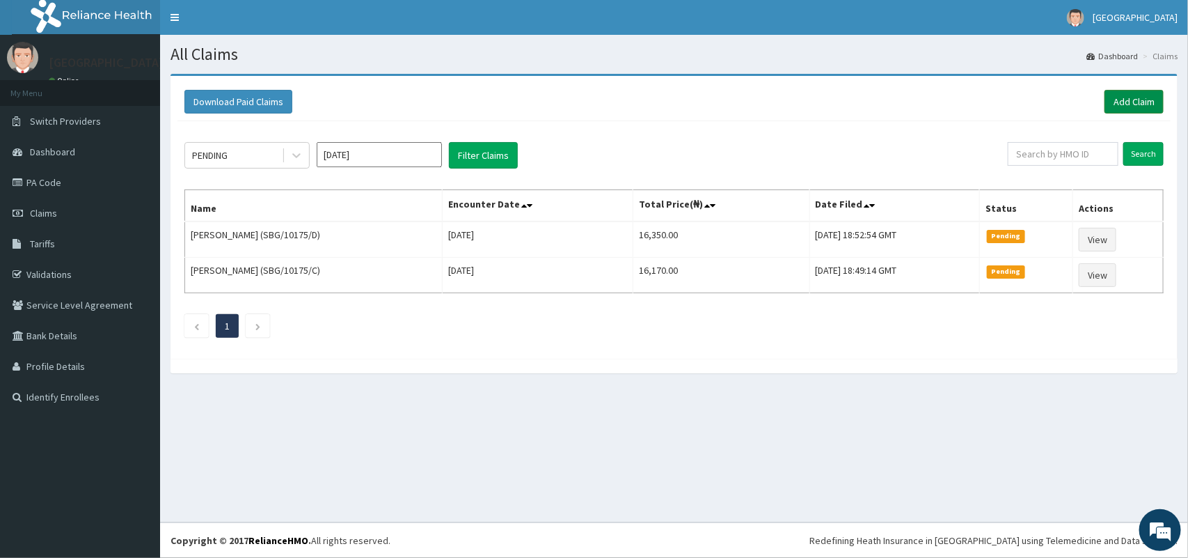
click at [1137, 98] on link "Add Claim" at bounding box center [1134, 102] width 59 height 24
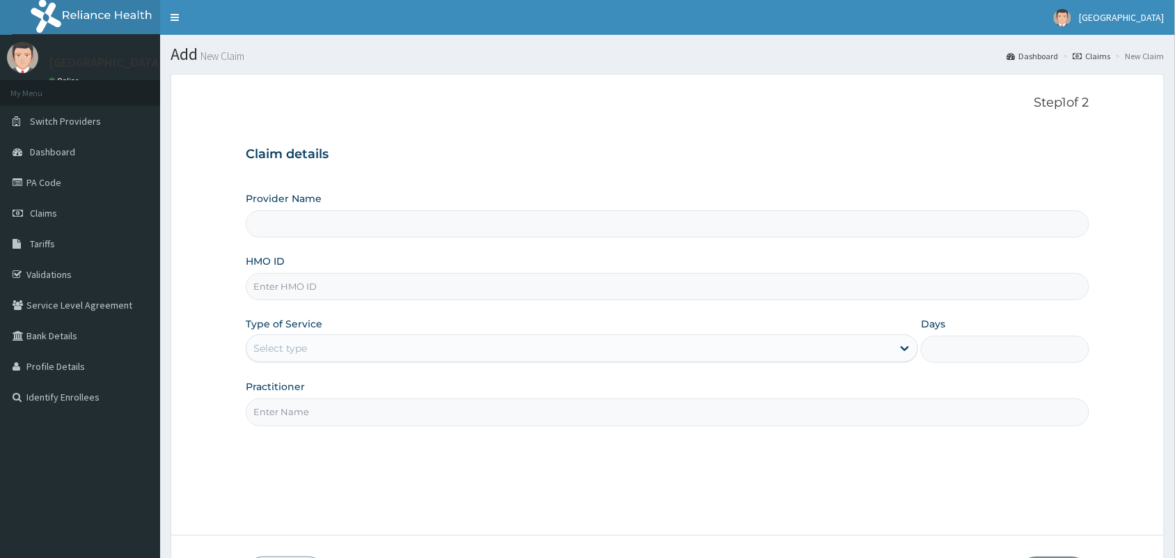
click at [456, 282] on input "HMO ID" at bounding box center [668, 286] width 844 height 27
type input "[GEOGRAPHIC_DATA]"
paste input "SBG/10175/A"
type input "SBG/10175/B"
click at [419, 346] on div "Select type" at bounding box center [569, 348] width 646 height 22
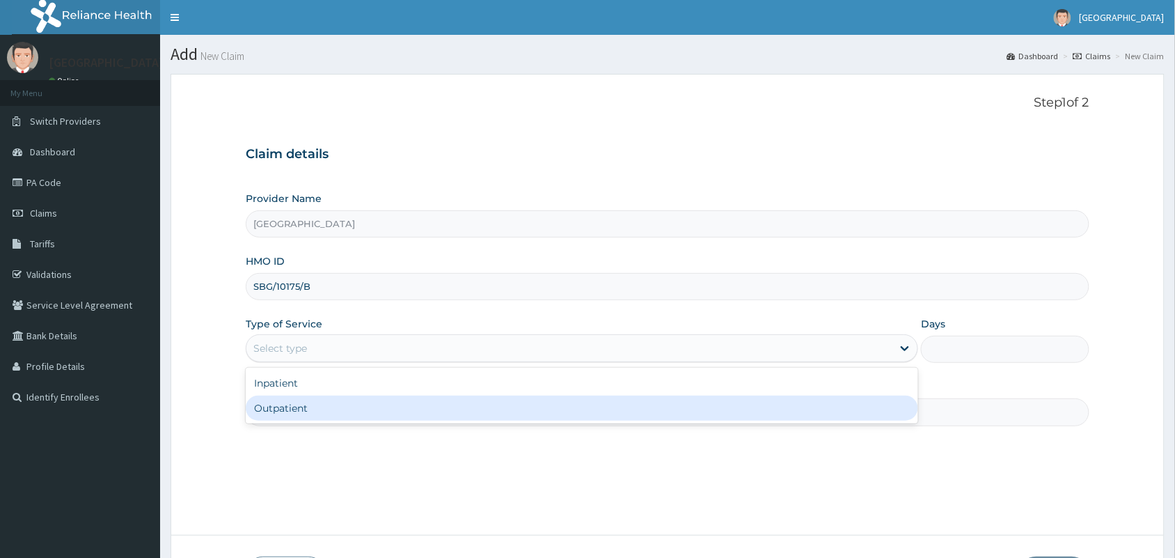
click at [402, 416] on div "Outpatient" at bounding box center [582, 407] width 672 height 25
type input "1"
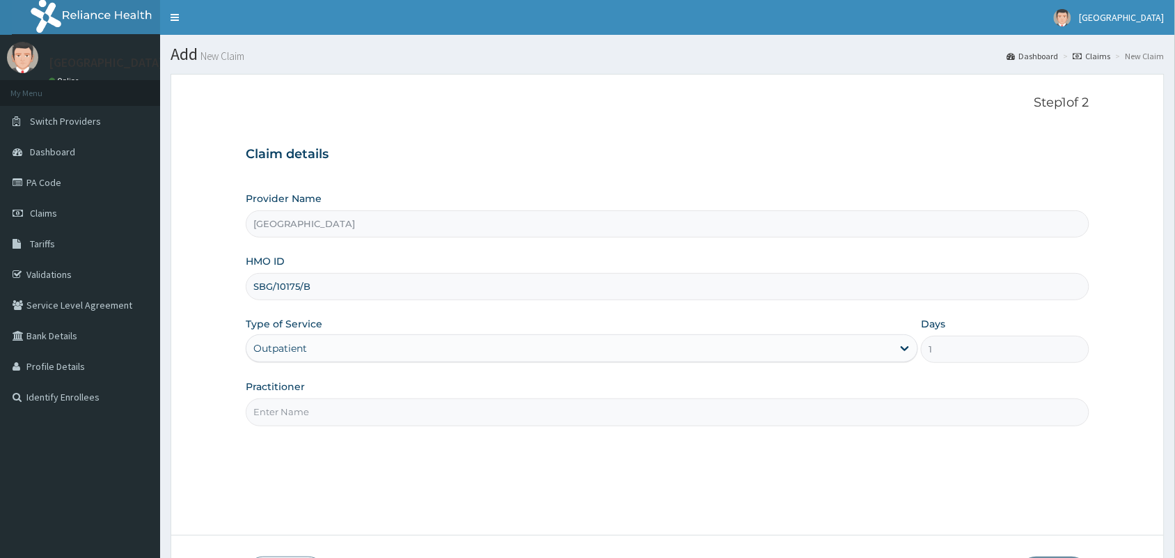
click at [402, 418] on input "Practitioner" at bounding box center [668, 411] width 844 height 27
type input "[PERSON_NAME]"
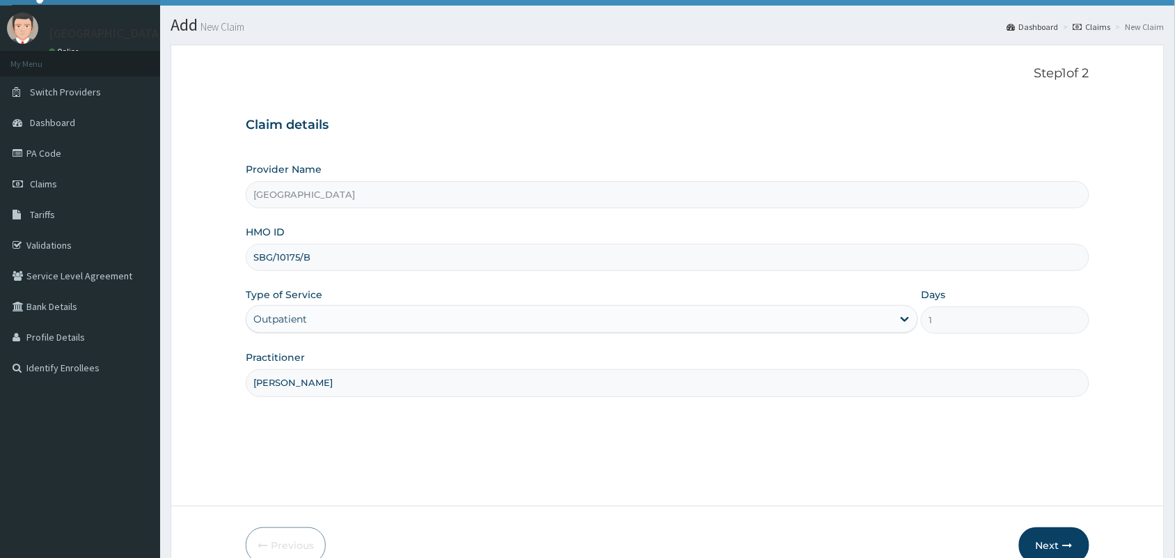
scroll to position [102, 0]
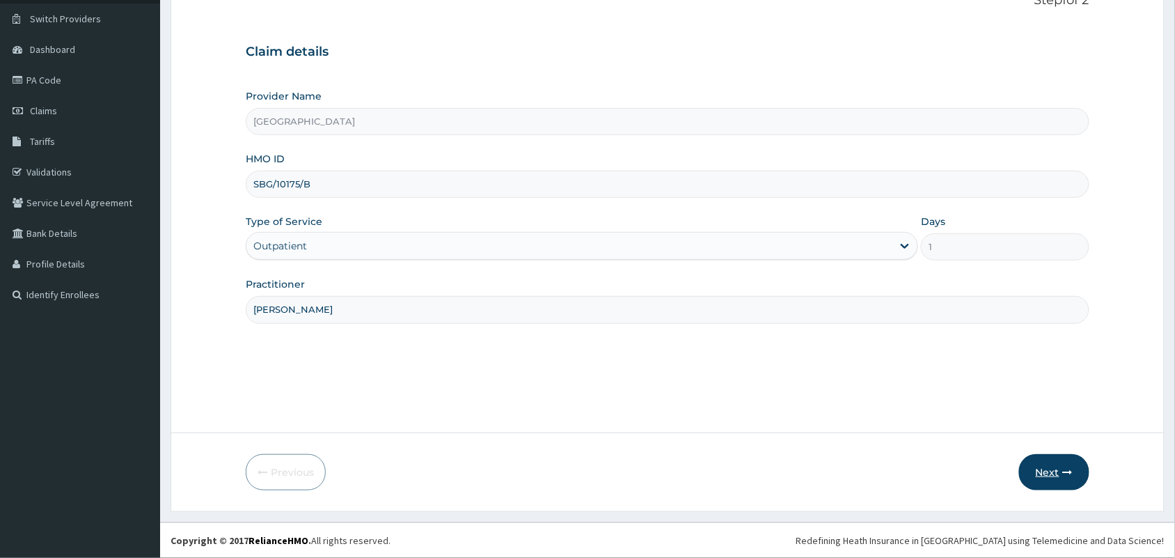
click at [1052, 475] on button "Next" at bounding box center [1054, 472] width 70 height 36
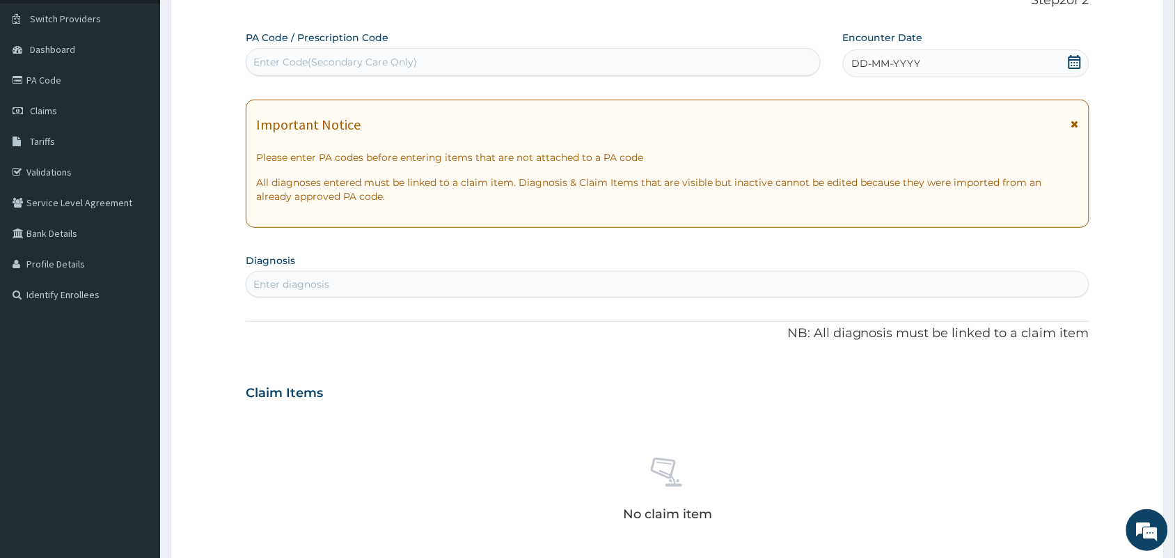
click at [1070, 66] on icon at bounding box center [1075, 62] width 14 height 14
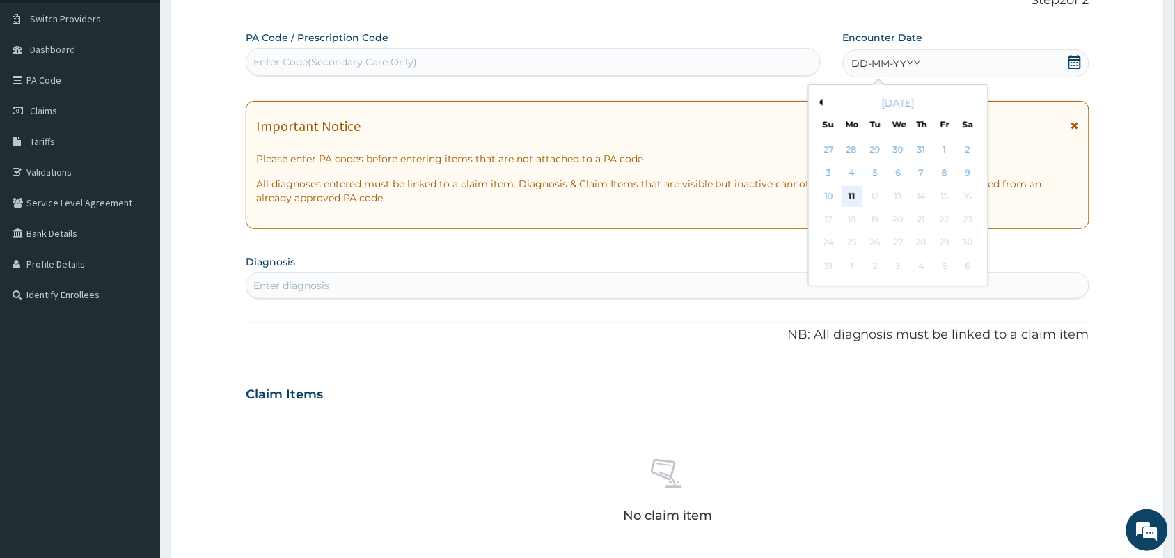
click at [853, 197] on div "11" at bounding box center [852, 196] width 21 height 21
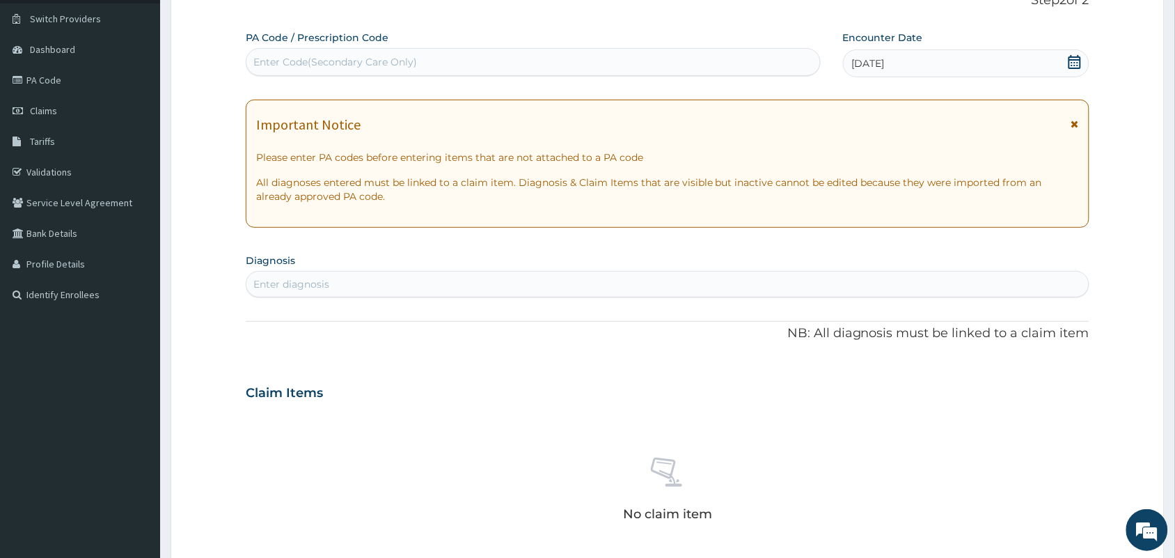
click at [500, 285] on div "Enter diagnosis" at bounding box center [667, 284] width 842 height 22
type input "PHARY"
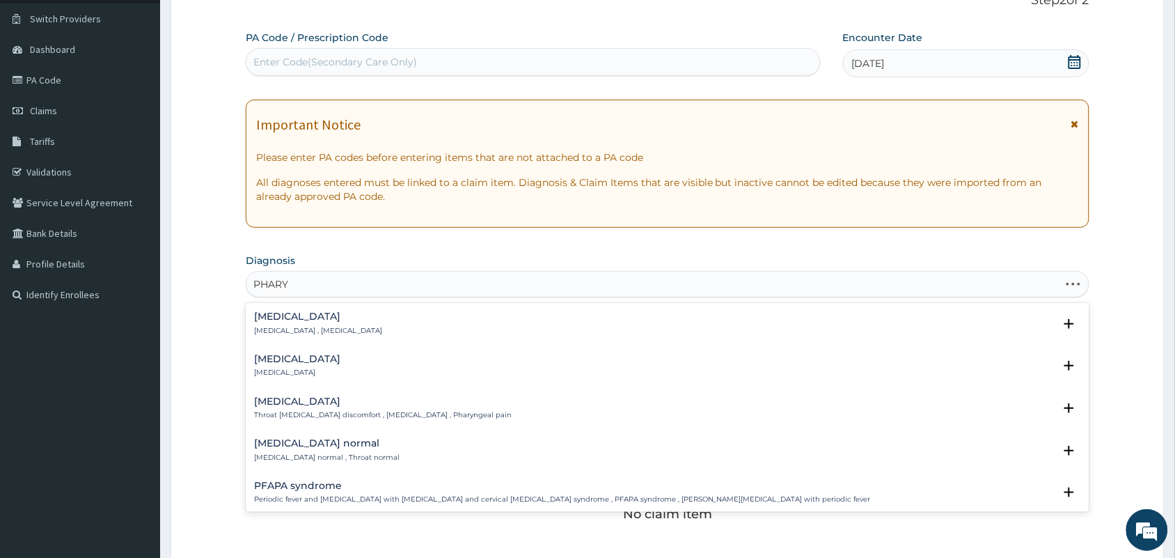
click at [287, 368] on p "[MEDICAL_DATA]" at bounding box center [297, 373] width 86 height 10
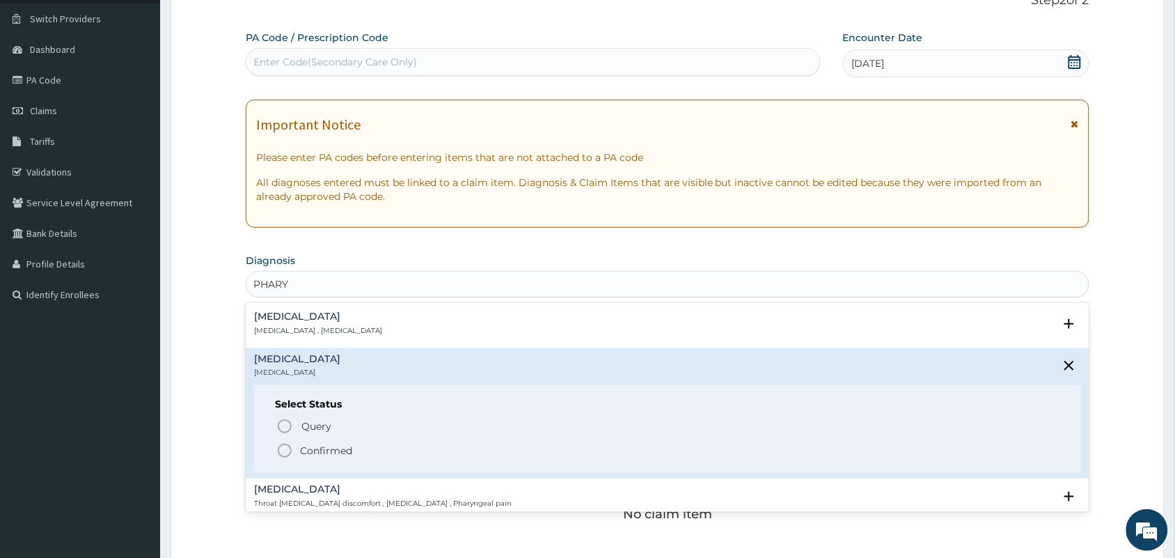
scroll to position [0, 0]
click at [278, 453] on icon "status option filled" at bounding box center [284, 450] width 17 height 17
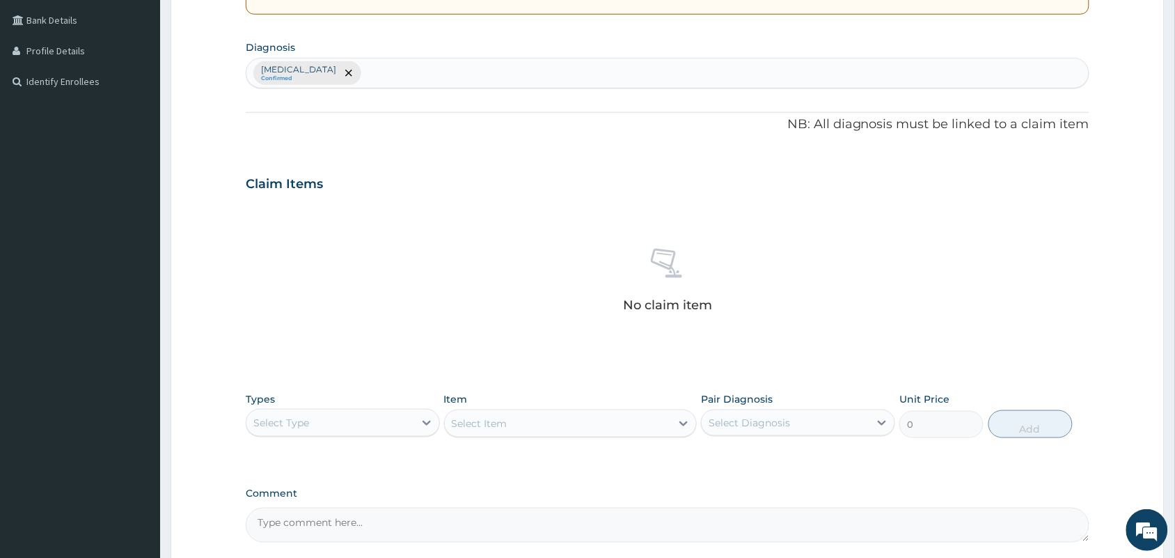
scroll to position [322, 0]
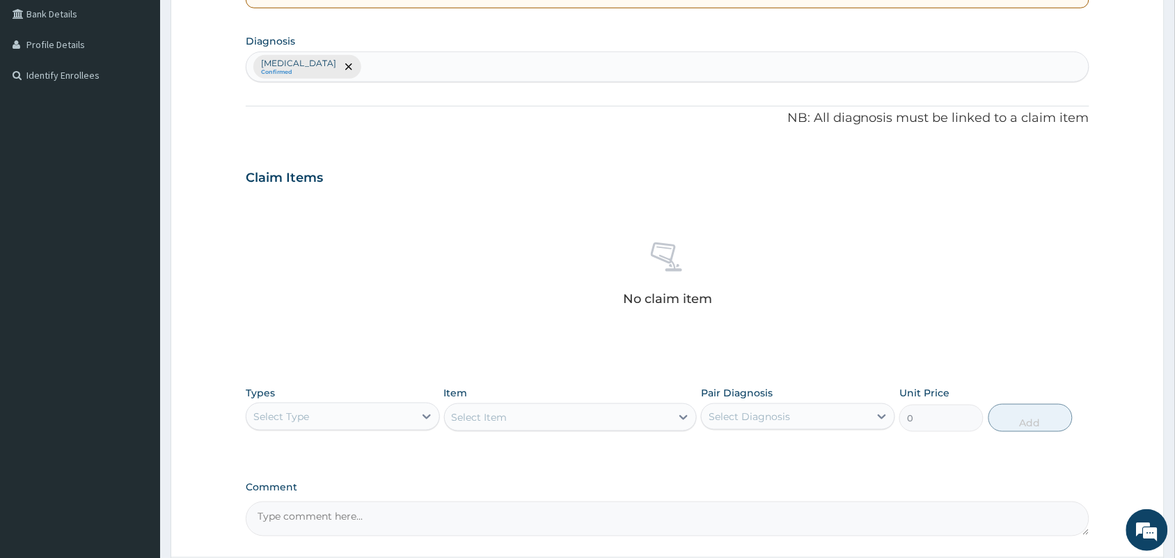
click at [362, 409] on div "Select Type" at bounding box center [330, 416] width 168 height 22
click at [305, 499] on div "Procedures" at bounding box center [343, 501] width 194 height 25
click at [530, 405] on div "Select Item" at bounding box center [570, 417] width 253 height 28
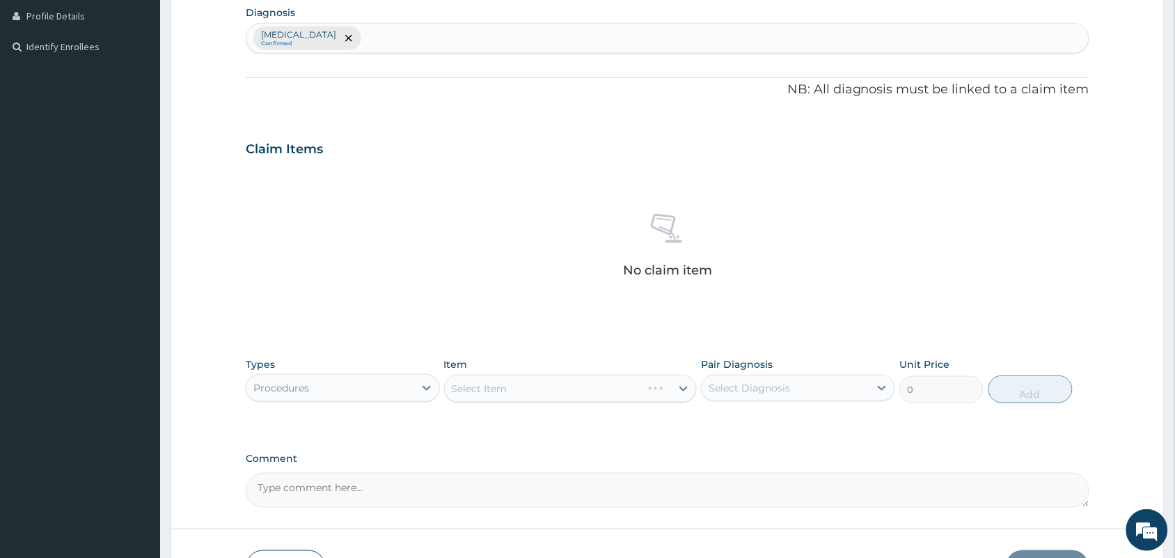
scroll to position [360, 0]
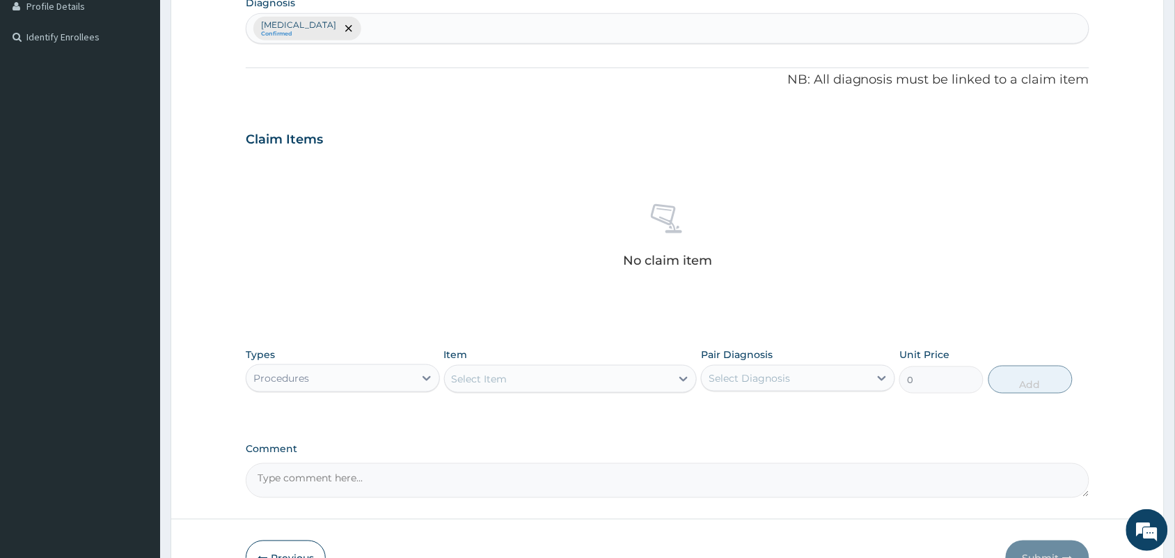
click at [642, 380] on div "Select Item" at bounding box center [558, 379] width 227 height 22
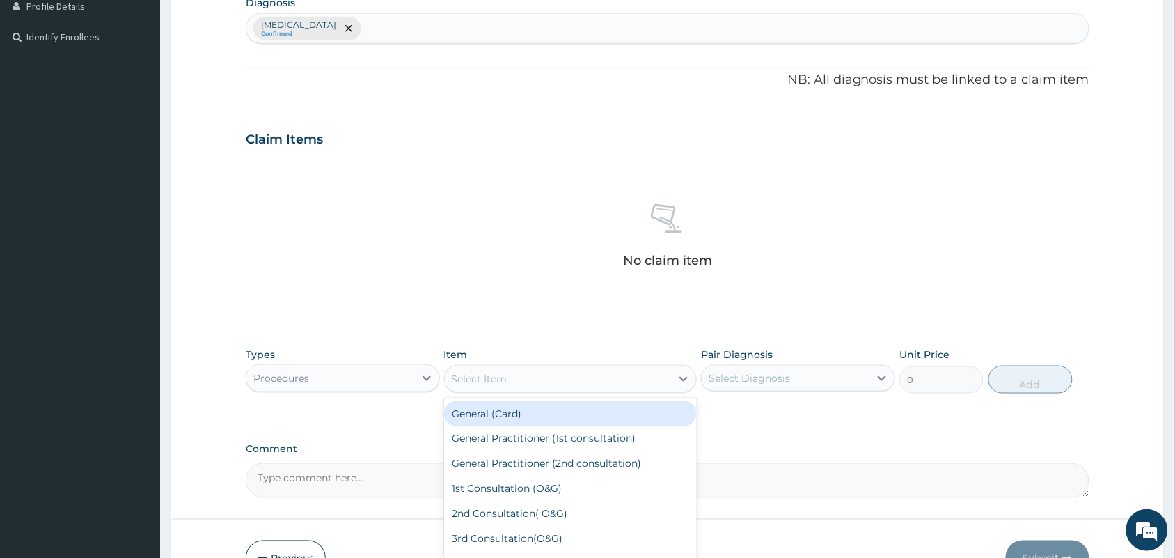
type input "P"
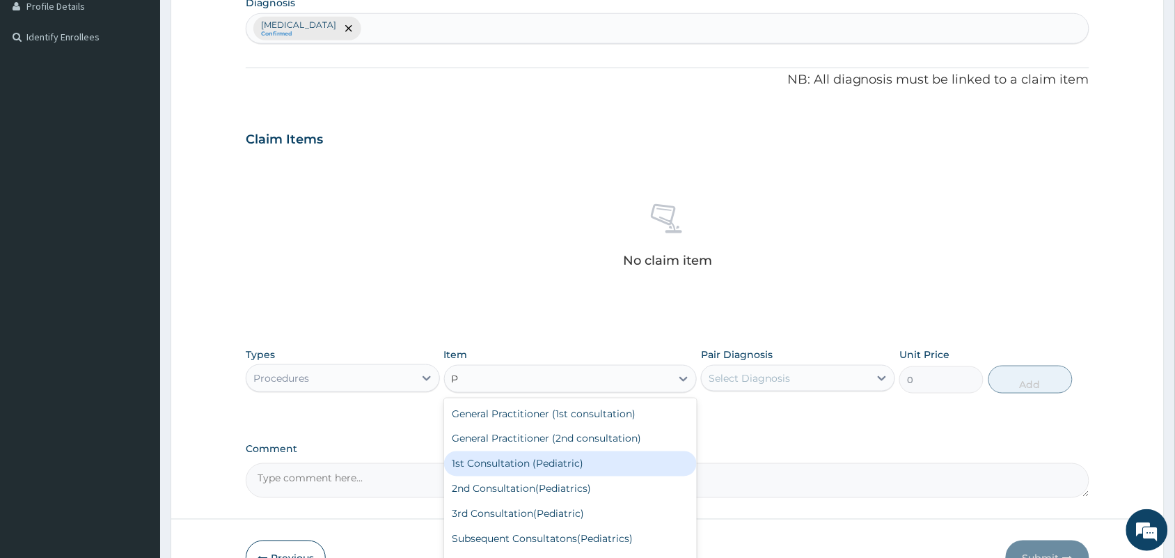
click at [496, 470] on div "1st Consultation (Pediatric)" at bounding box center [570, 463] width 253 height 25
type input "15000"
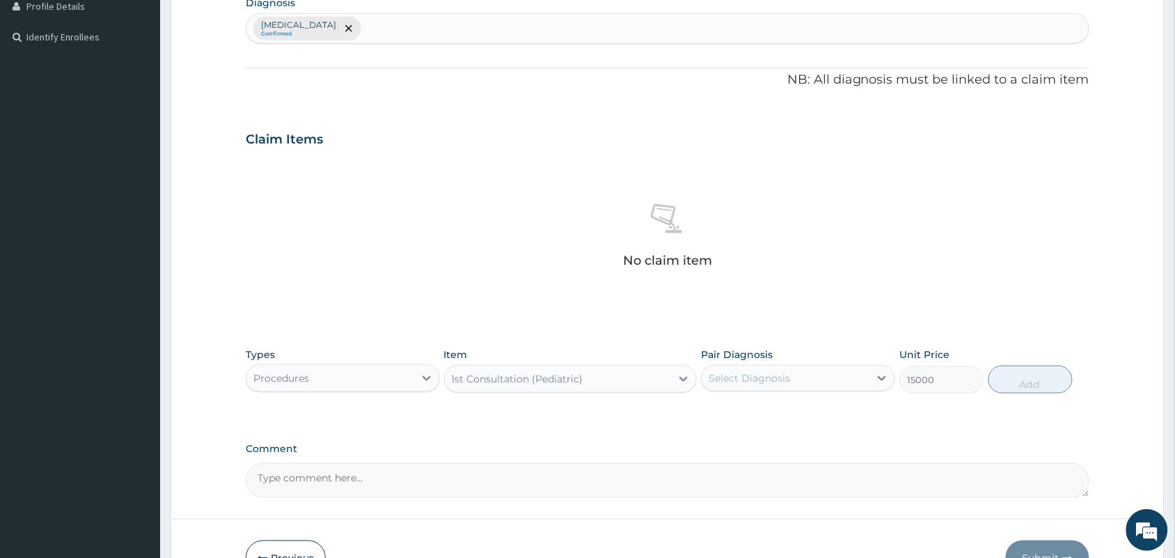
click at [794, 377] on div "Select Diagnosis" at bounding box center [786, 378] width 168 height 22
click at [792, 404] on div "[MEDICAL_DATA]" at bounding box center [798, 414] width 194 height 29
checkbox input "true"
click at [1029, 386] on button "Add" at bounding box center [1030, 379] width 84 height 28
type input "0"
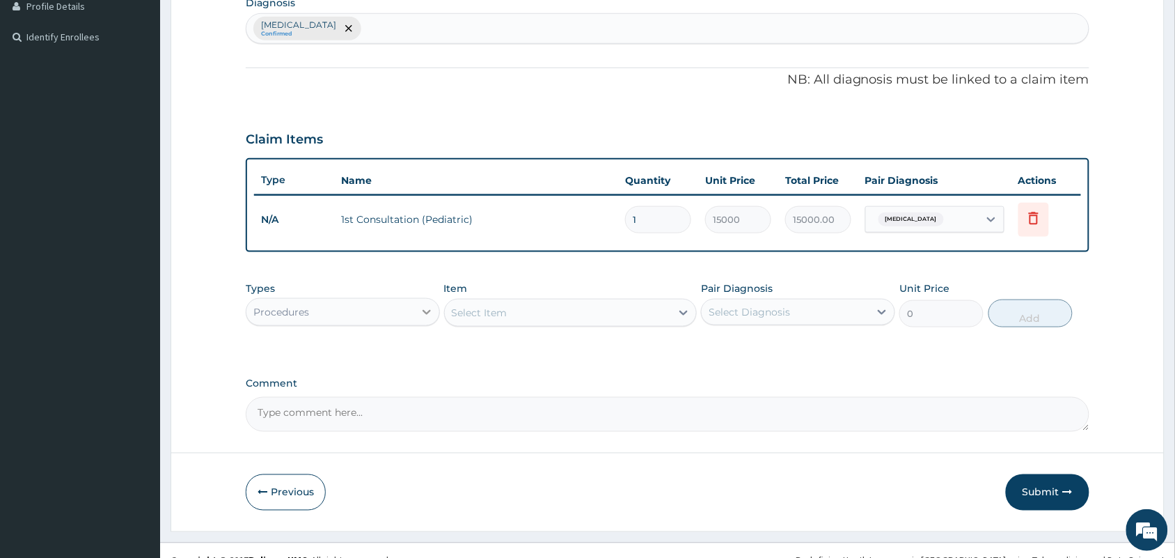
click at [420, 312] on icon at bounding box center [427, 312] width 14 height 14
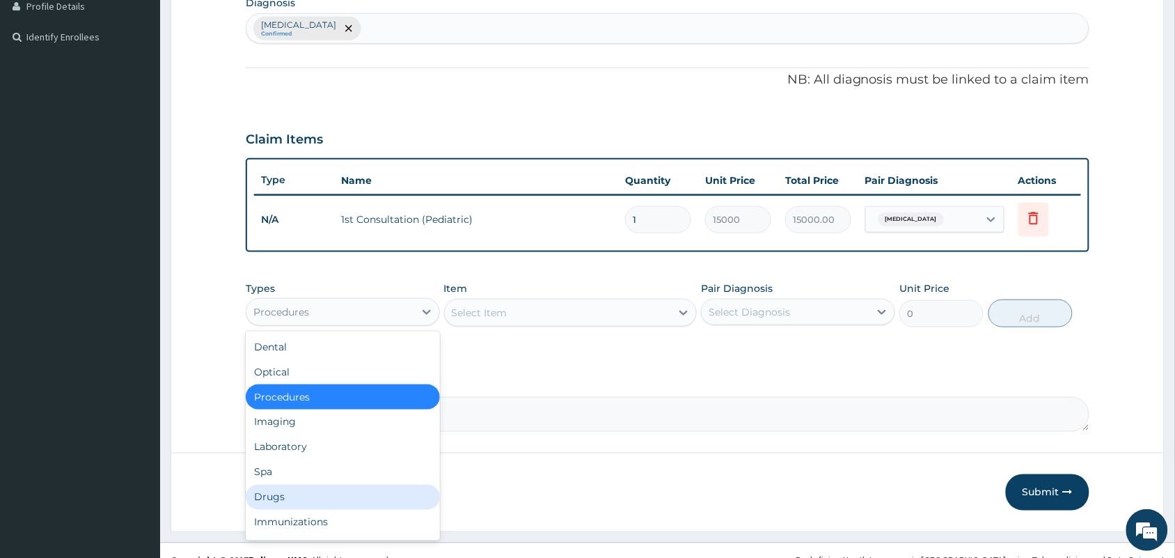
click at [272, 496] on div "Drugs" at bounding box center [343, 496] width 194 height 25
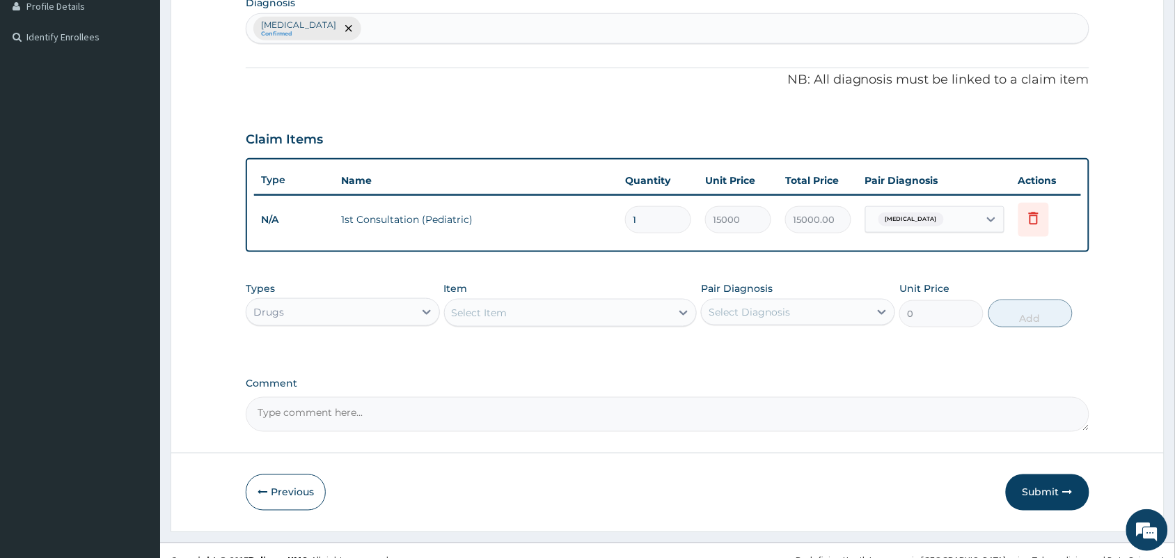
click at [555, 305] on div "Select Item" at bounding box center [558, 312] width 227 height 22
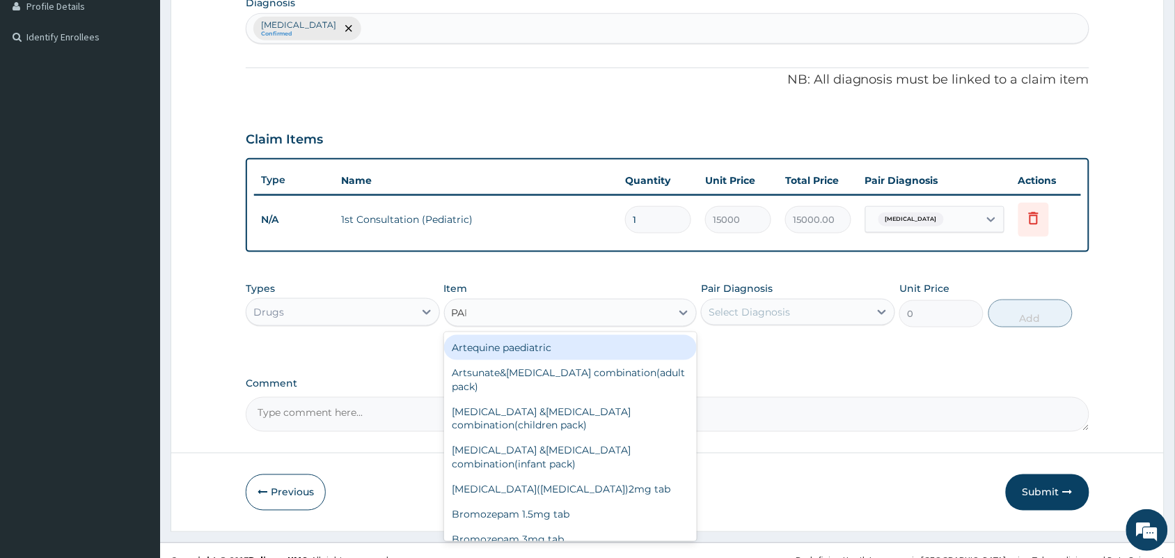
type input "PARA"
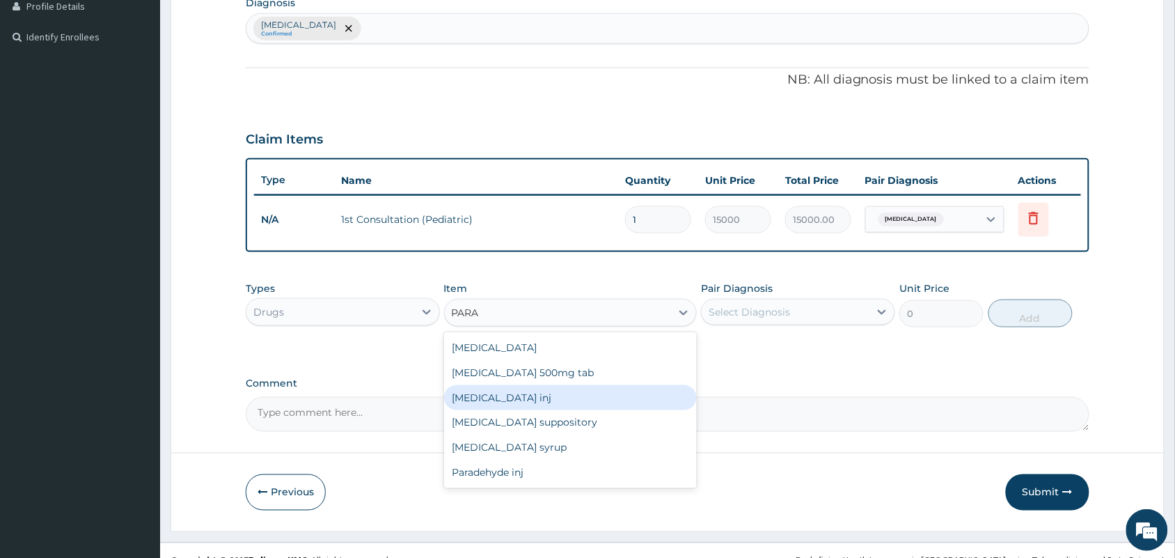
click at [510, 388] on div "[MEDICAL_DATA] inj" at bounding box center [570, 397] width 253 height 25
type input "150"
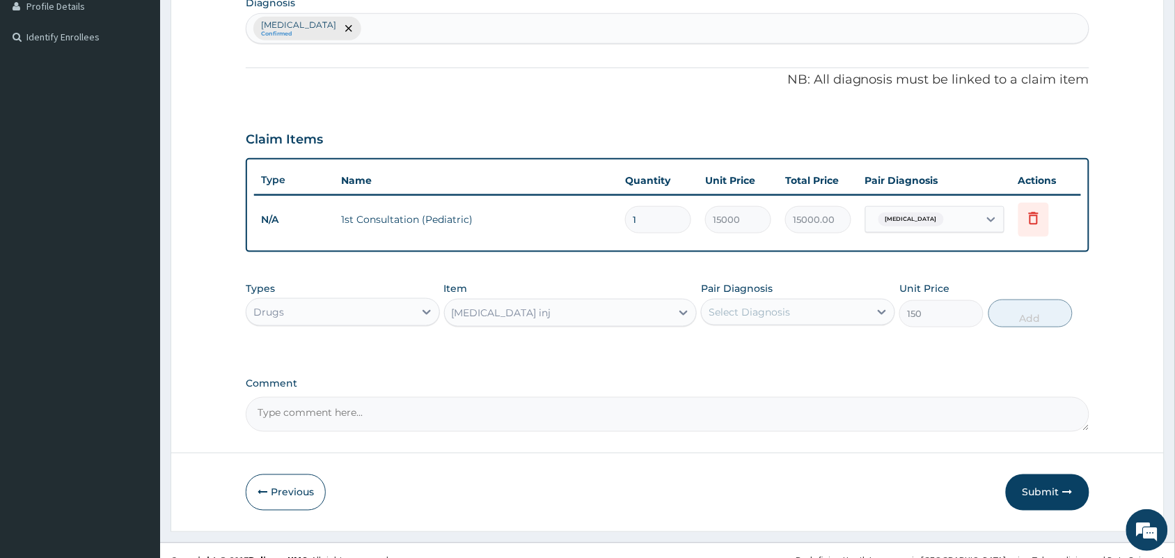
click at [745, 306] on div "Select Diagnosis" at bounding box center [749, 312] width 81 height 14
click at [757, 356] on div "[MEDICAL_DATA]" at bounding box center [798, 347] width 194 height 29
checkbox input "true"
click at [1042, 315] on button "Add" at bounding box center [1030, 313] width 84 height 28
type input "0"
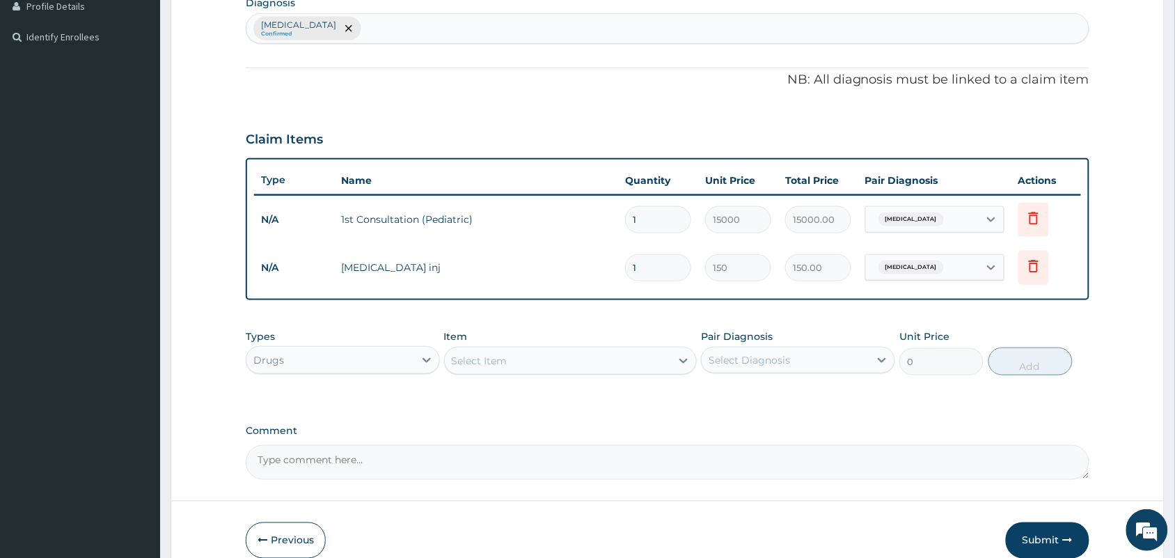
click at [569, 366] on div "Select Item" at bounding box center [558, 360] width 227 height 22
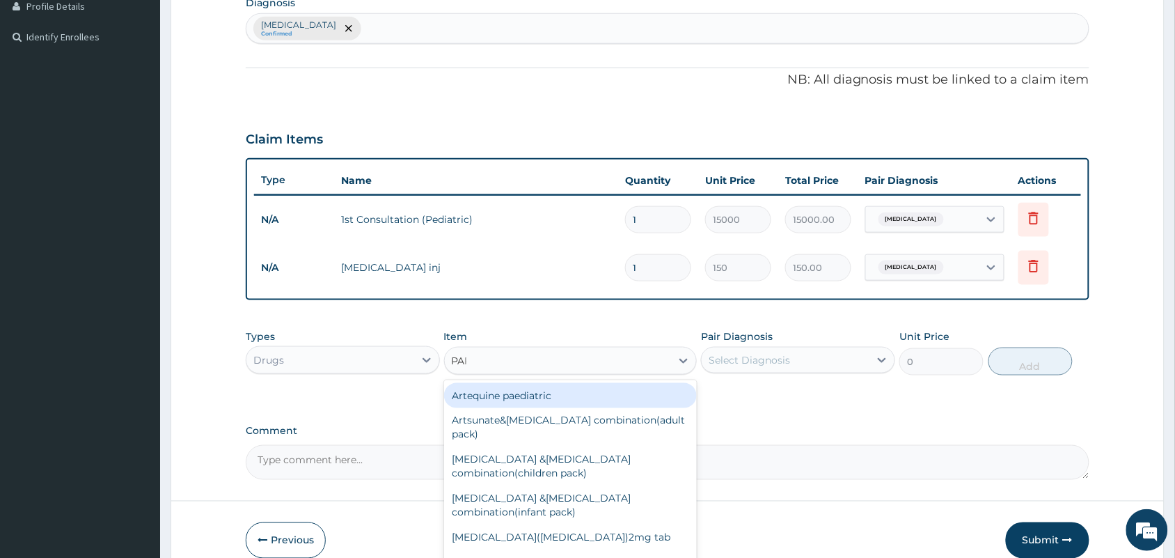
type input "PARA"
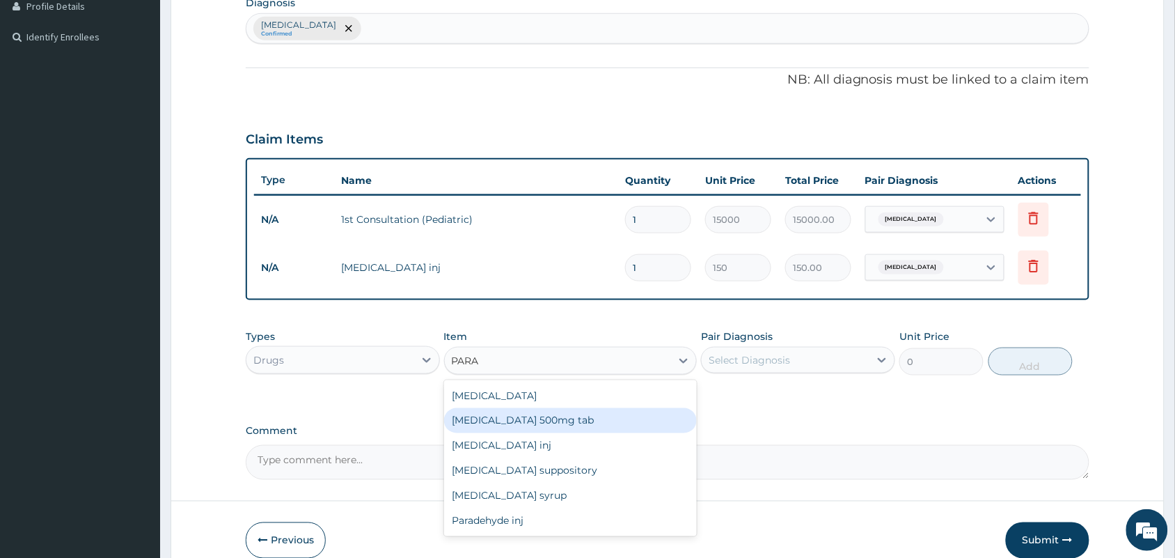
click at [551, 414] on div "[MEDICAL_DATA] 500mg tab" at bounding box center [570, 420] width 253 height 25
type input "10"
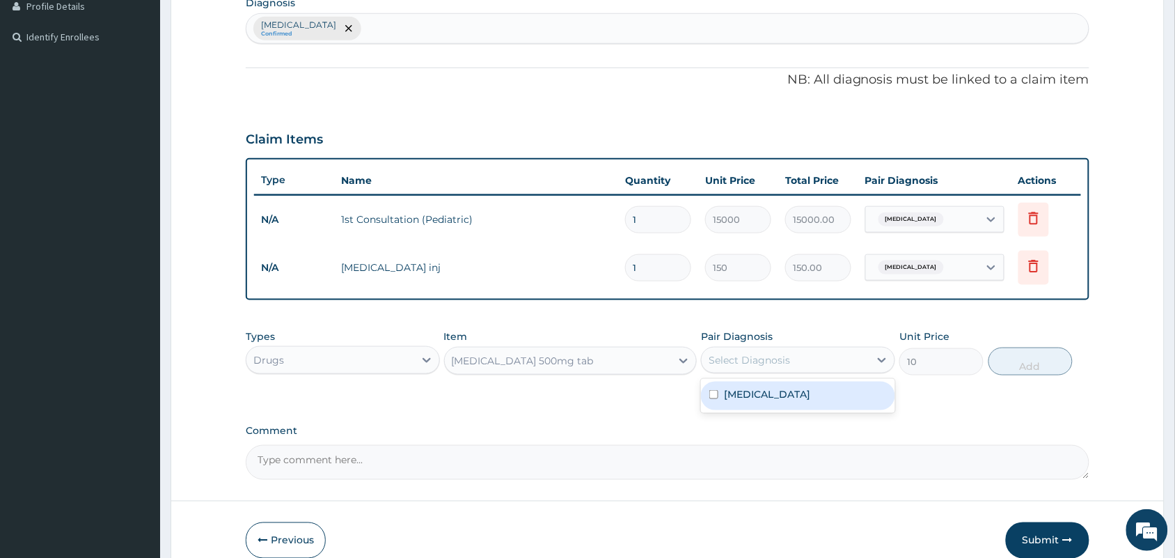
click at [750, 359] on div "Select Diagnosis" at bounding box center [749, 360] width 81 height 14
click at [756, 393] on label "[MEDICAL_DATA]" at bounding box center [767, 394] width 86 height 14
checkbox input "true"
click at [1007, 363] on button "Add" at bounding box center [1030, 361] width 84 height 28
type input "0"
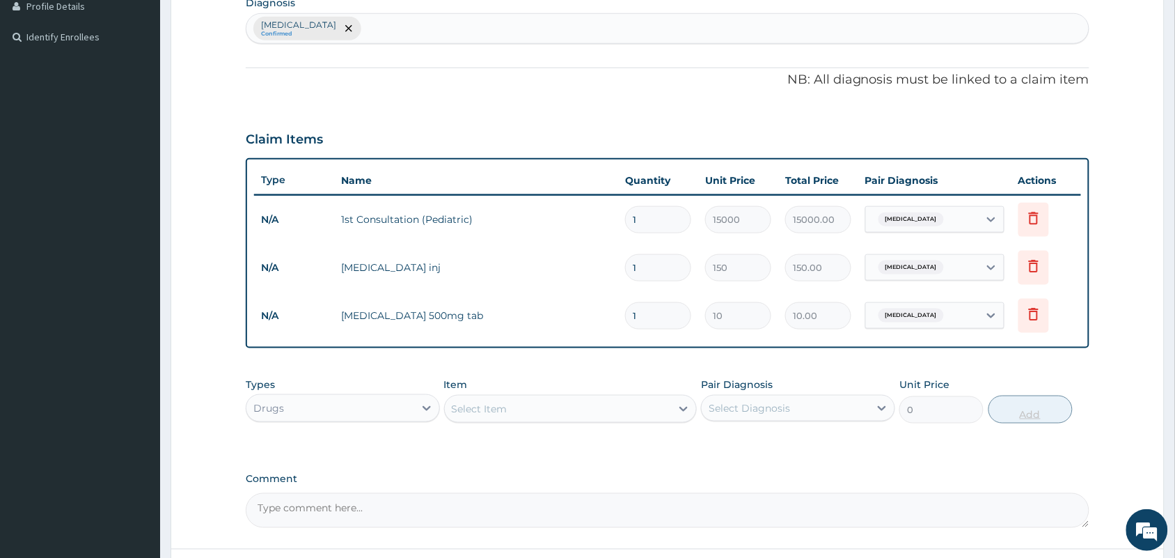
type input "18"
type input "180.00"
type input "18"
click at [616, 397] on div "Select Item" at bounding box center [558, 408] width 227 height 22
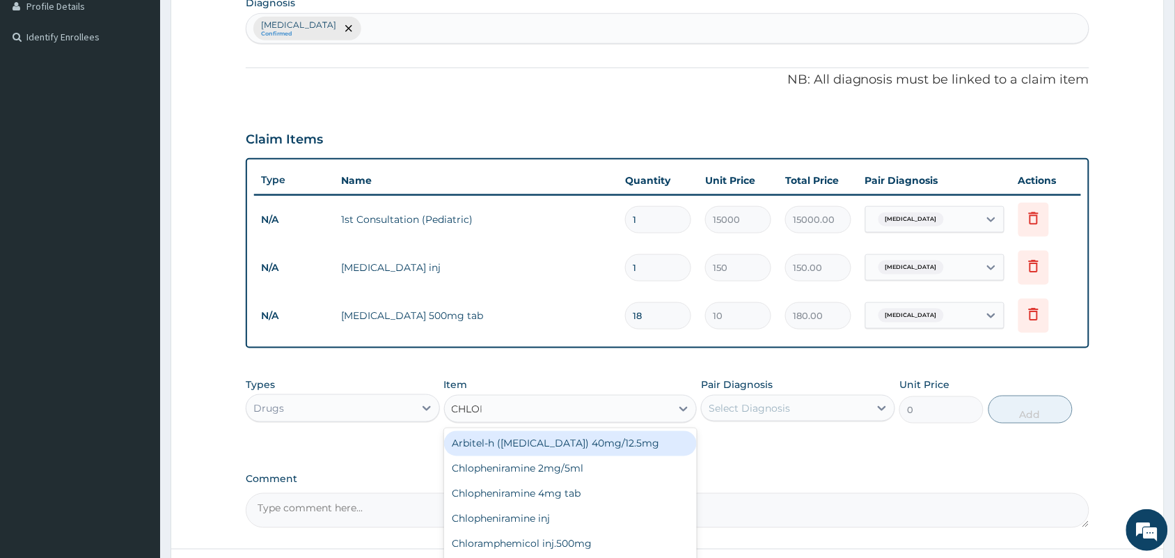
type input "CHLORO"
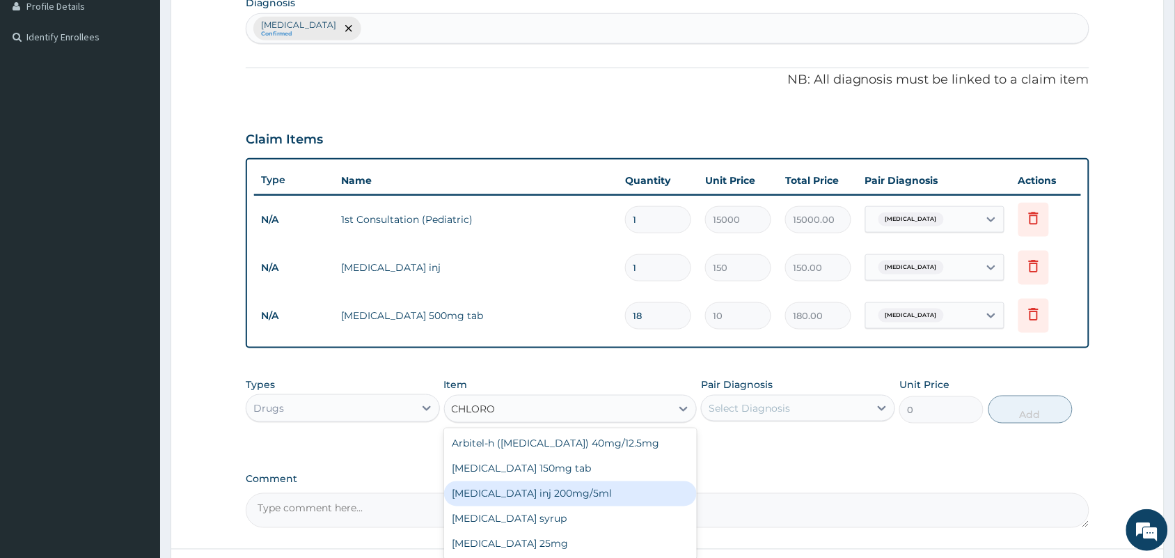
click at [548, 506] on div "[MEDICAL_DATA] inj 200mg/5ml" at bounding box center [570, 493] width 253 height 25
type input "240"
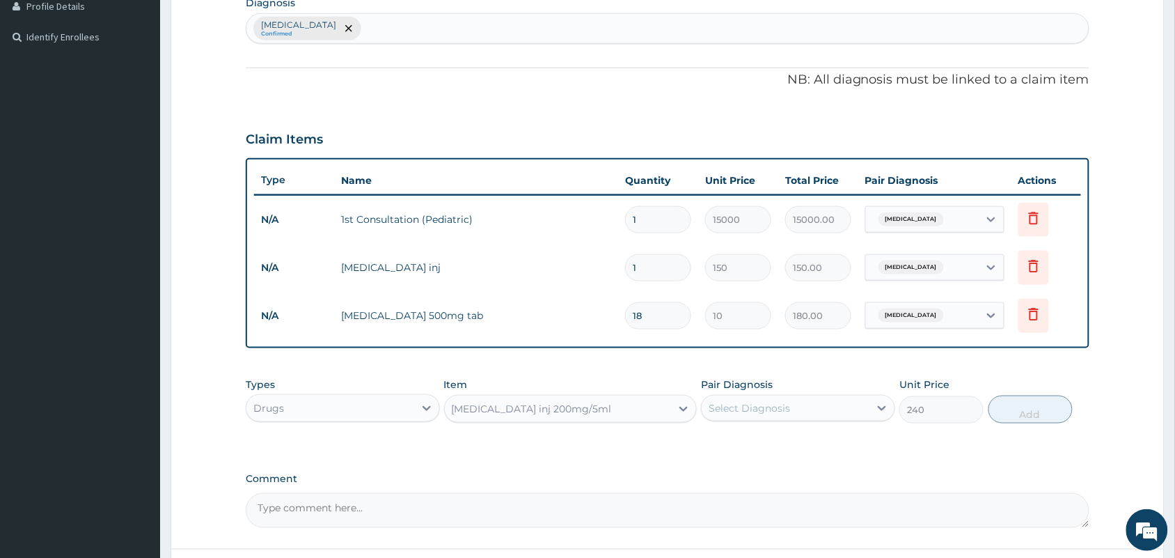
click at [754, 406] on div "Select Diagnosis" at bounding box center [749, 408] width 81 height 14
click at [756, 436] on label "[MEDICAL_DATA]" at bounding box center [767, 442] width 86 height 14
checkbox input "true"
click at [1032, 411] on button "Add" at bounding box center [1030, 409] width 84 height 28
type input "0"
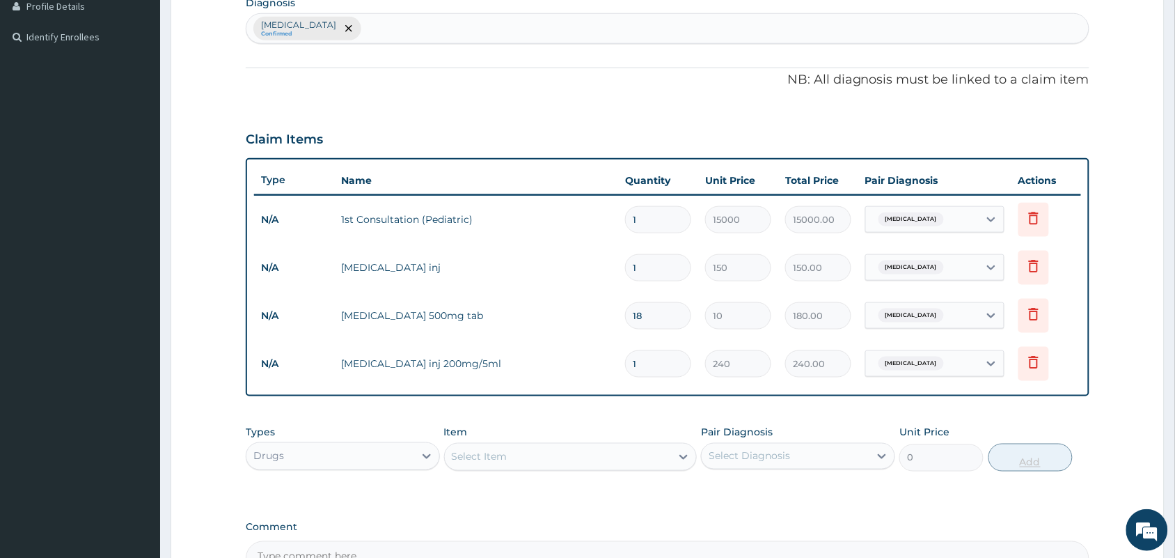
type input "0.00"
type input "2"
type input "480.00"
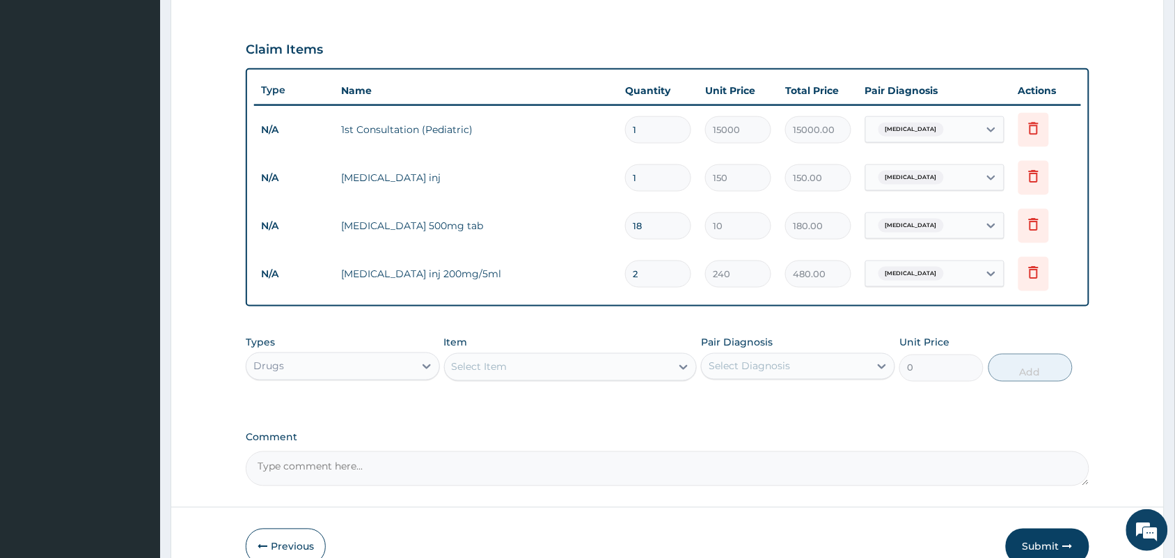
scroll to position [453, 0]
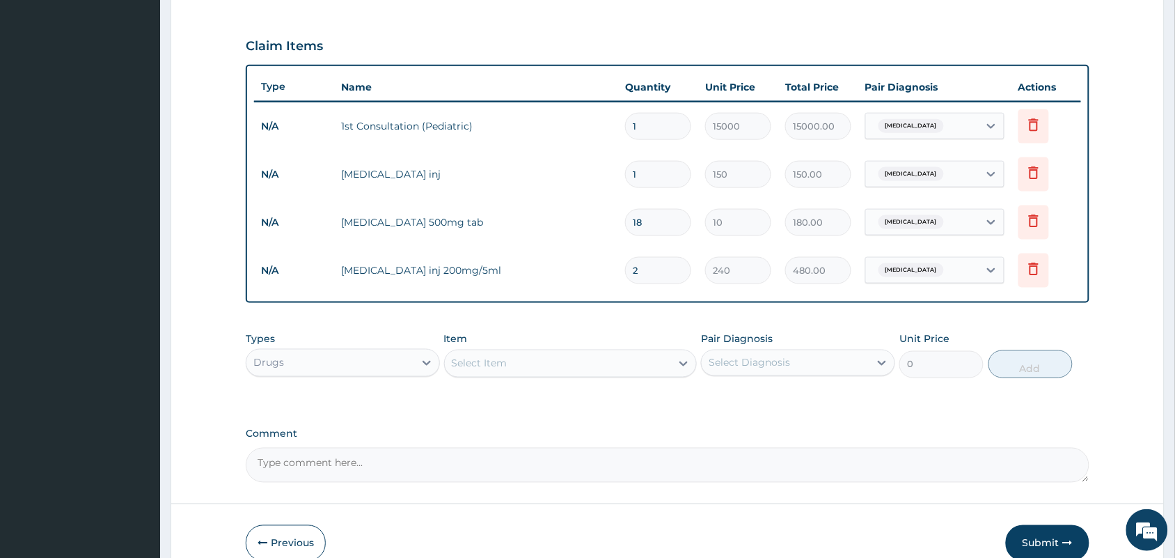
type input "2"
click at [565, 365] on div "Select Item" at bounding box center [558, 363] width 227 height 22
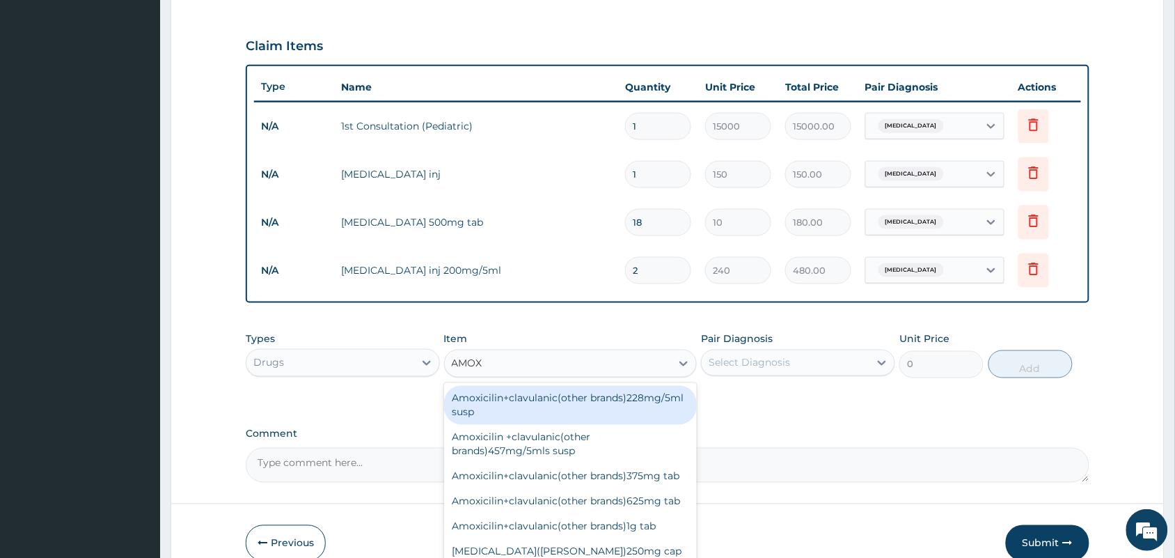
type input "AMOXY"
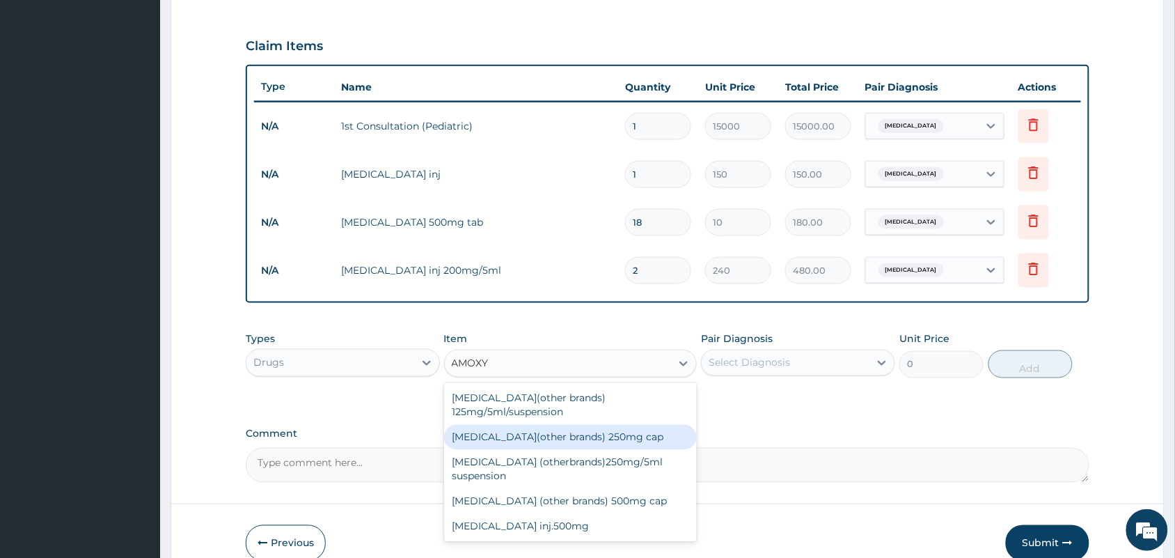
click at [574, 425] on div "[MEDICAL_DATA](other brands) 250mg cap" at bounding box center [570, 437] width 253 height 25
type input "36"
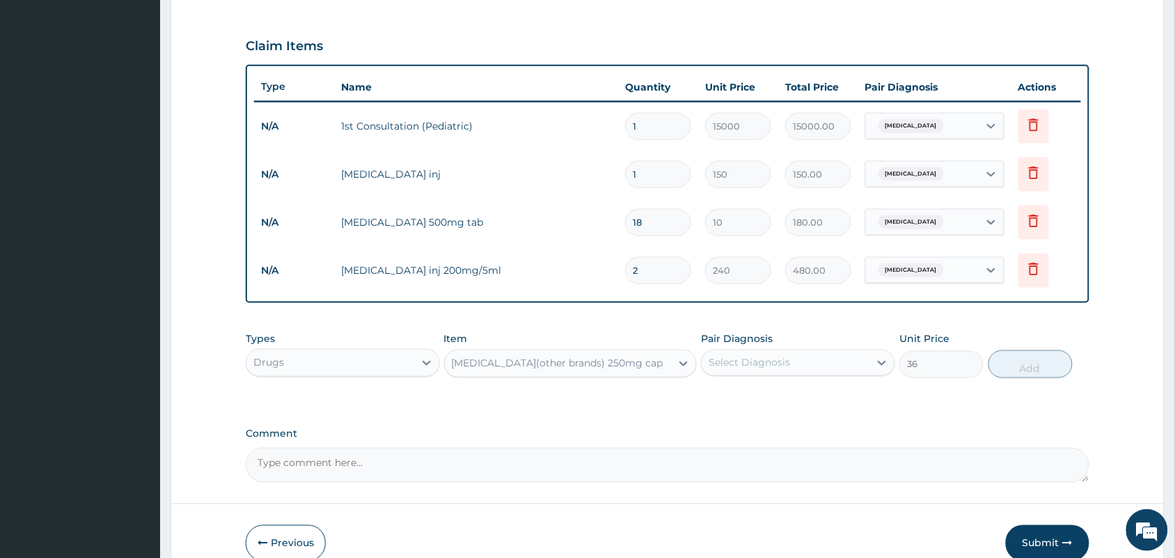
click at [749, 356] on div "Select Diagnosis" at bounding box center [749, 363] width 81 height 14
click at [768, 411] on div "[MEDICAL_DATA]" at bounding box center [798, 398] width 194 height 29
checkbox input "true"
click at [1034, 370] on button "Add" at bounding box center [1030, 364] width 84 height 28
type input "0"
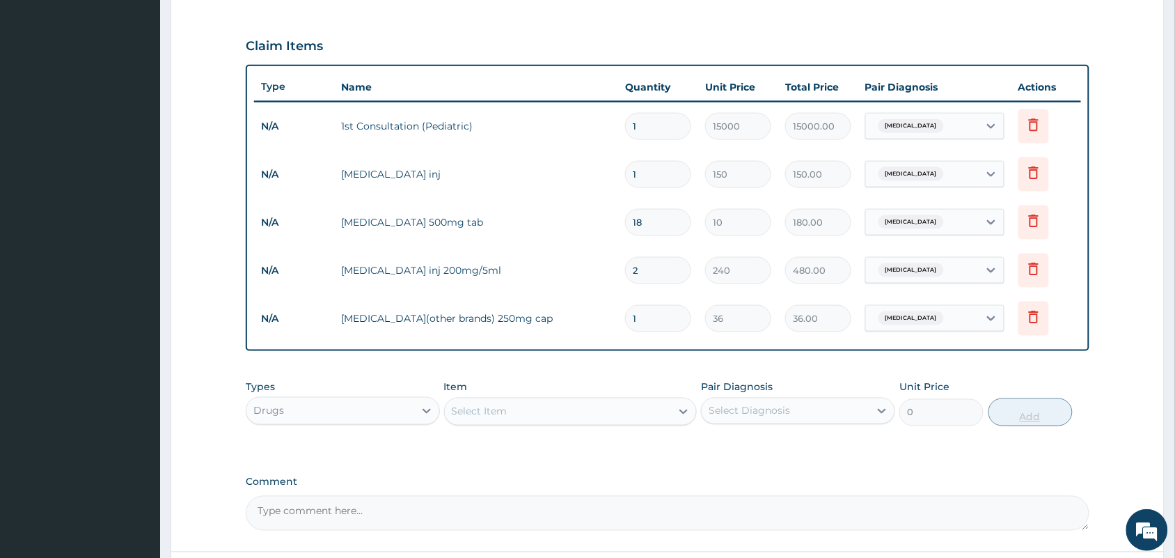
type input "10"
type input "360.00"
type input "10"
click at [649, 404] on div "Select Item" at bounding box center [558, 411] width 227 height 22
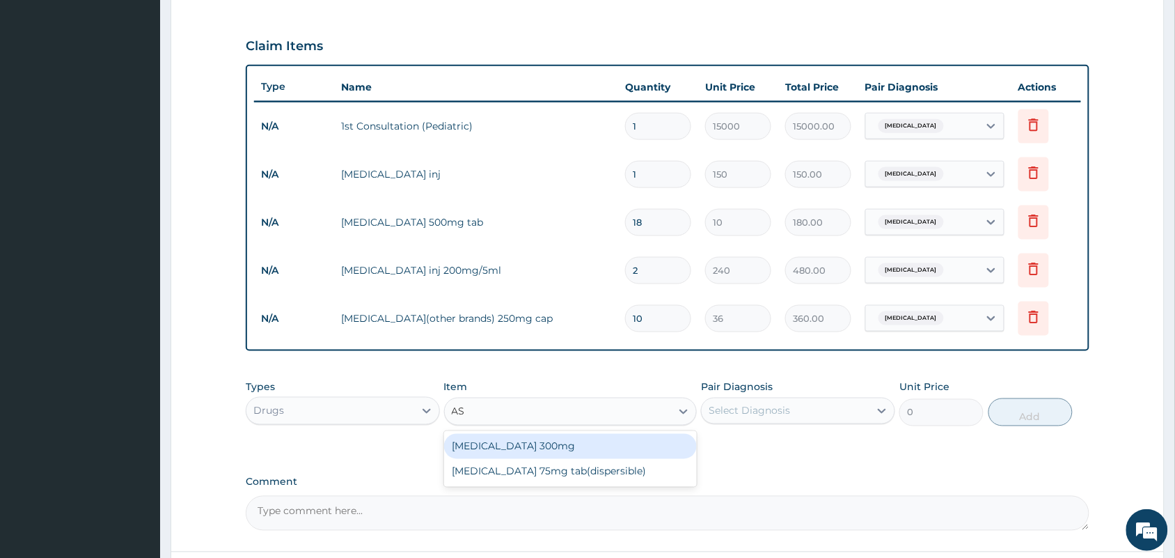
type input "ASP"
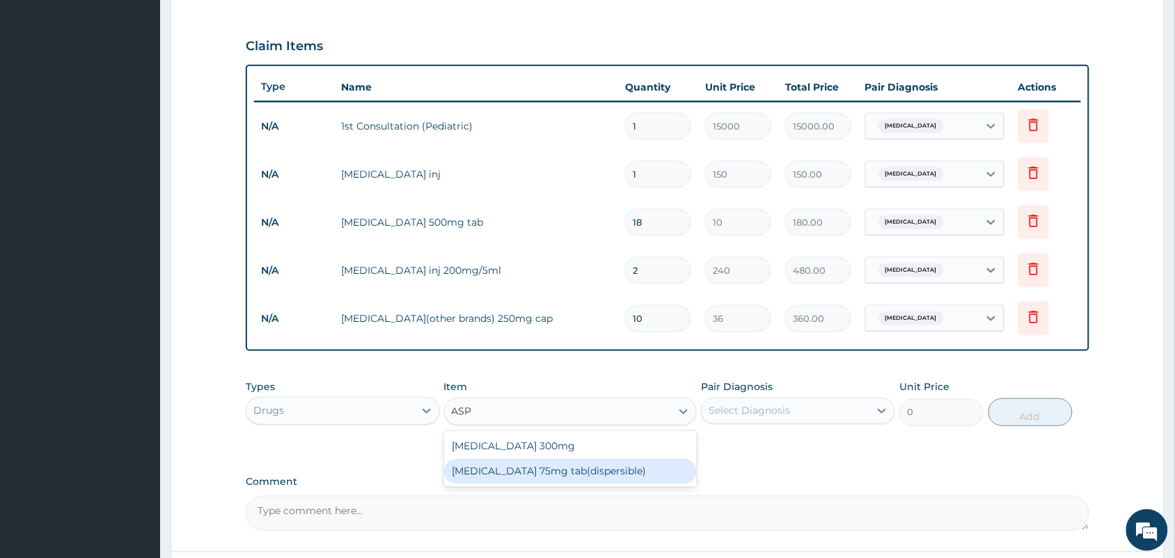
click at [602, 473] on div "[MEDICAL_DATA] 75mg tab(dispersible)" at bounding box center [570, 471] width 253 height 25
type input "30"
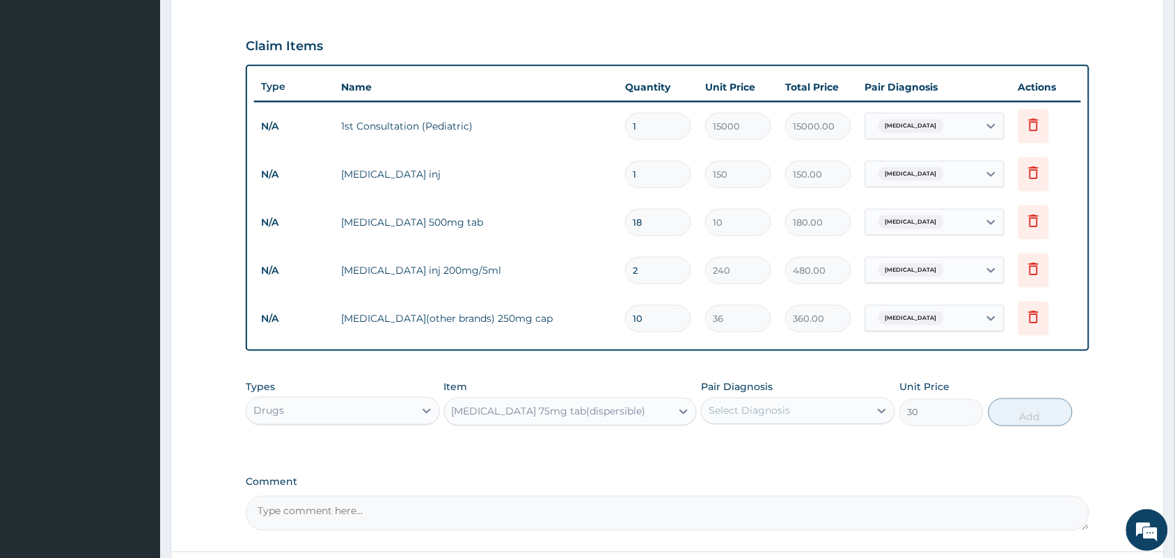
click at [798, 402] on div "Select Diagnosis" at bounding box center [786, 411] width 168 height 22
click at [802, 442] on div "[MEDICAL_DATA]" at bounding box center [798, 446] width 194 height 29
checkbox input "true"
click at [1018, 411] on button "Add" at bounding box center [1030, 412] width 84 height 28
type input "0"
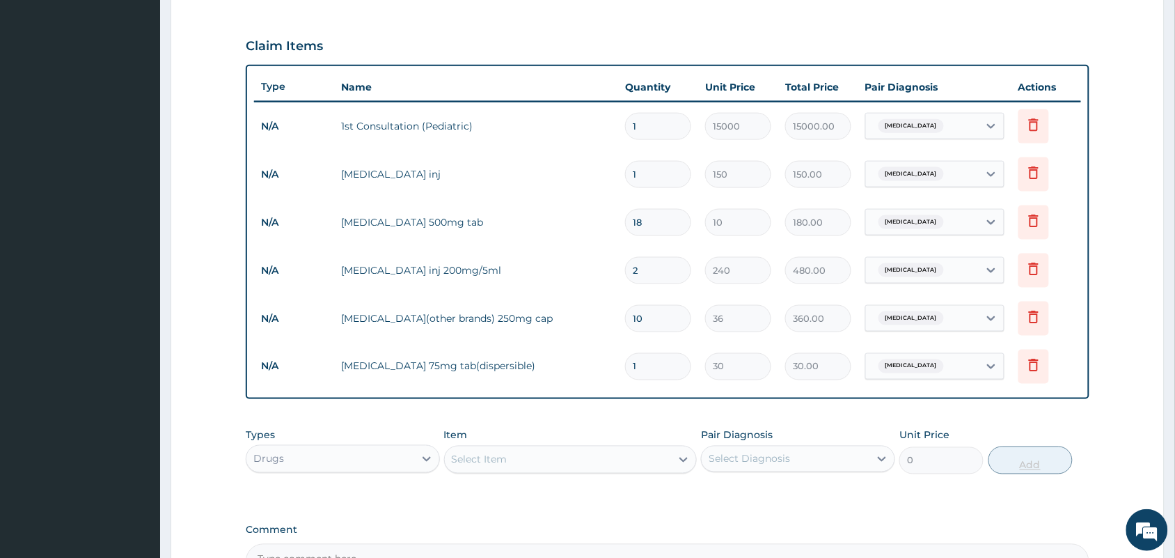
type input "0.00"
type input "6"
type input "180.00"
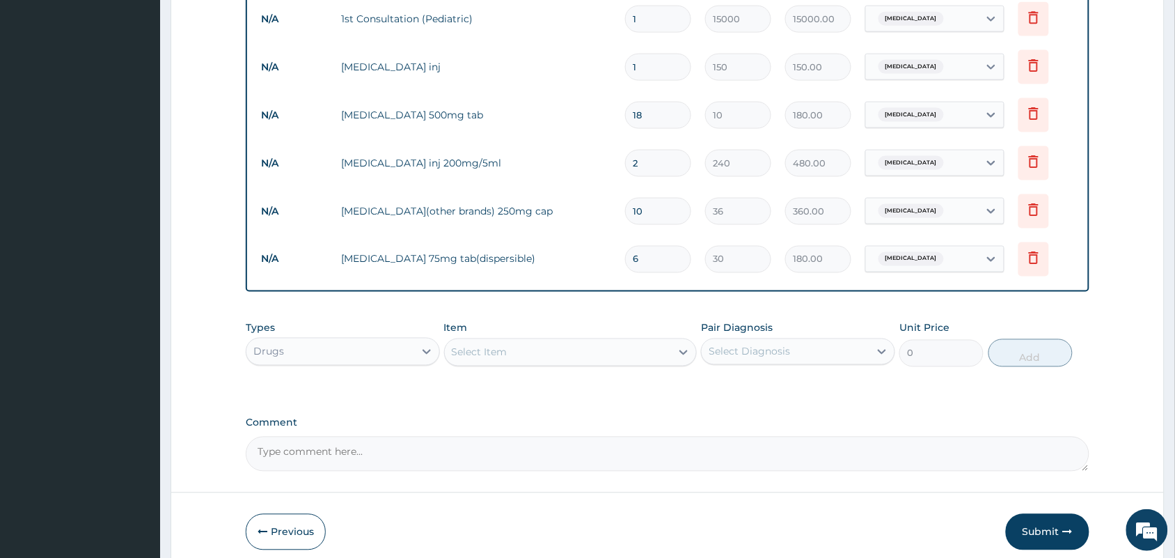
scroll to position [590, 0]
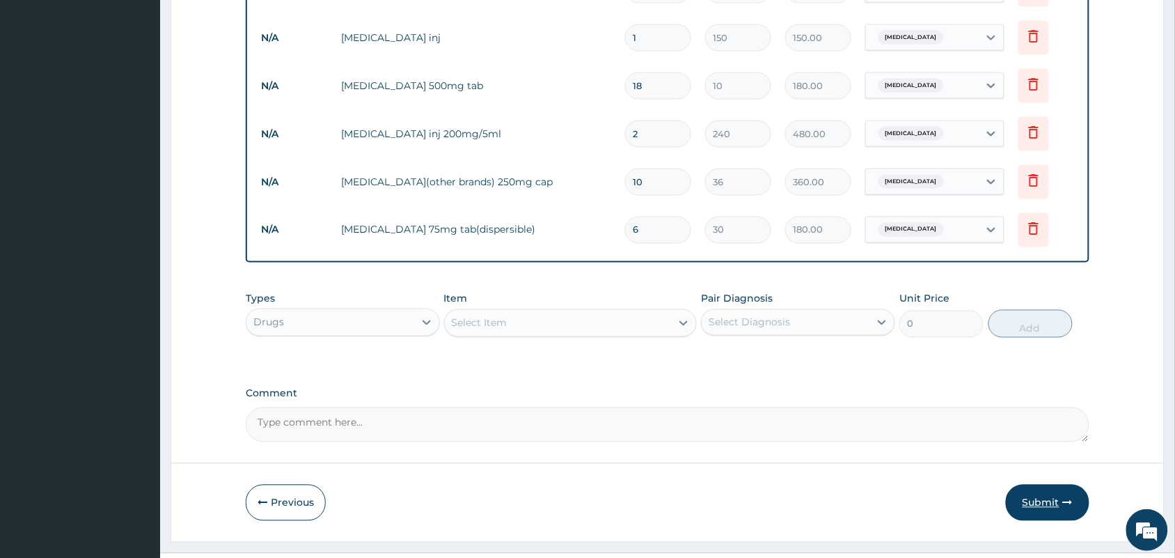
type input "6"
click at [1025, 503] on button "Submit" at bounding box center [1048, 502] width 84 height 36
